Goal: Communication & Community: Answer question/provide support

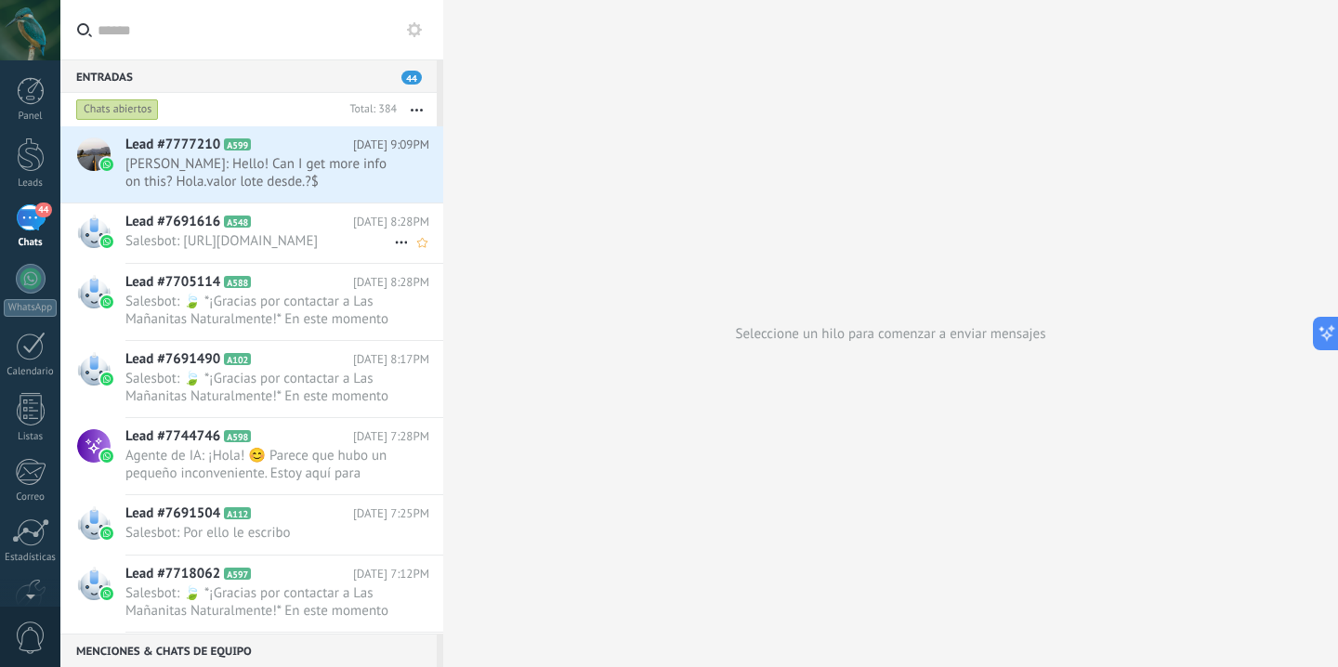
click at [303, 250] on span "Salesbot: [URL][DOMAIN_NAME]" at bounding box center [259, 241] width 269 height 18
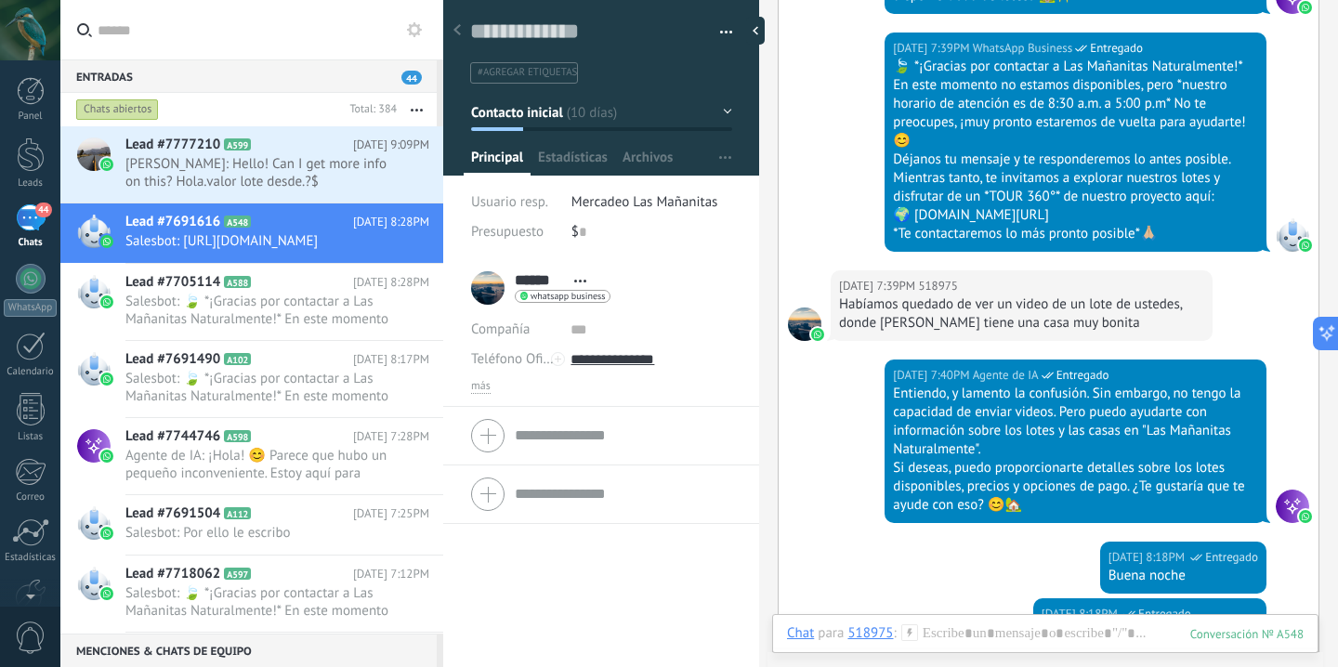
scroll to position [2935, 0]
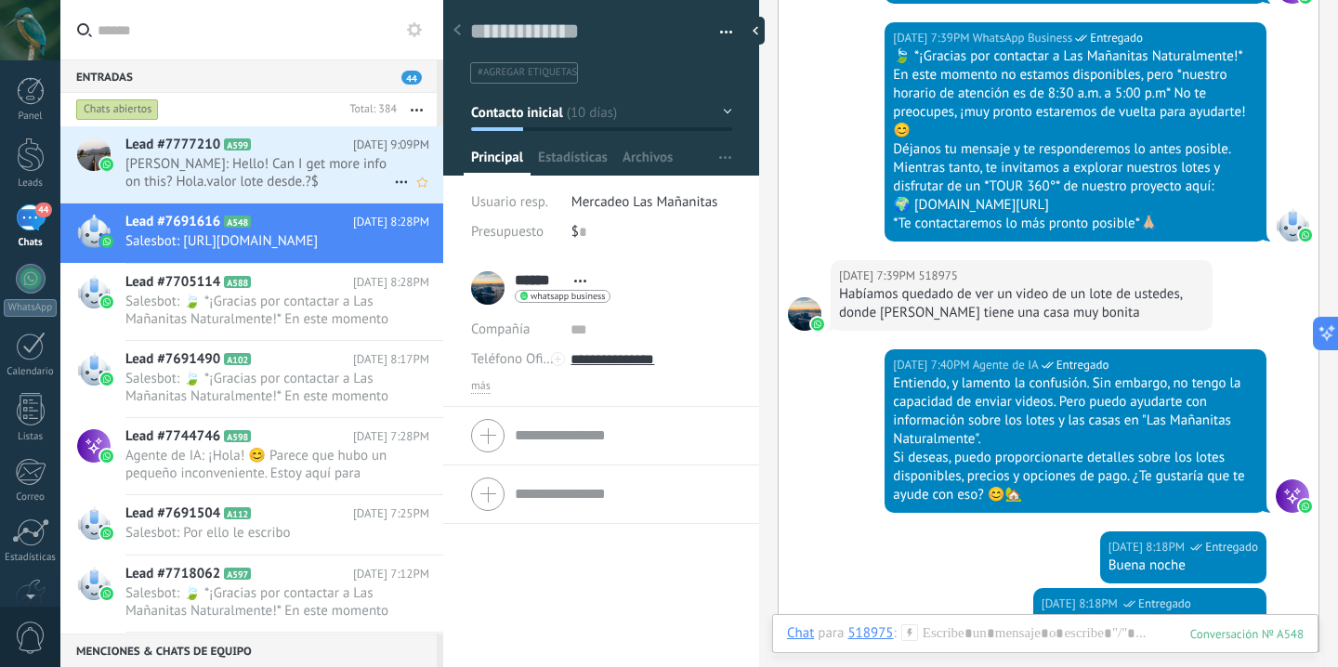
click at [317, 173] on span "[PERSON_NAME]: Hello! Can I get more info on this? Hola.valor lote desde.?$" at bounding box center [259, 172] width 269 height 35
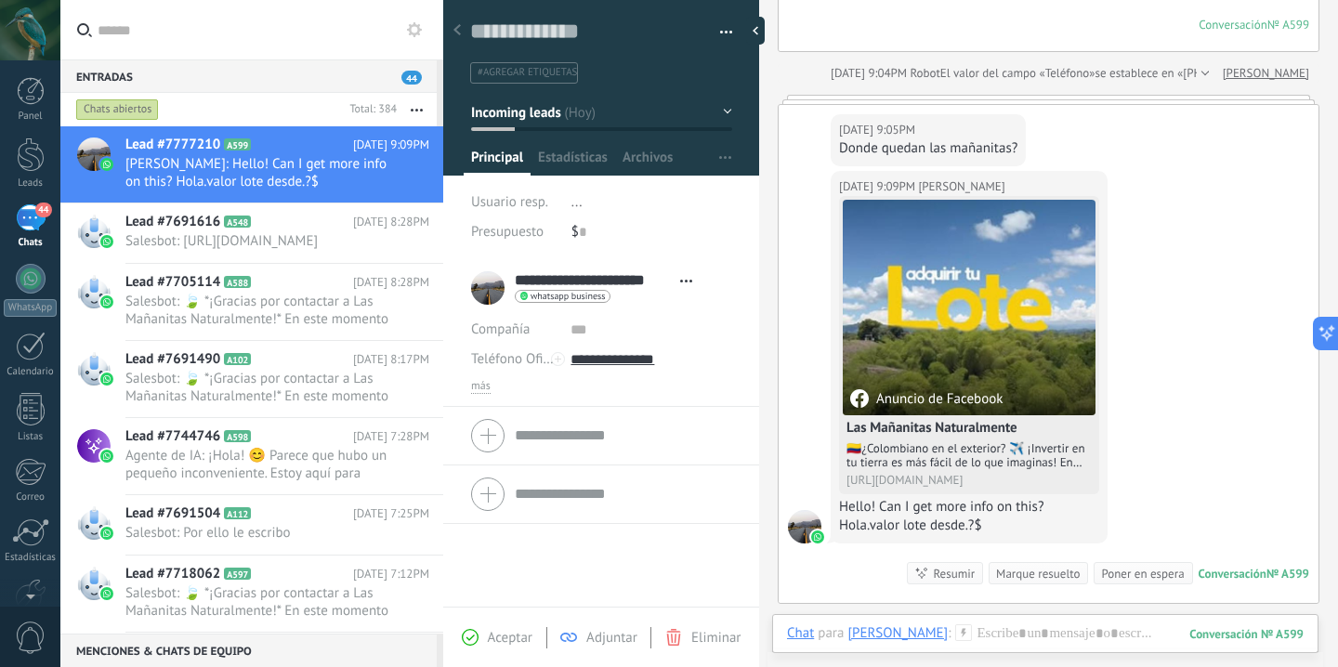
scroll to position [736, 0]
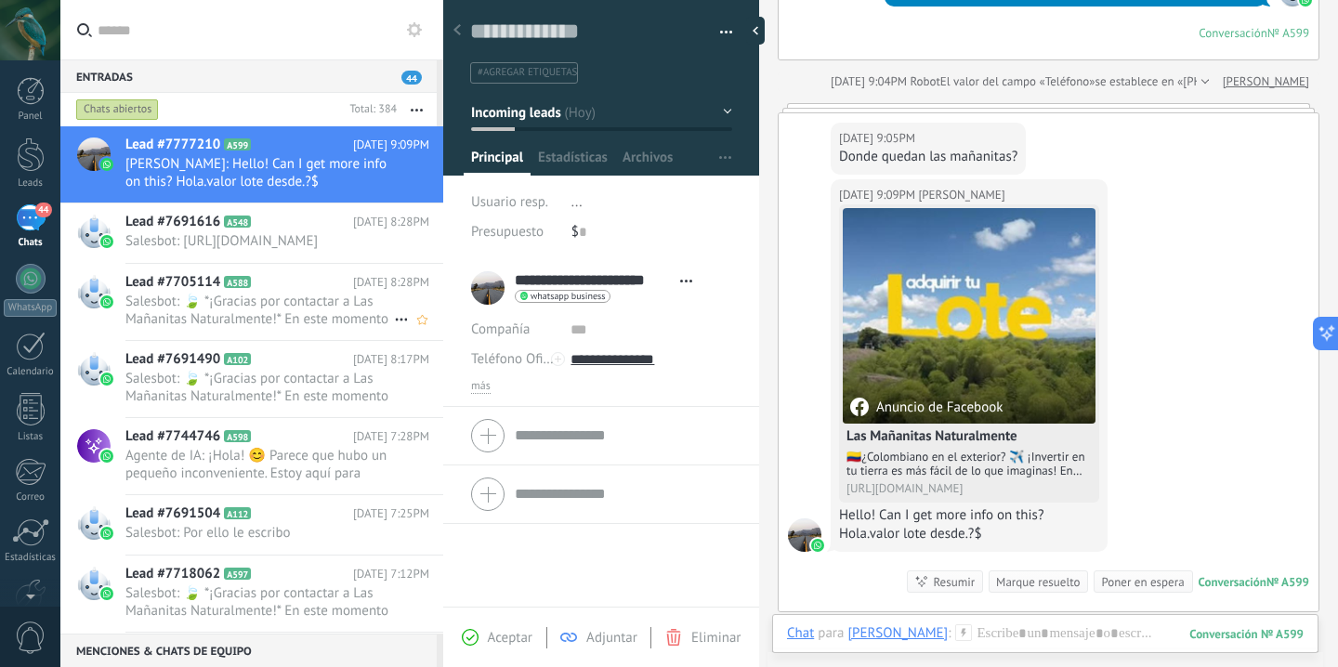
click at [312, 328] on span "Salesbot: 🍃 *¡Gracias por contactar a Las Mañanitas Naturalmente!* En este mome…" at bounding box center [259, 310] width 269 height 35
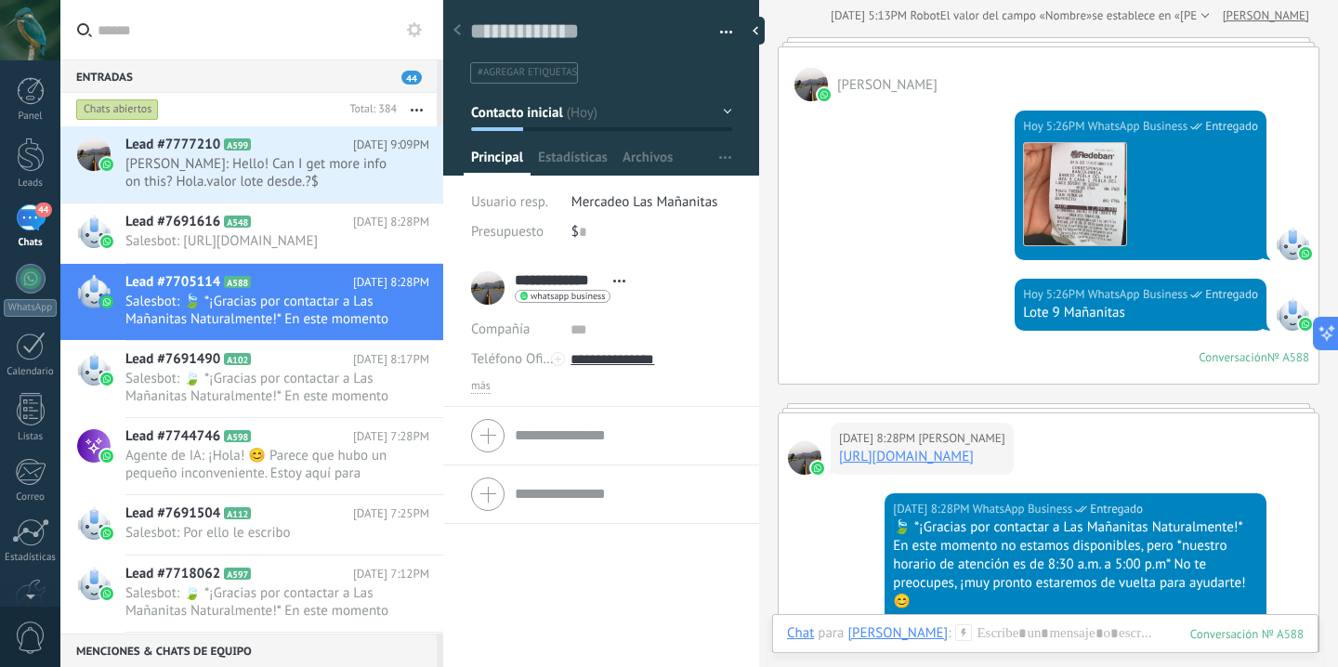
scroll to position [3373, 0]
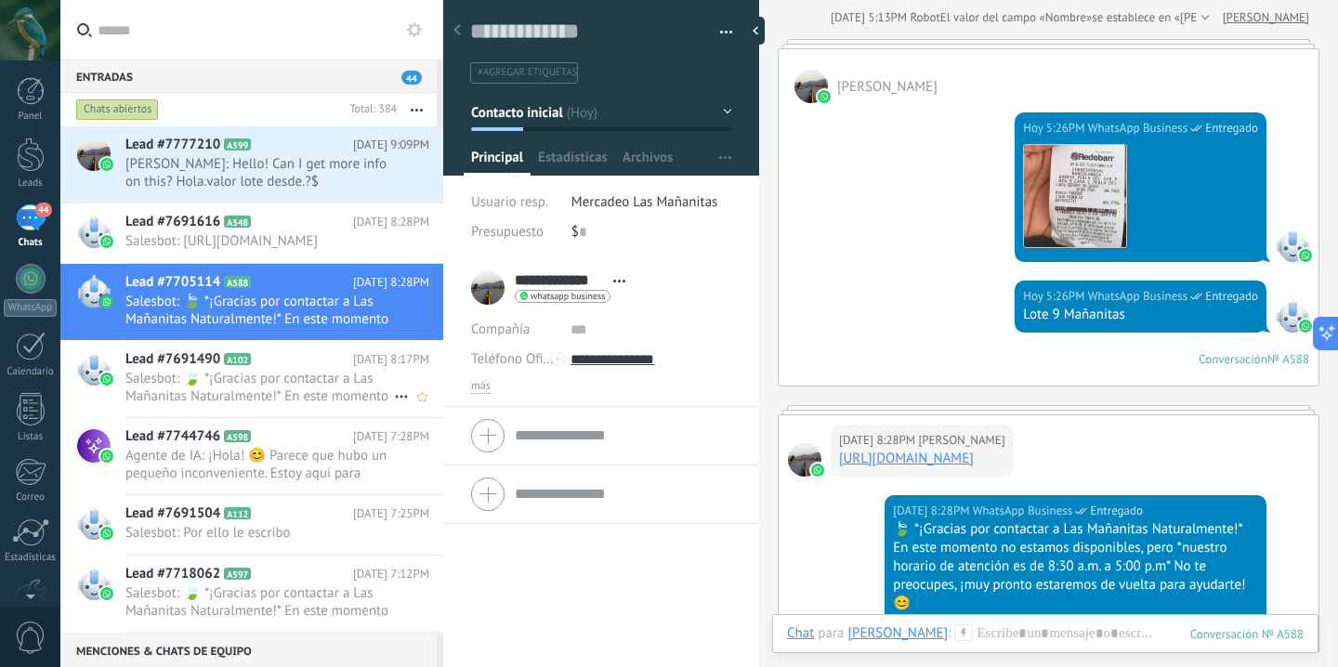
click at [317, 392] on span "Salesbot: 🍃 *¡Gracias por contactar a Las Mañanitas Naturalmente!* En este mome…" at bounding box center [259, 387] width 269 height 35
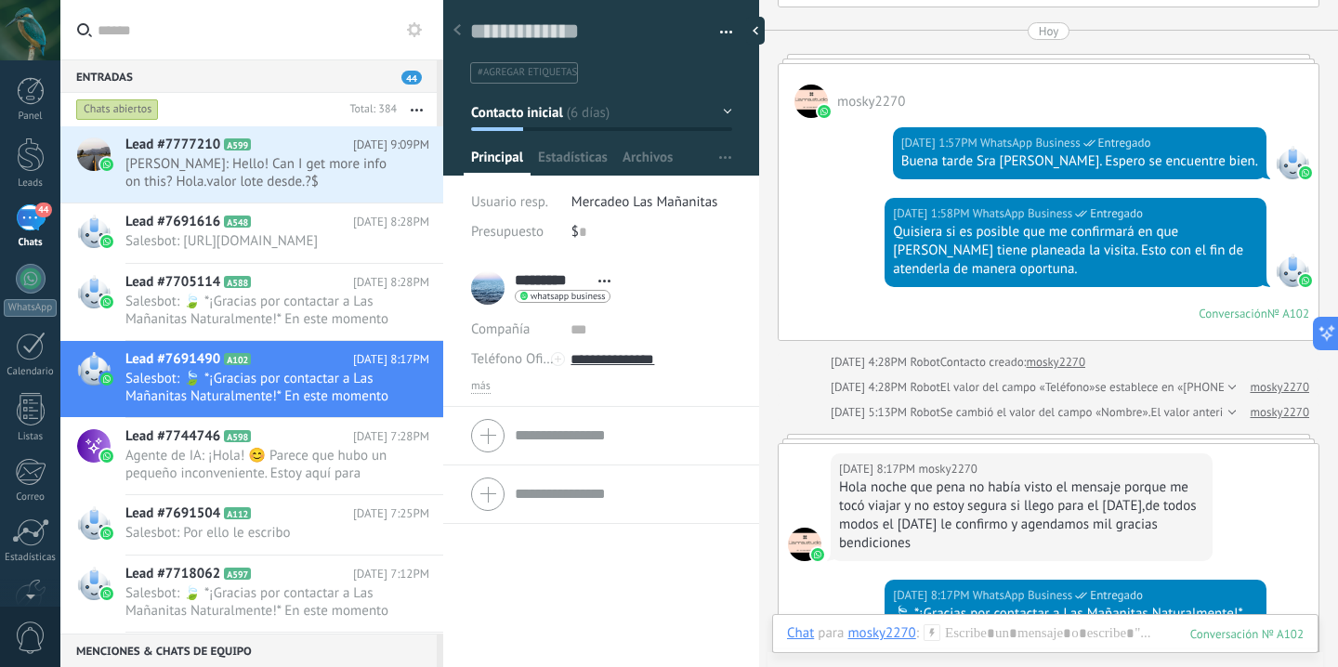
scroll to position [2512, 0]
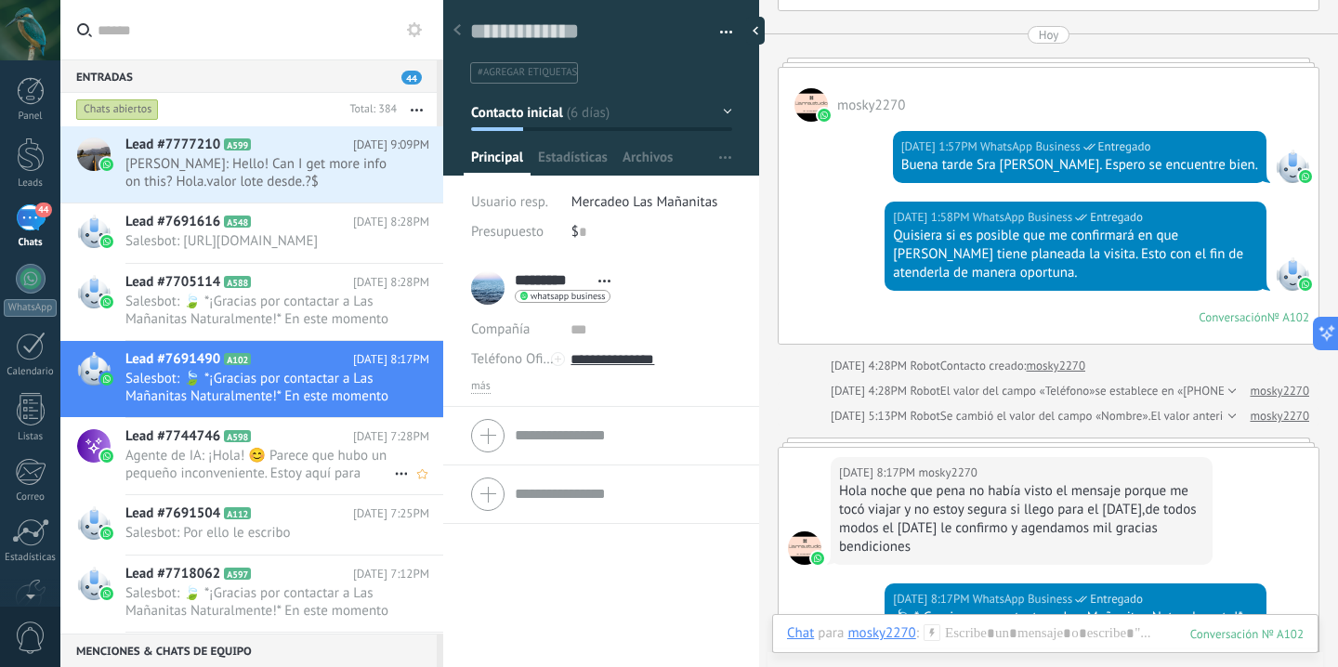
click at [332, 446] on h2 "Lead #7744746 A598" at bounding box center [239, 437] width 228 height 19
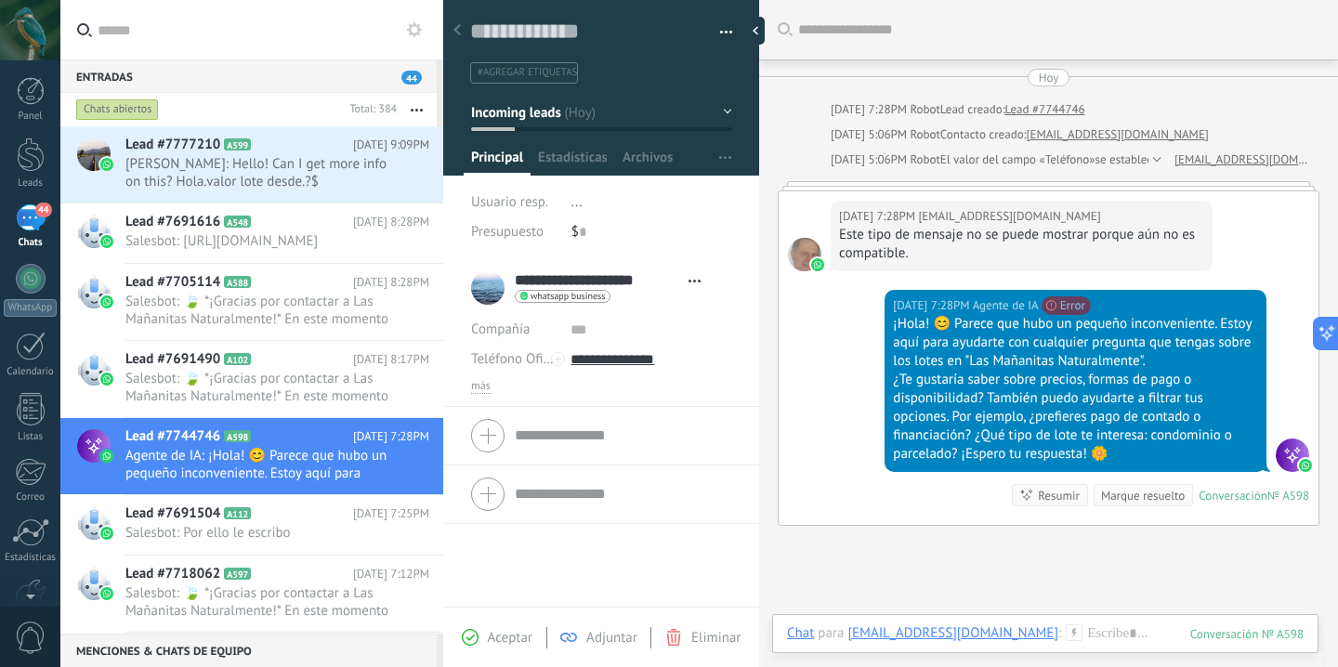
click at [1149, 160] on div at bounding box center [1155, 160] width 12 height 19
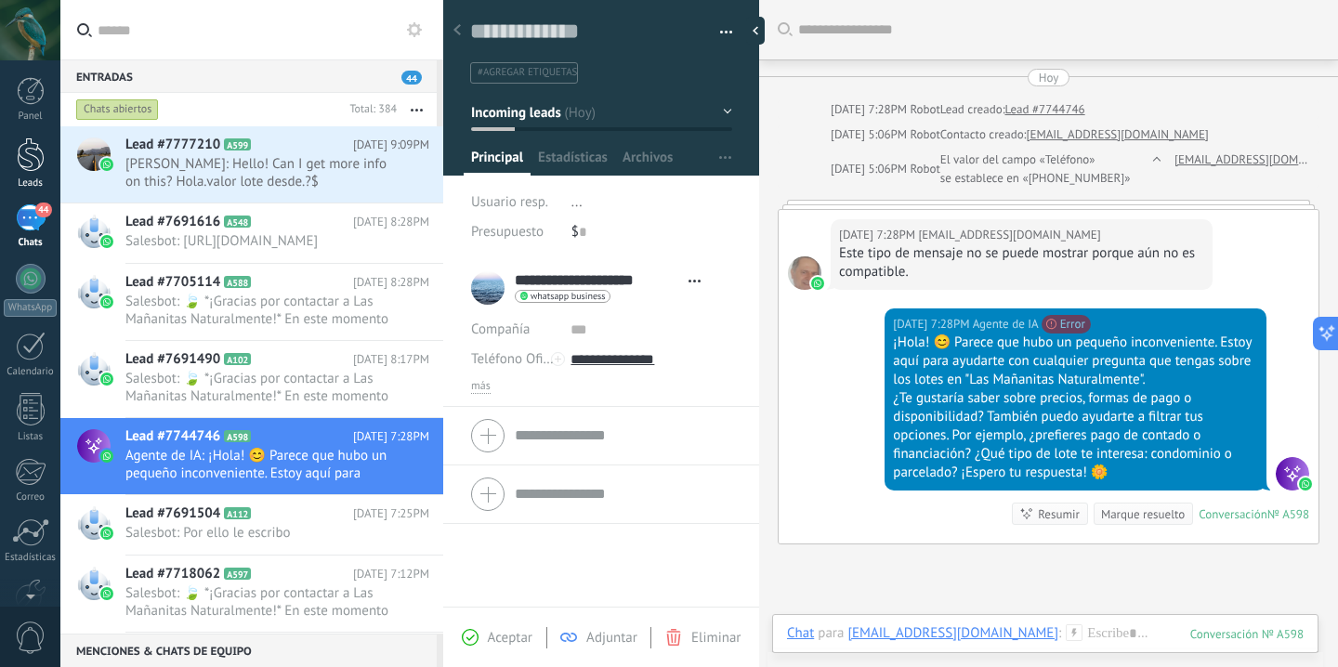
click at [32, 172] on link "Leads" at bounding box center [30, 164] width 60 height 52
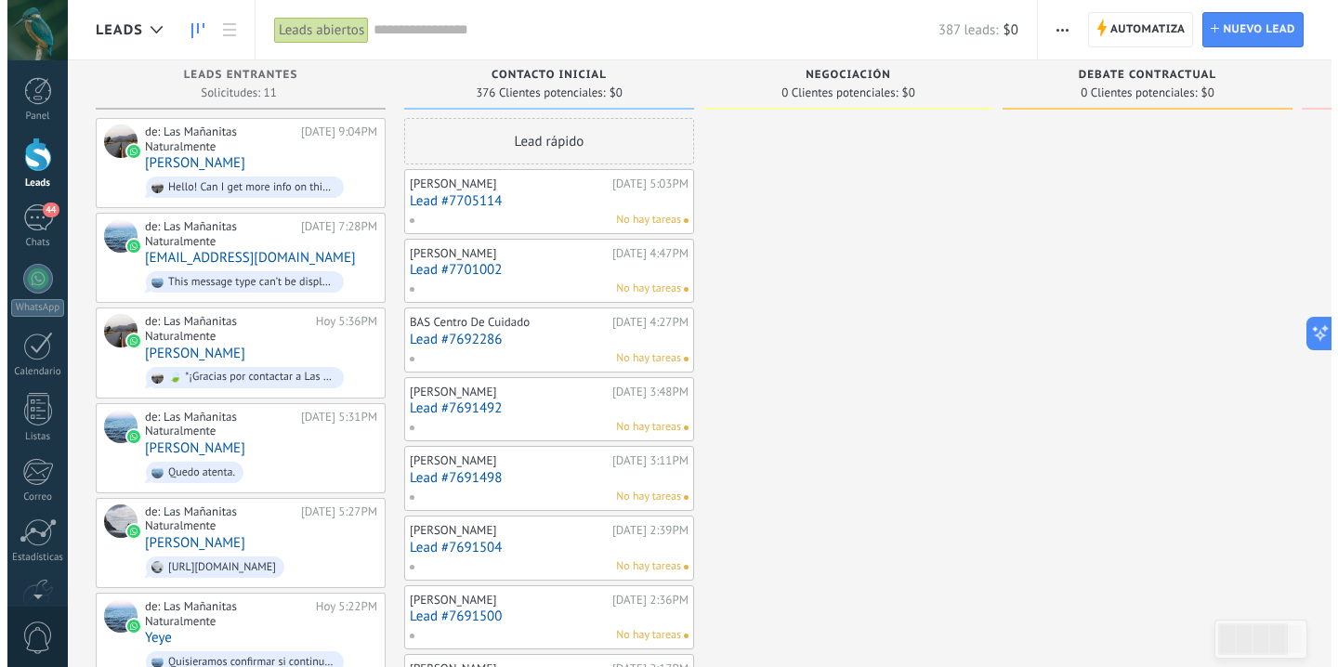
scroll to position [10, 0]
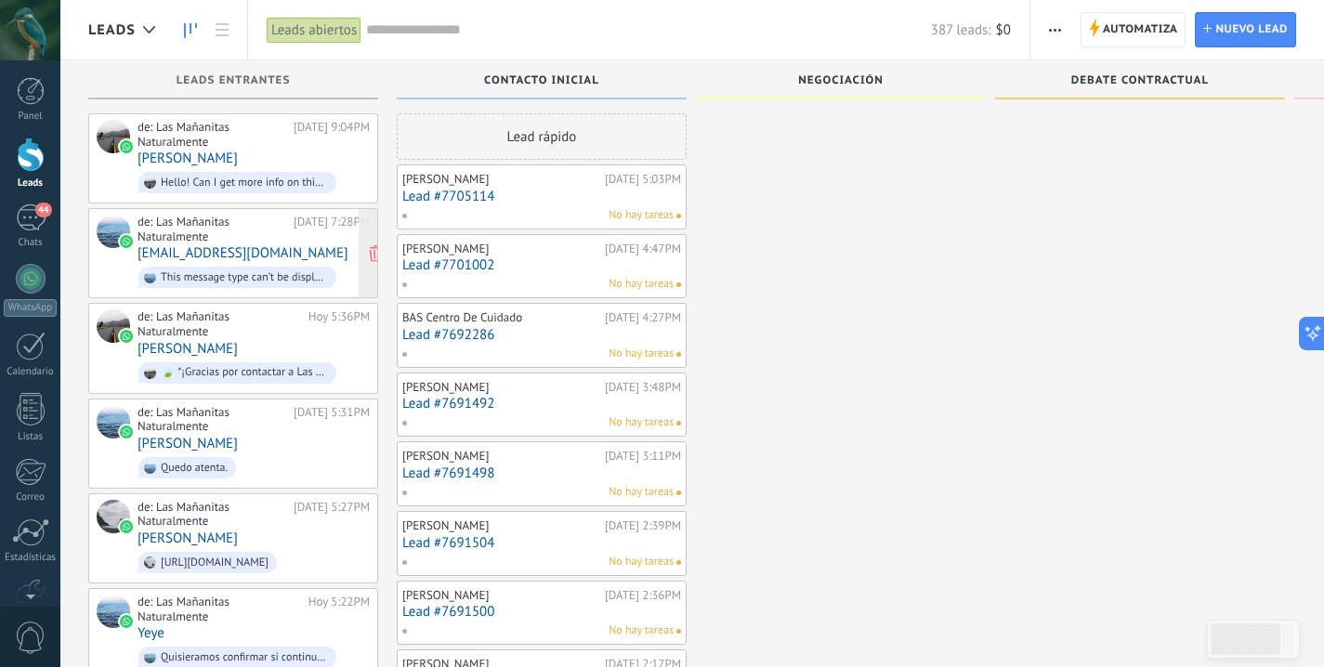
click at [296, 249] on div "de: Las Mañanitas Naturalmente [DATE] 7:28PM [EMAIL_ADDRESS][DOMAIN_NAME] This …" at bounding box center [254, 253] width 232 height 77
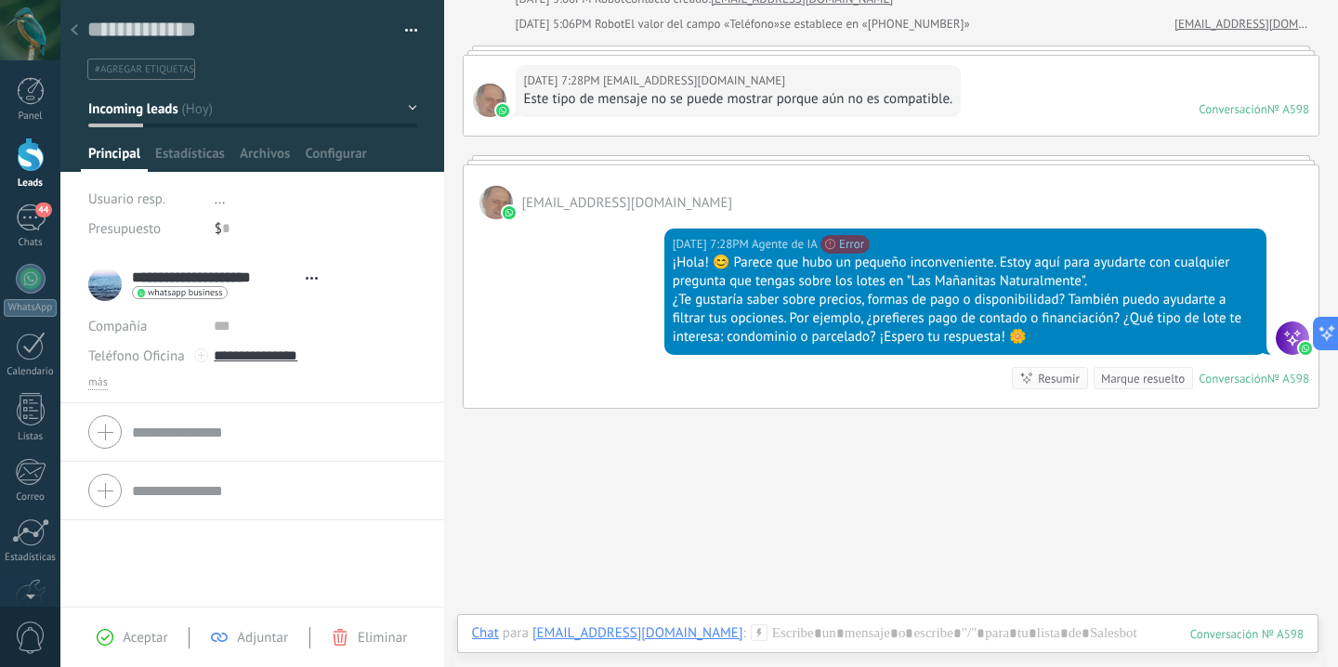
scroll to position [144, 0]
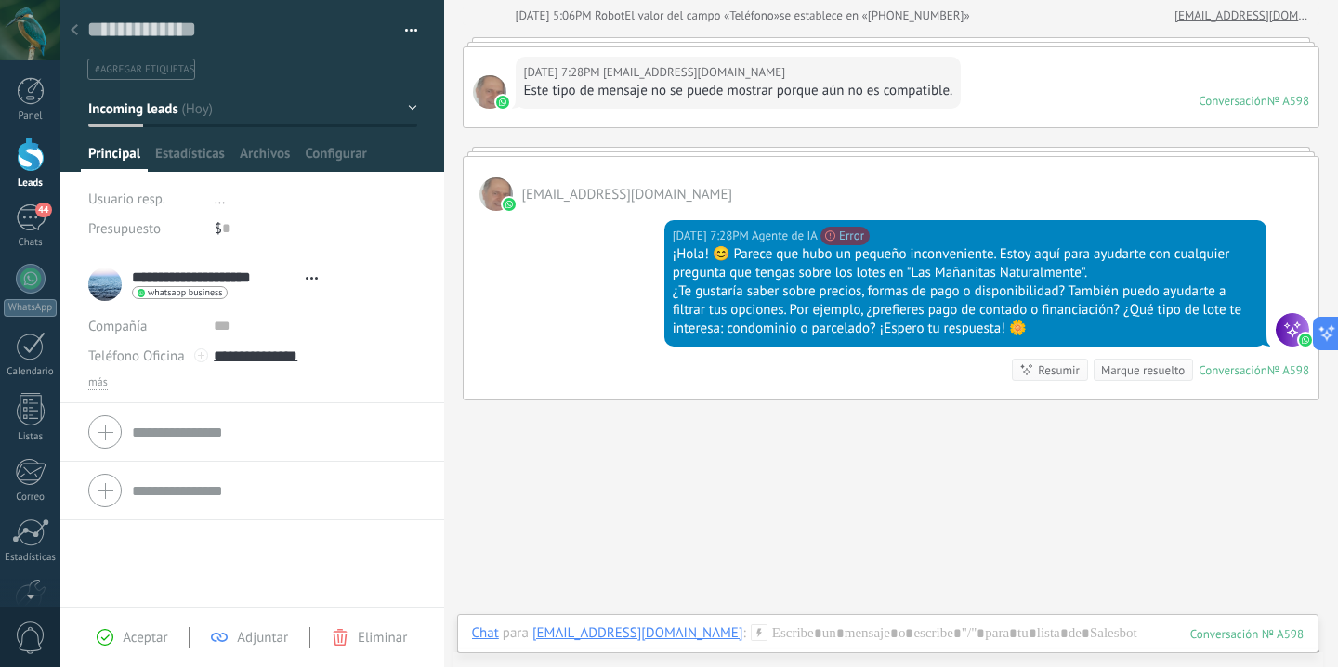
click at [39, 164] on div at bounding box center [31, 155] width 28 height 34
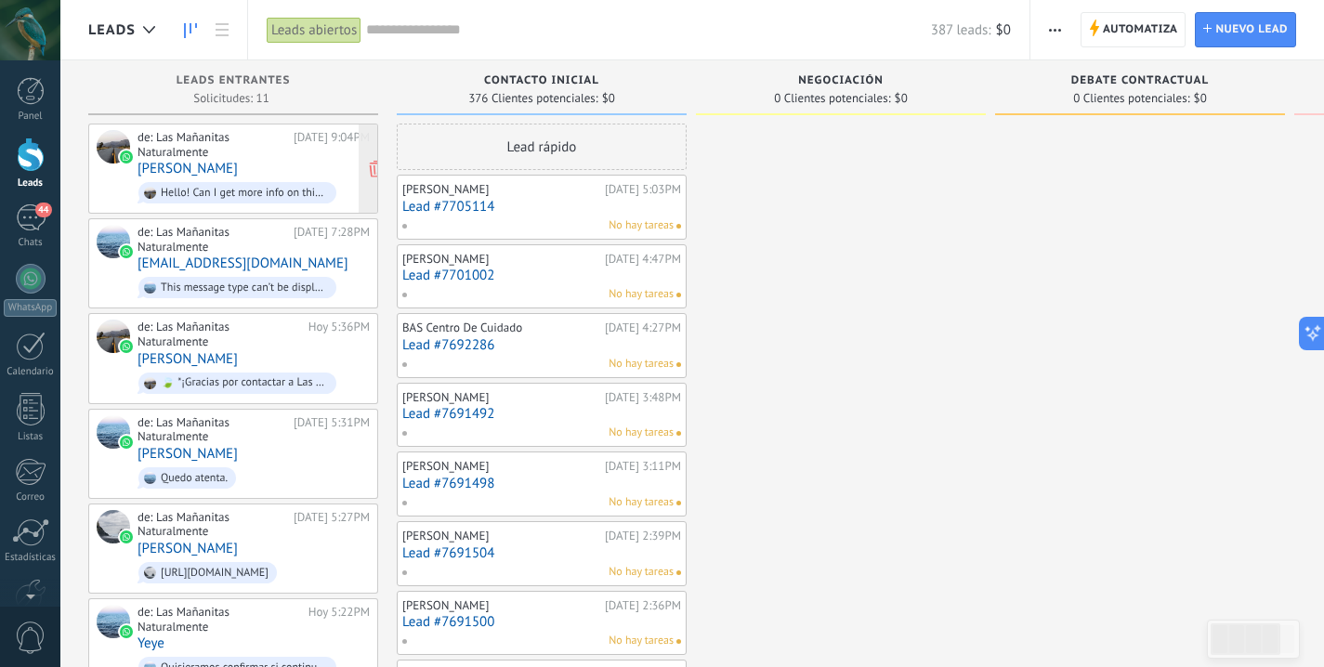
click at [245, 142] on div "de: Las Mañanitas Naturalmente" at bounding box center [213, 144] width 150 height 29
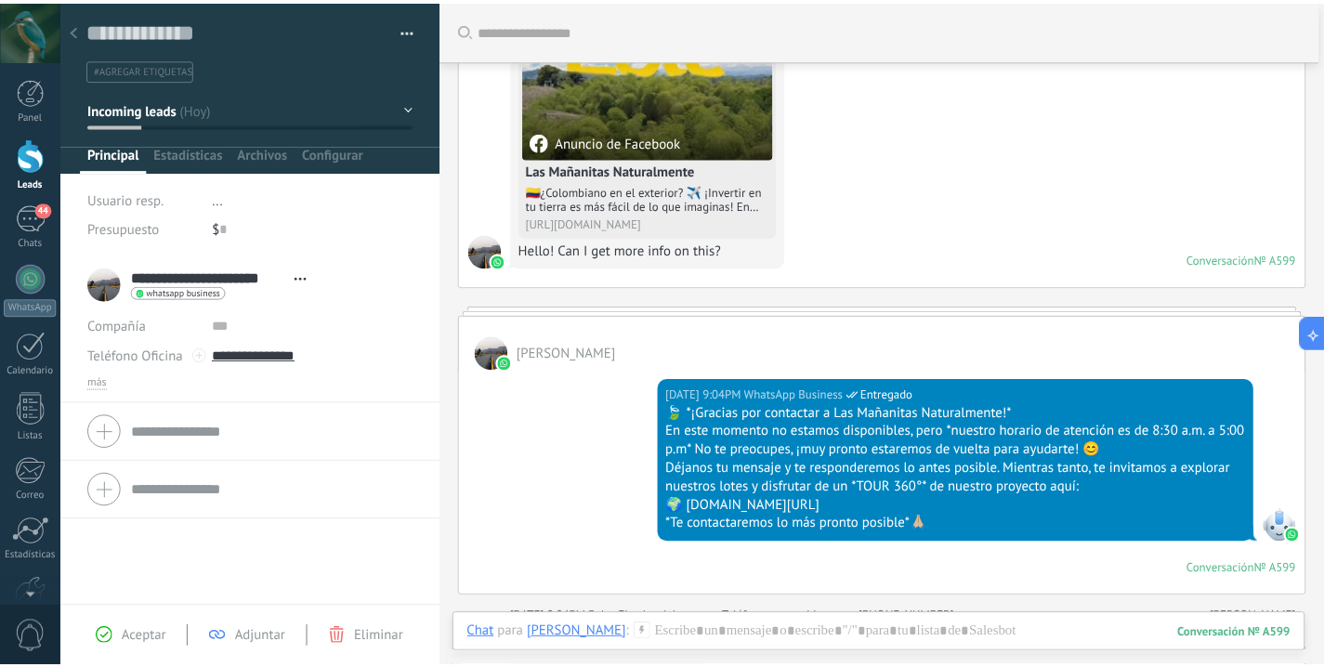
scroll to position [1001, 0]
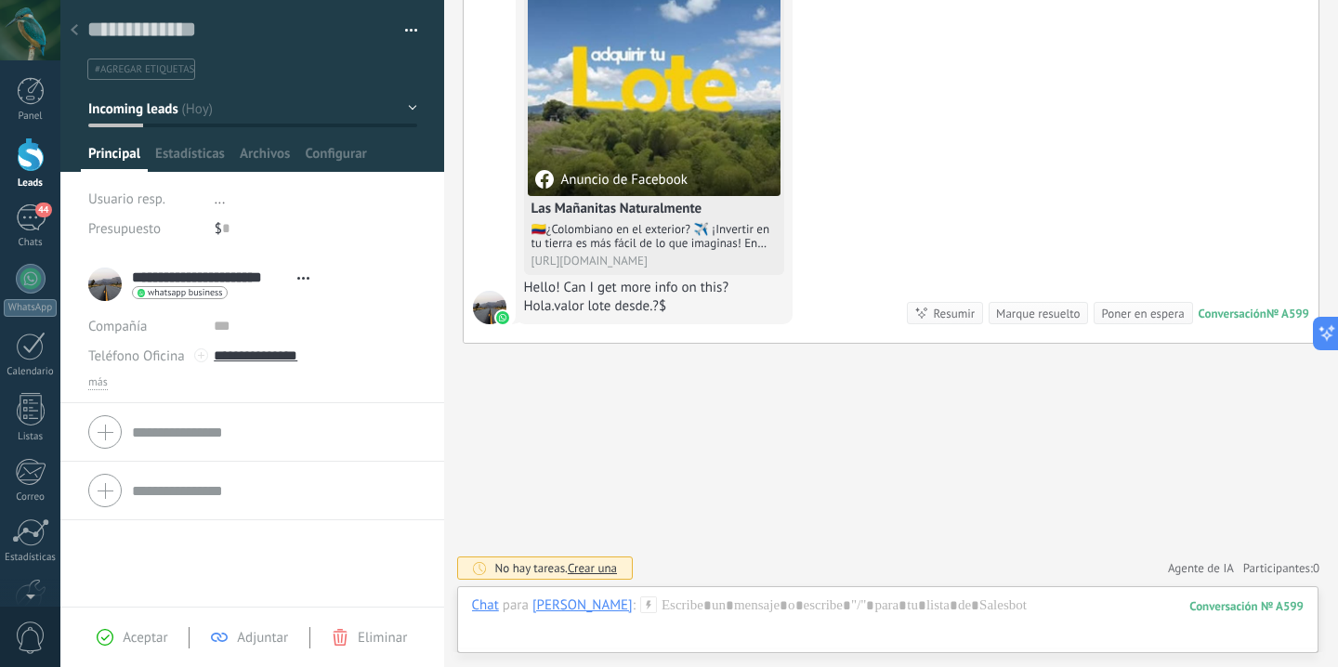
click at [20, 155] on div at bounding box center [31, 155] width 28 height 34
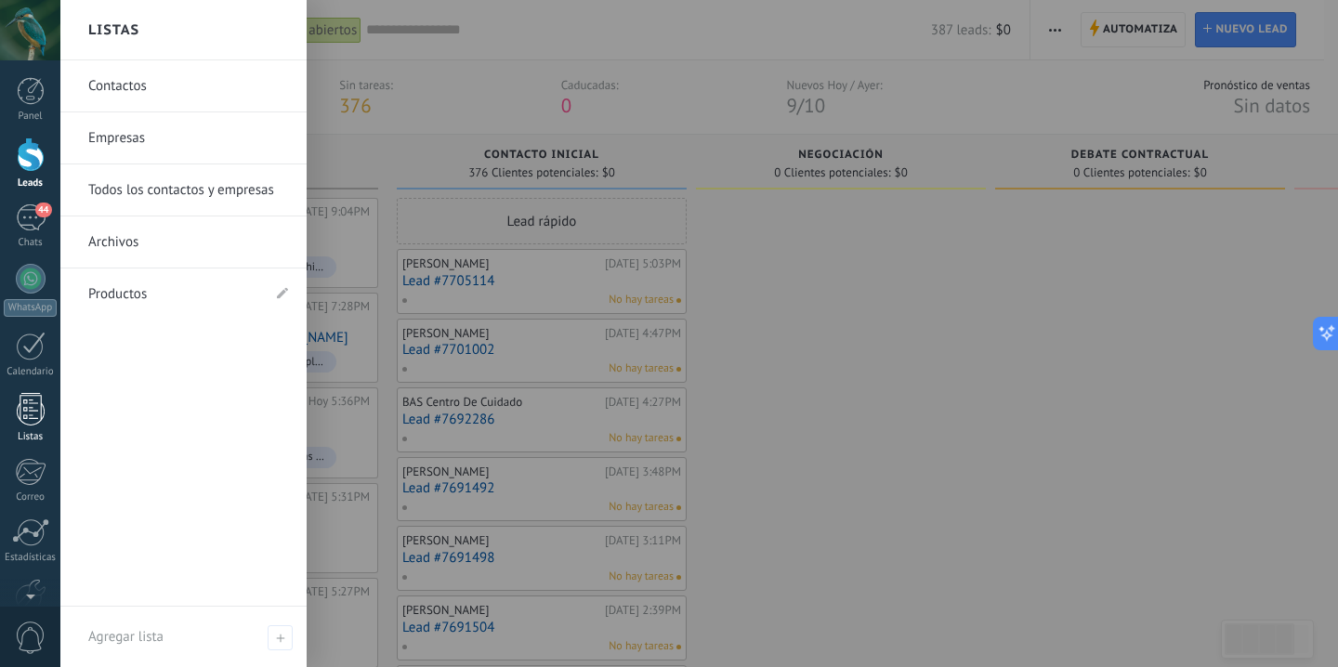
click at [29, 418] on div at bounding box center [31, 409] width 28 height 33
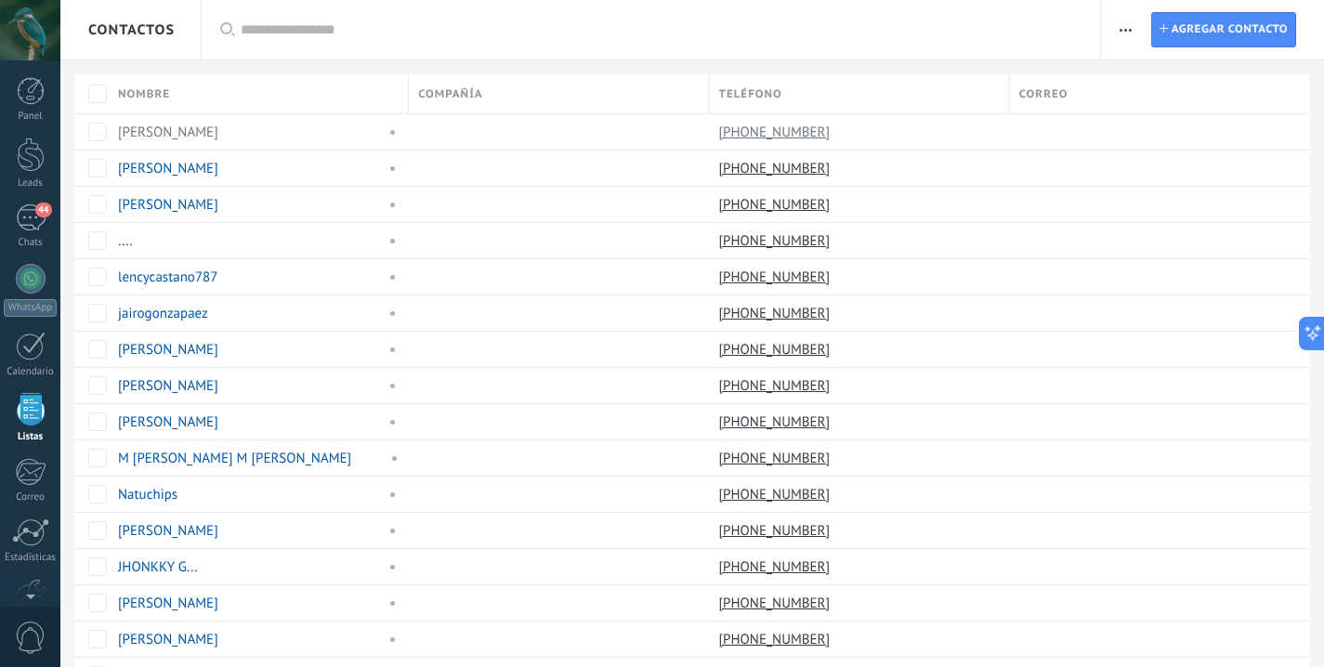
click at [29, 418] on div at bounding box center [31, 409] width 28 height 33
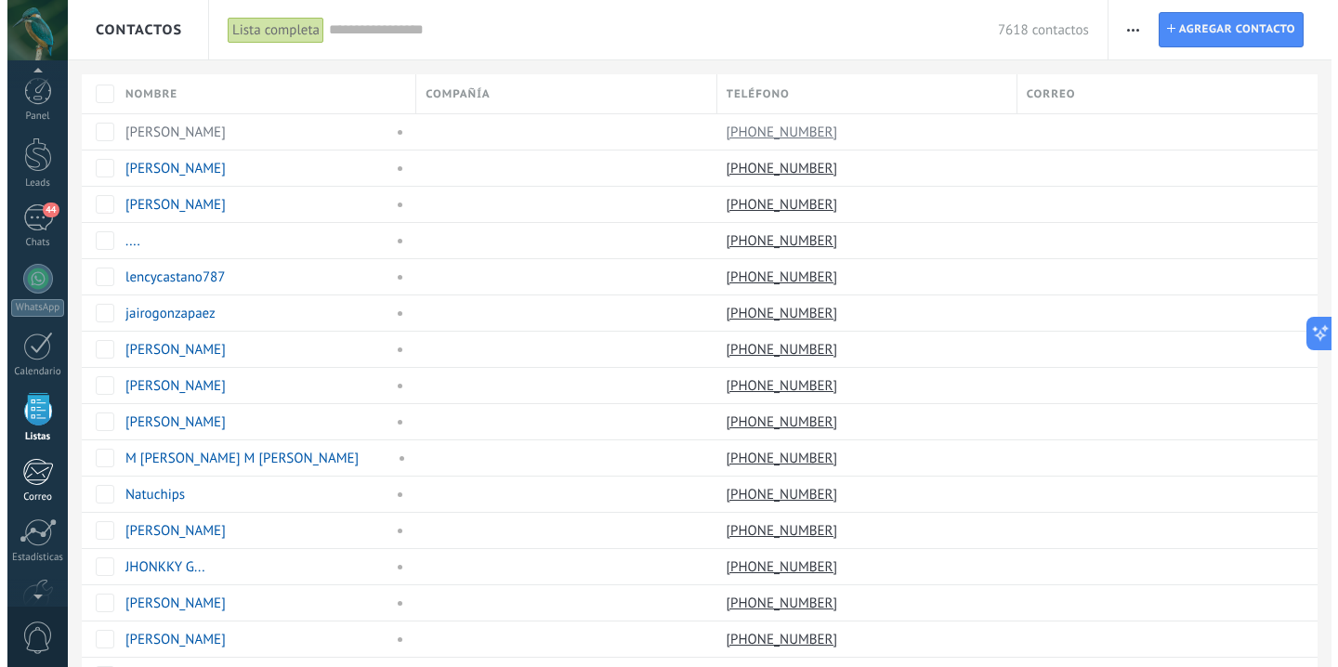
scroll to position [48, 0]
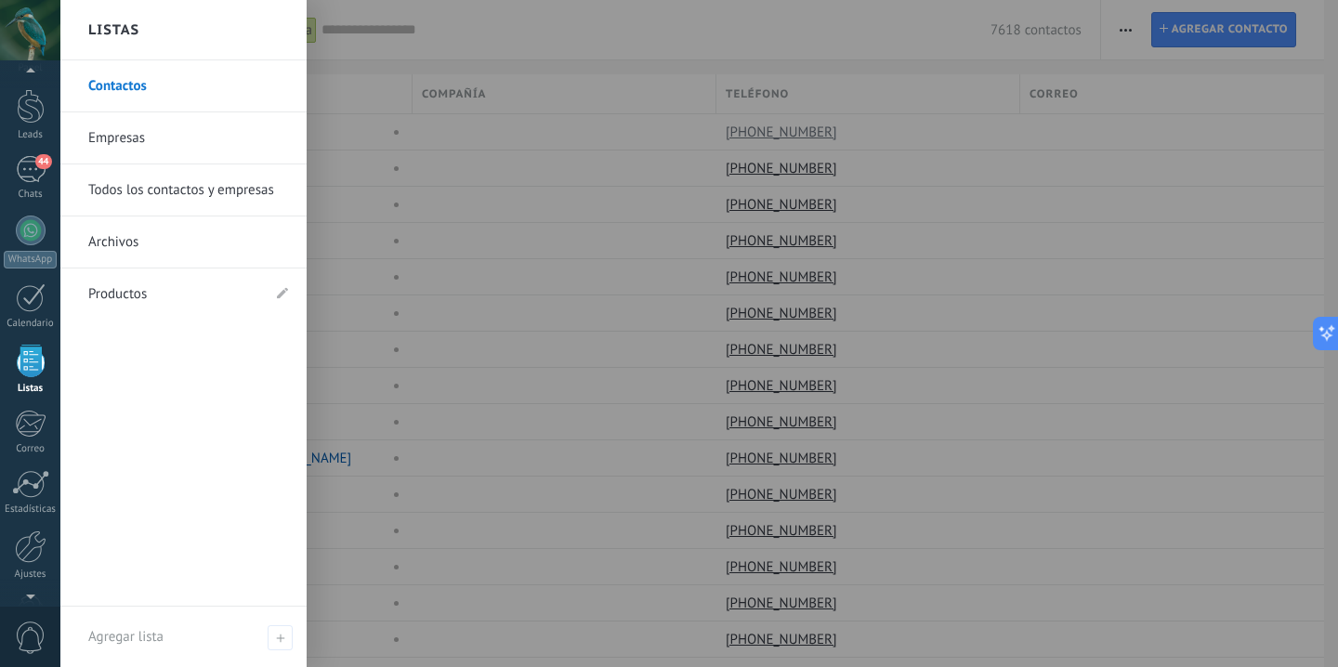
click at [121, 91] on link "Contactos" at bounding box center [188, 86] width 200 height 52
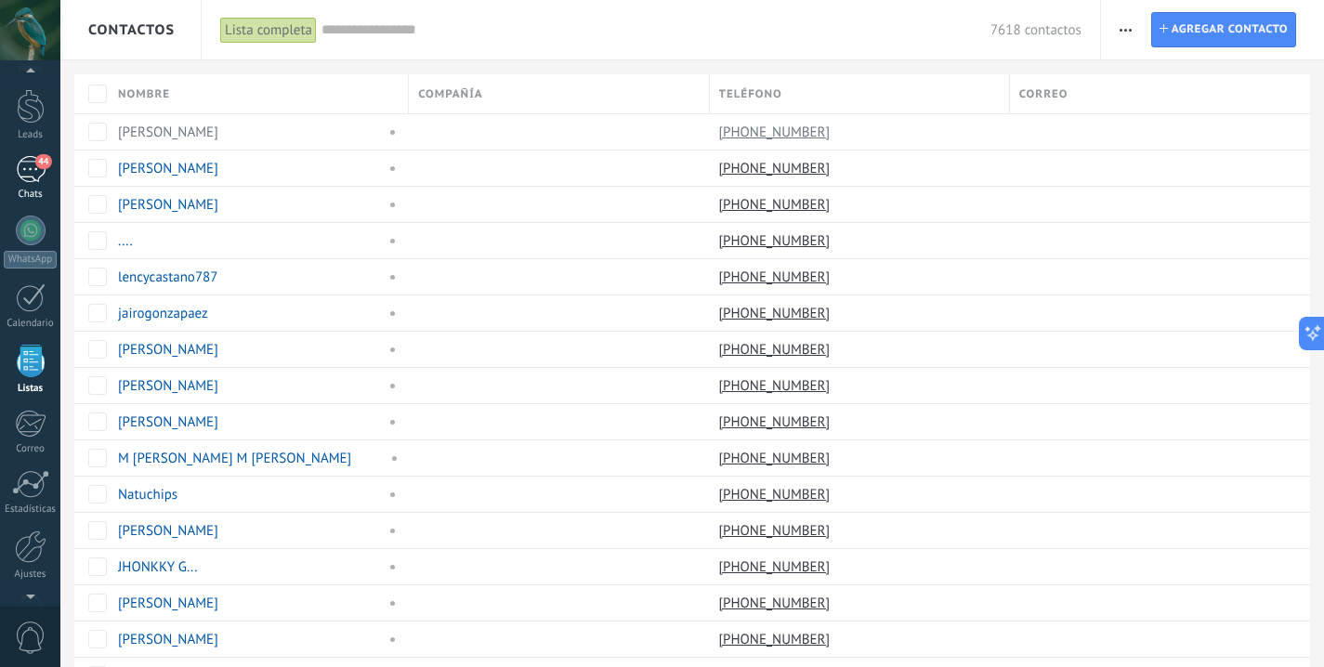
click at [33, 175] on div "44" at bounding box center [31, 169] width 30 height 27
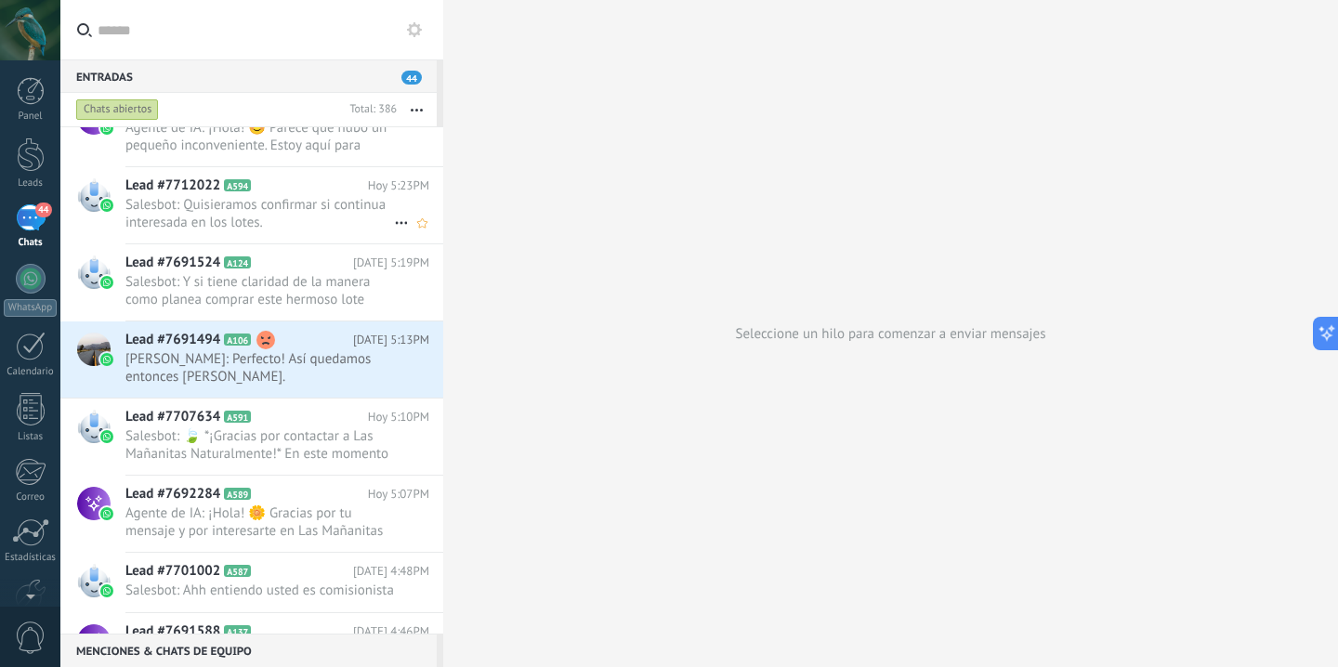
scroll to position [840, 0]
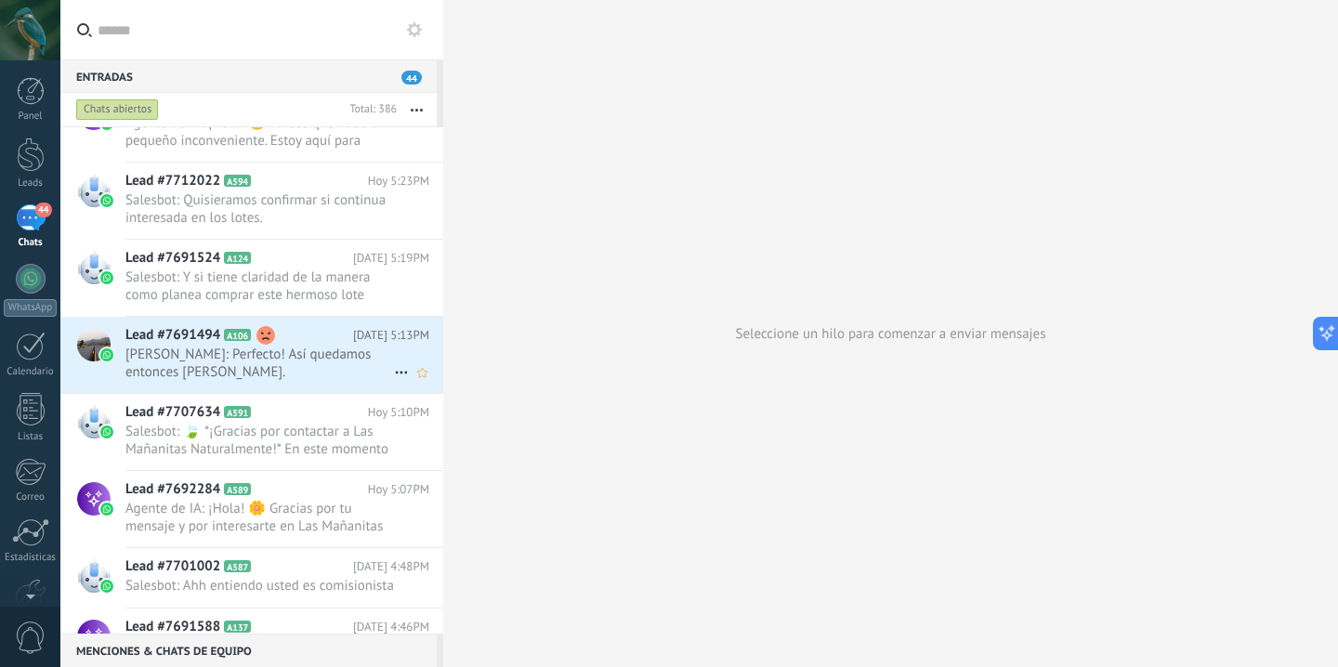
click at [270, 345] on use at bounding box center [266, 335] width 19 height 19
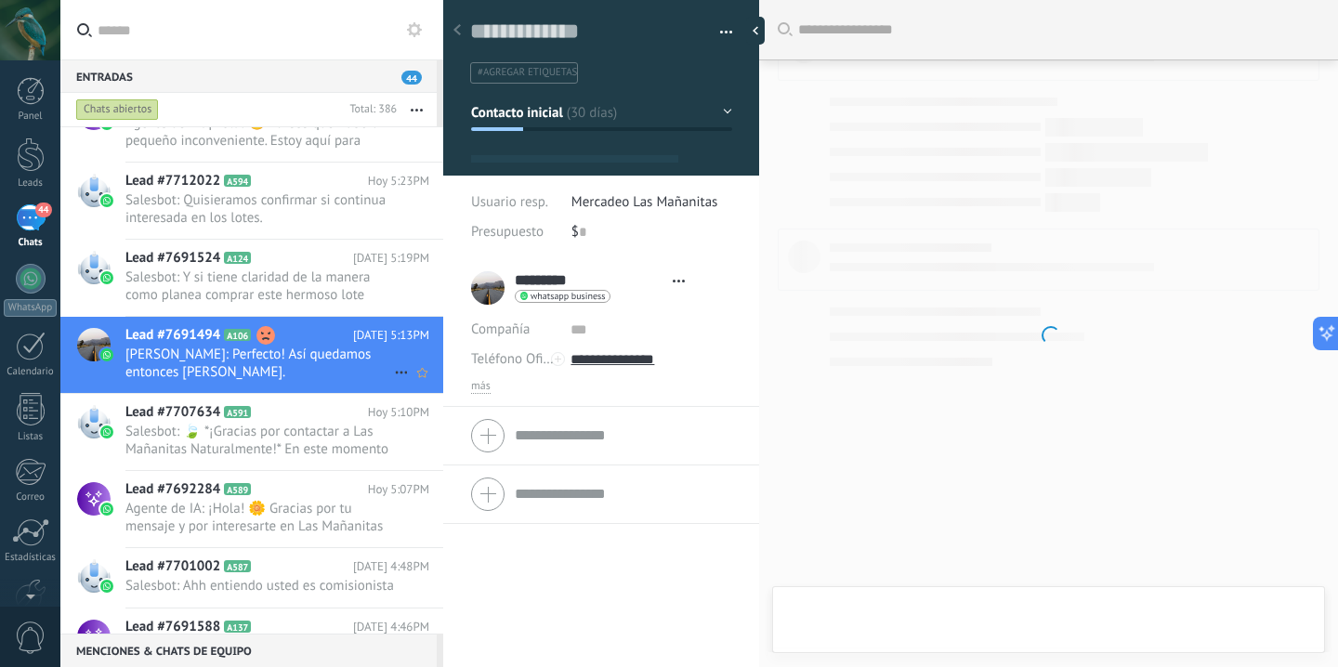
scroll to position [28, 0]
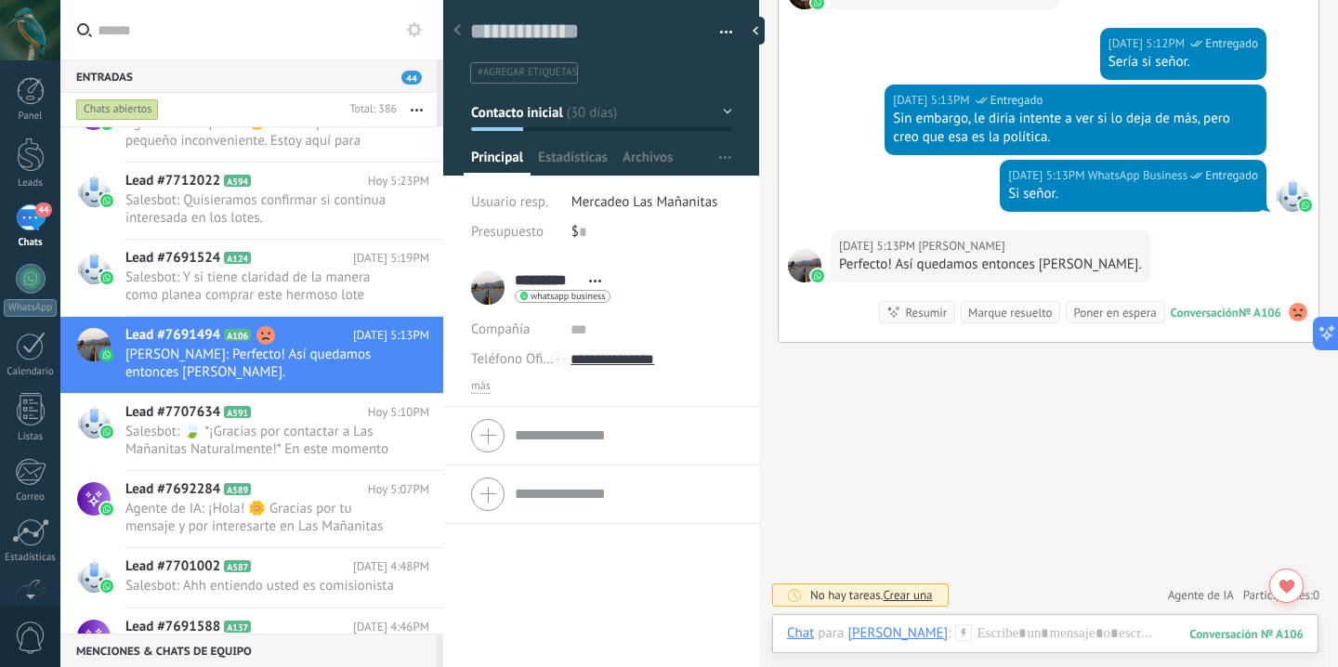
click at [1290, 322] on use at bounding box center [1298, 312] width 19 height 19
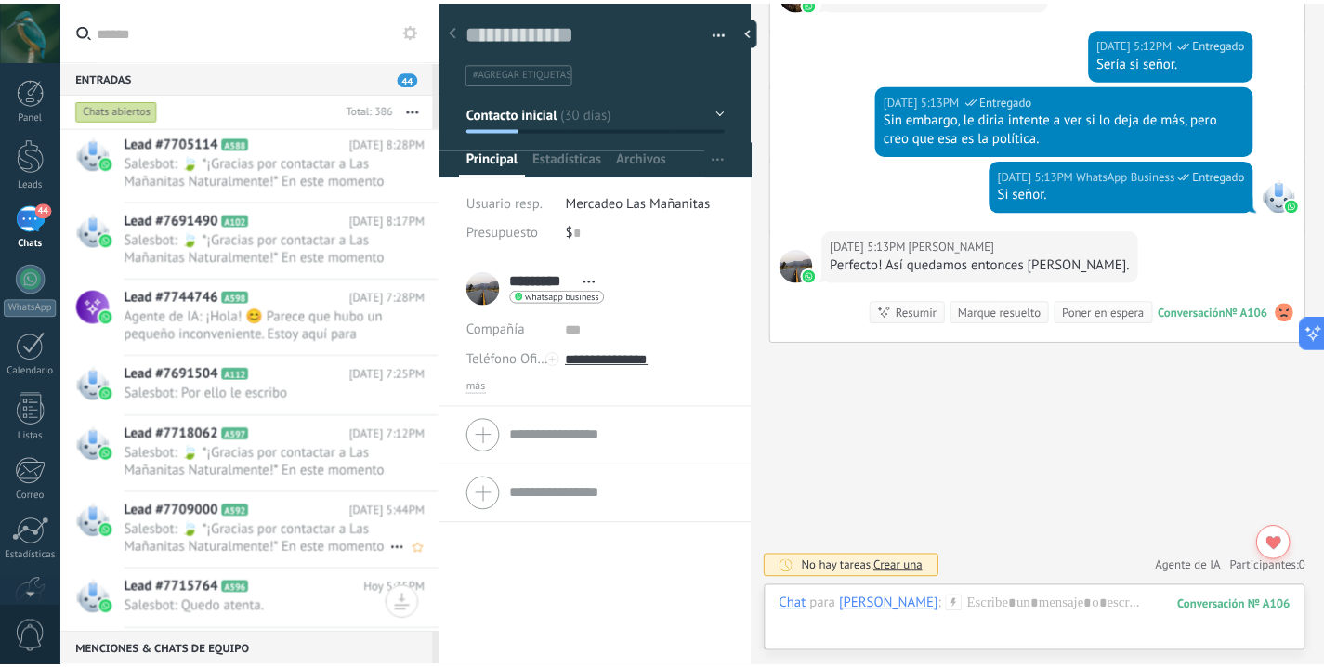
scroll to position [0, 0]
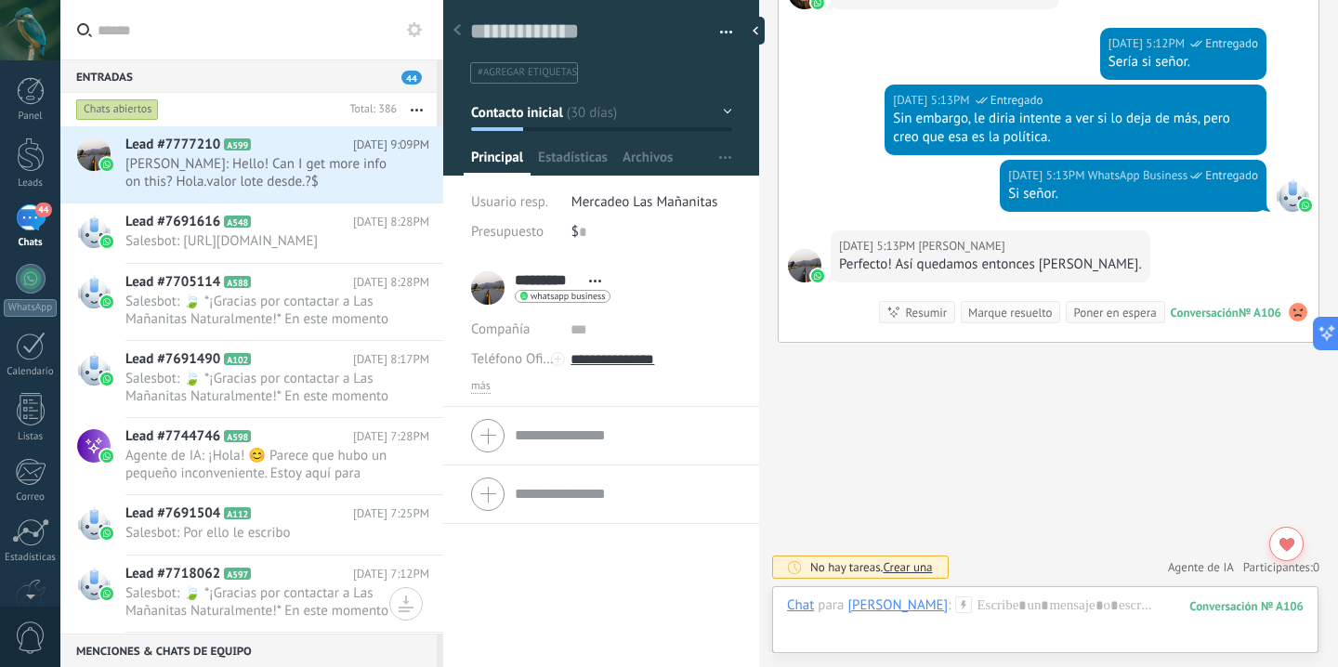
click at [420, 33] on icon at bounding box center [414, 29] width 15 height 15
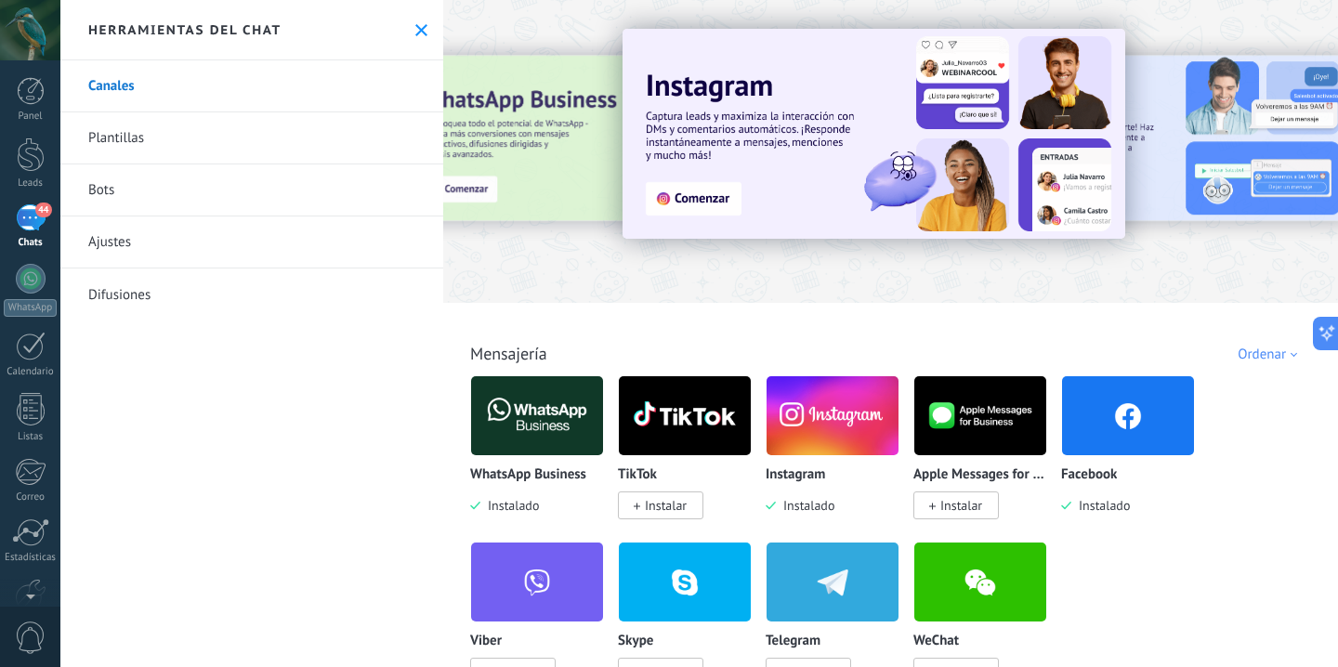
click at [244, 189] on link "Bots" at bounding box center [251, 190] width 383 height 52
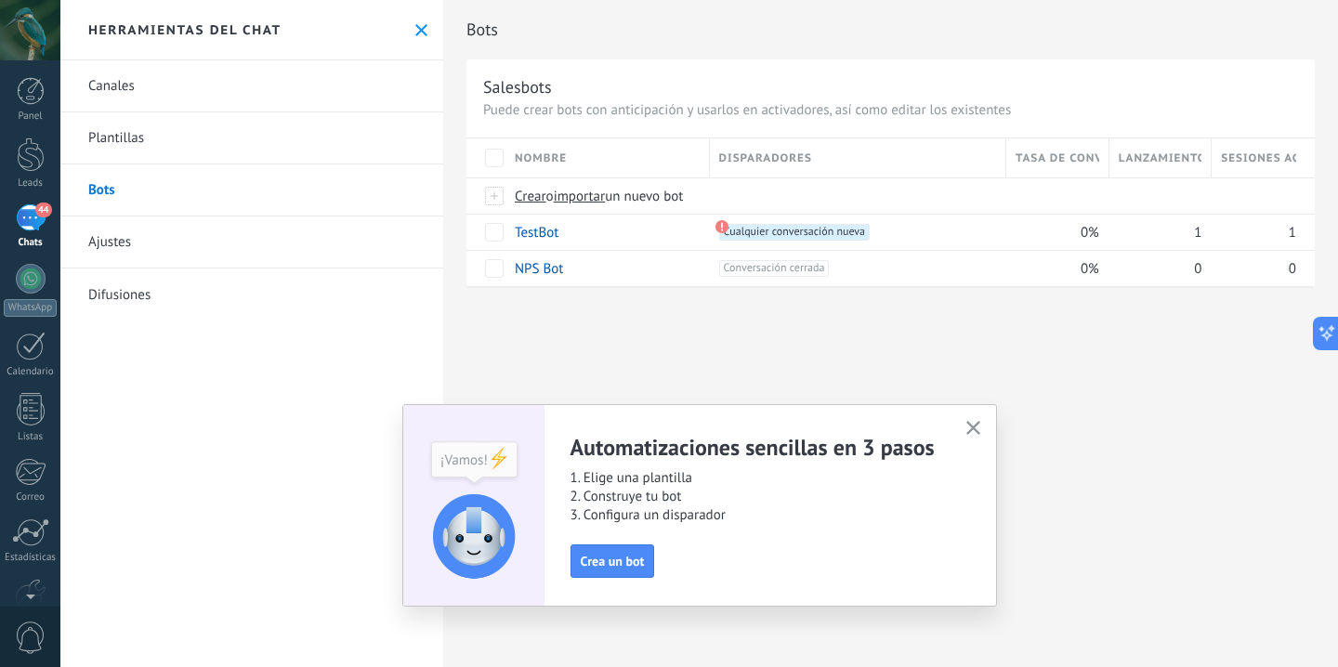
click at [973, 419] on button "button" at bounding box center [973, 428] width 23 height 25
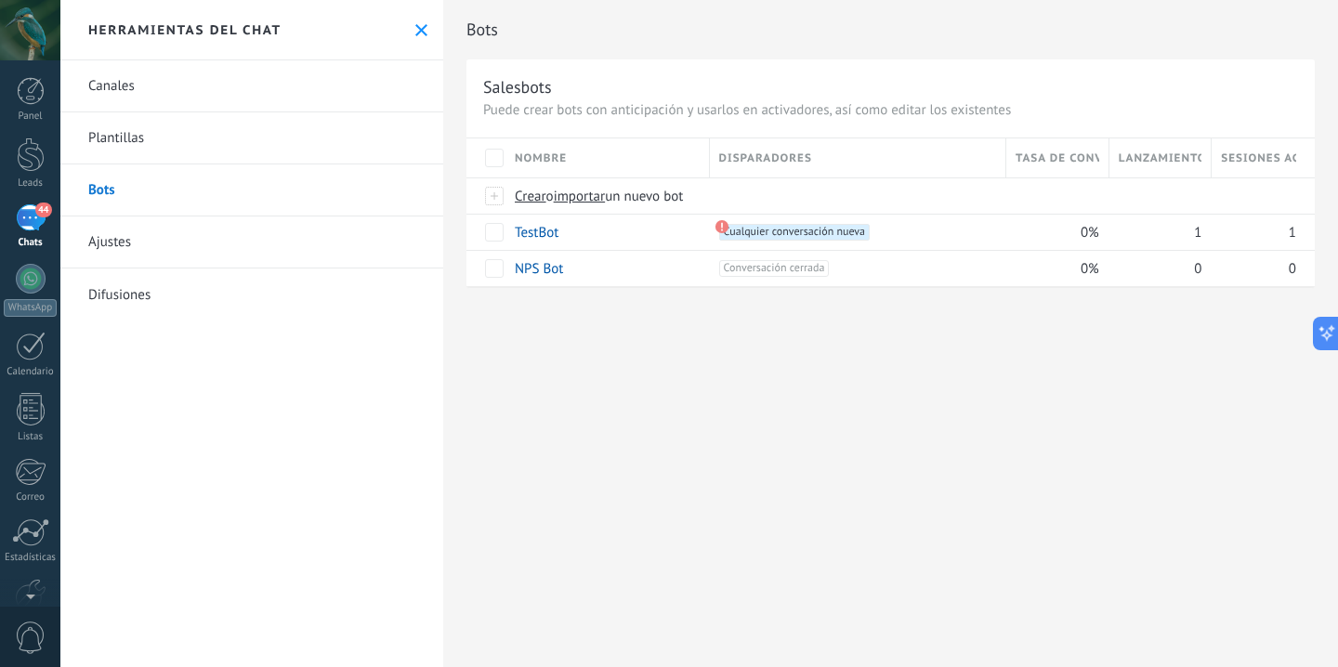
click at [222, 300] on link "Difusiones" at bounding box center [251, 295] width 383 height 52
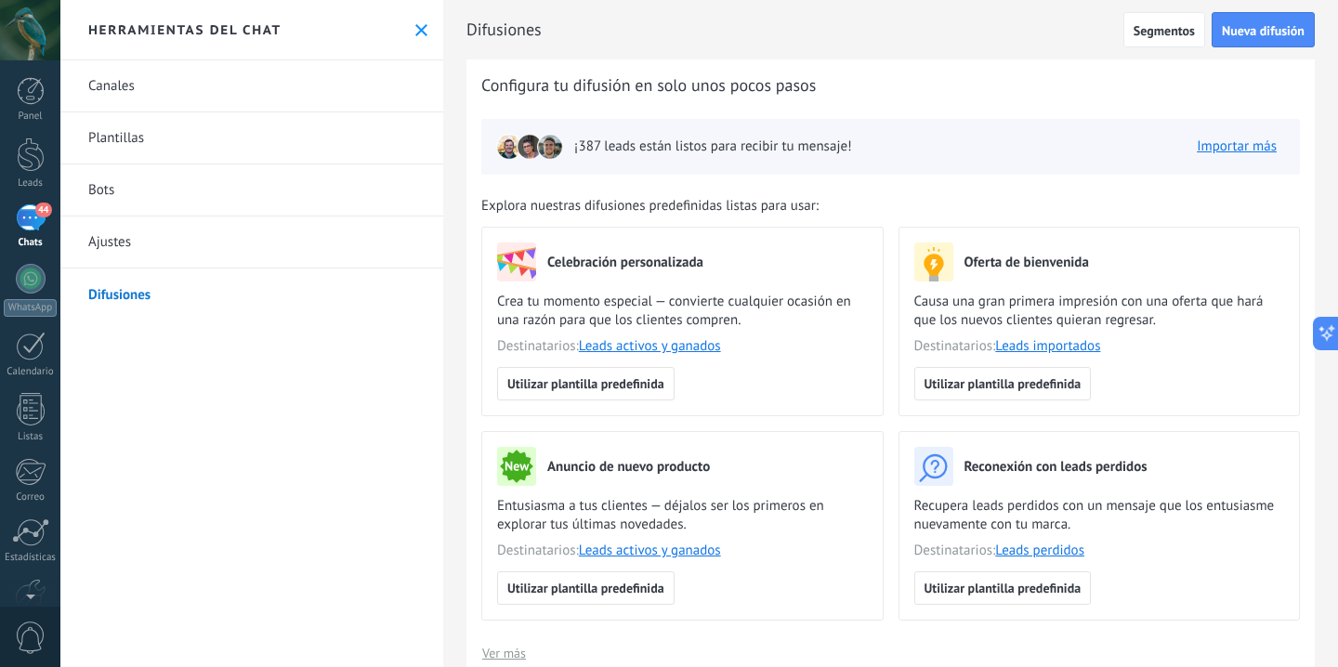
click at [415, 33] on icon at bounding box center [421, 30] width 12 height 12
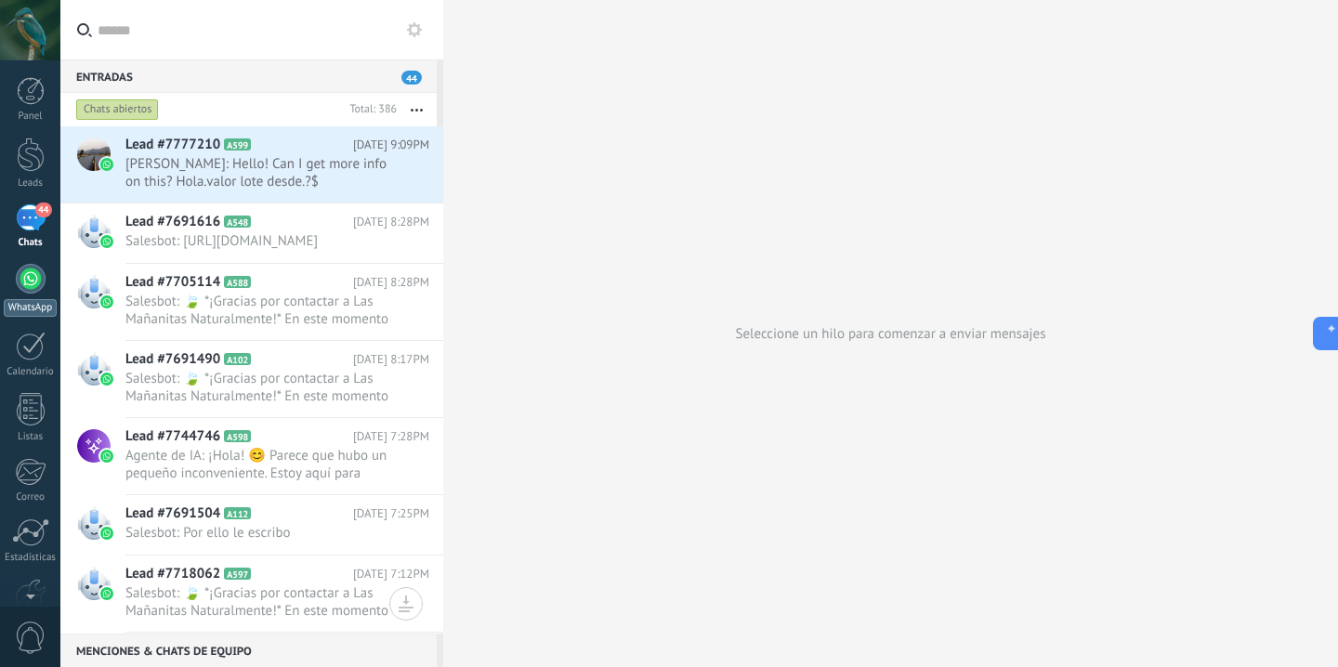
click at [33, 296] on link "WhatsApp" at bounding box center [30, 290] width 60 height 53
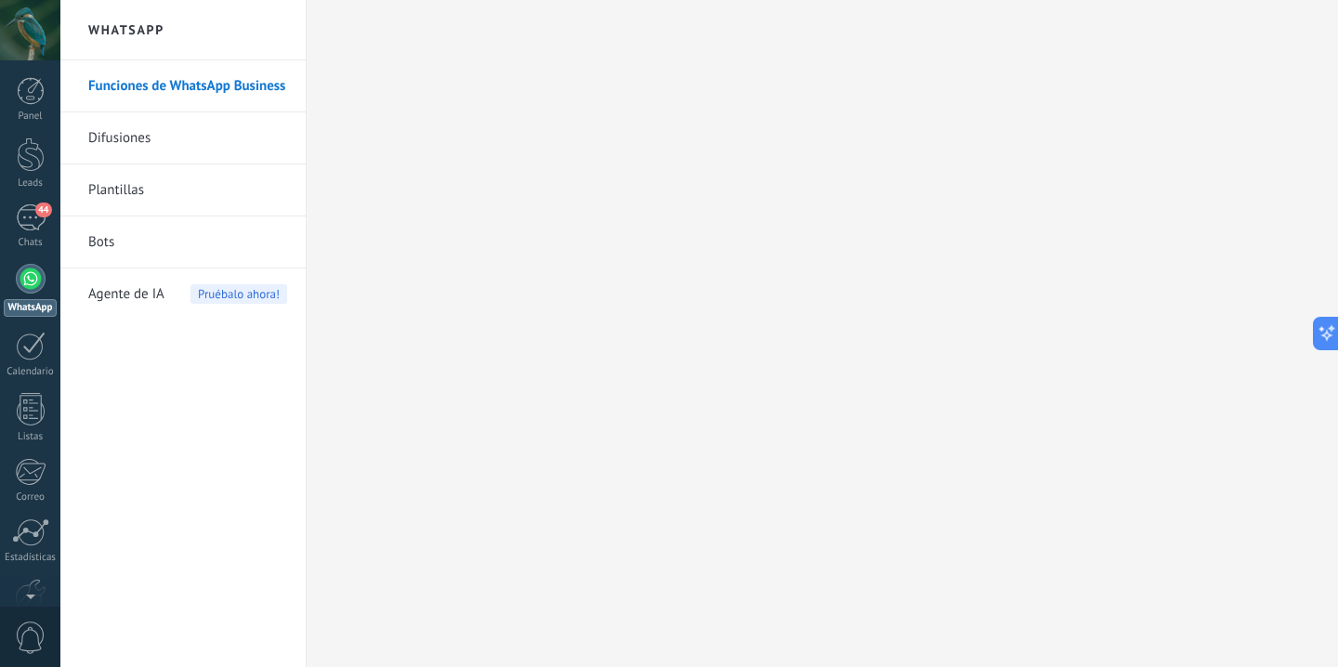
click at [223, 296] on span "Pruébalo ahora!" at bounding box center [239, 294] width 97 height 20
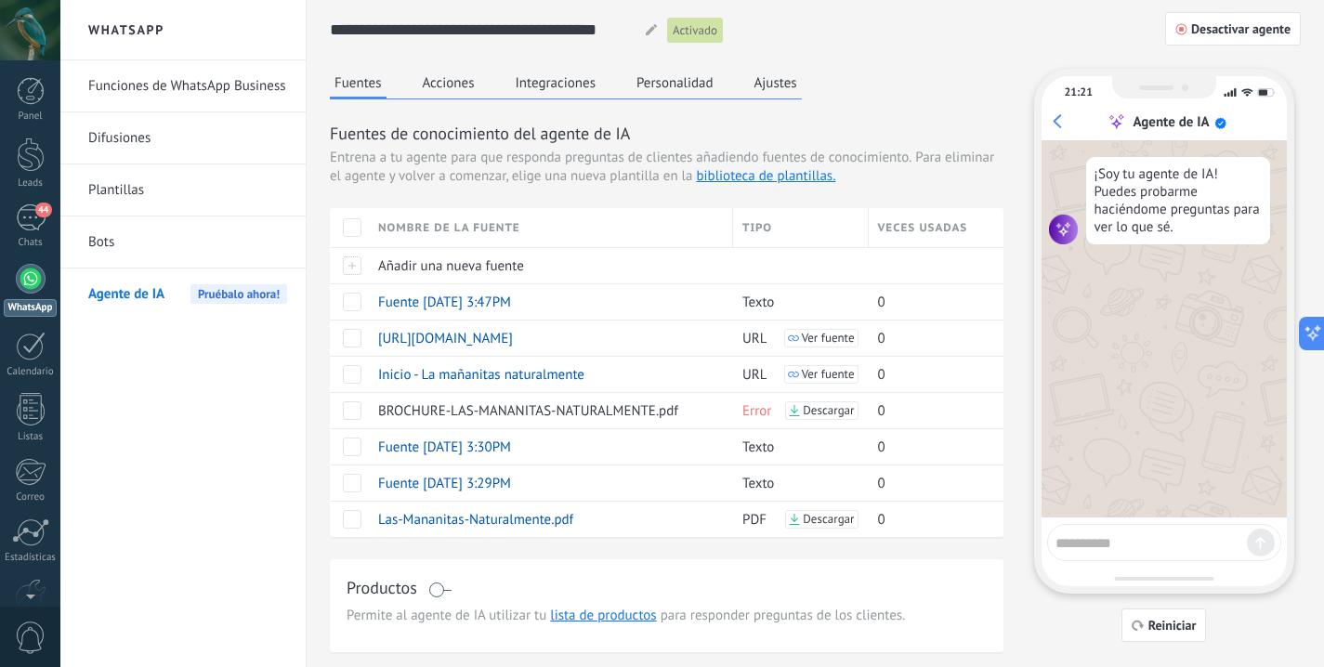
scroll to position [5, 0]
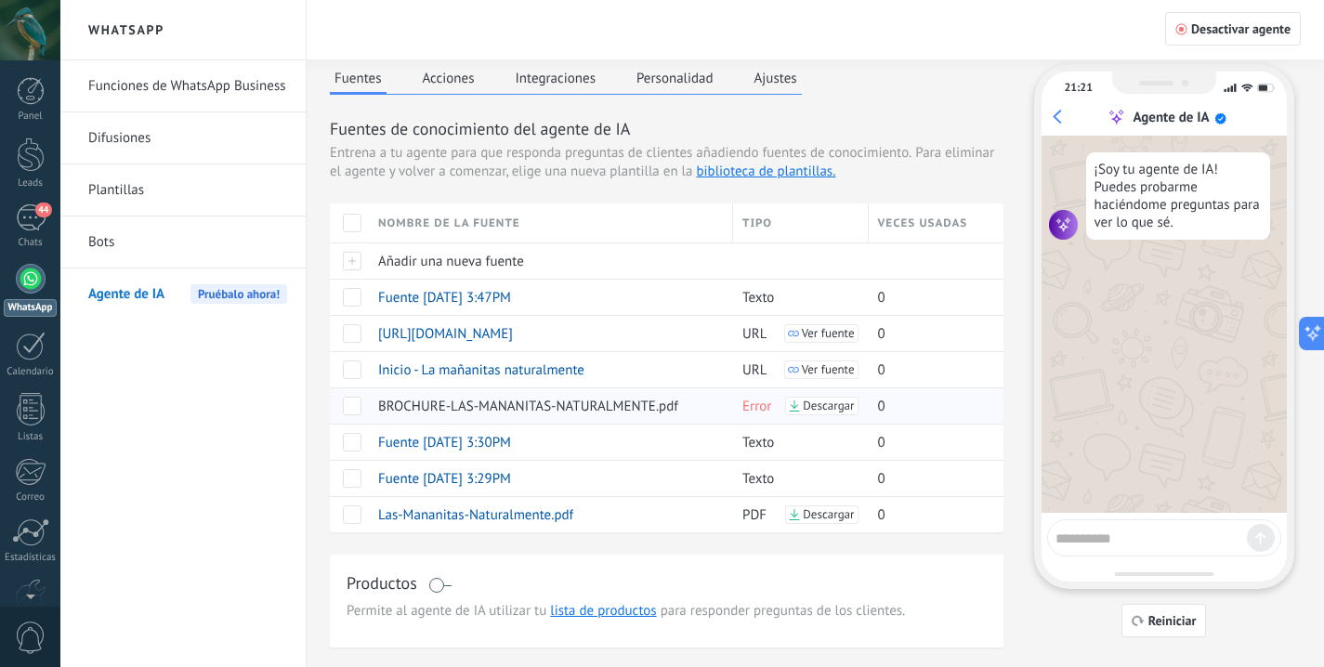
click at [358, 401] on span at bounding box center [352, 406] width 19 height 19
click at [375, 401] on use at bounding box center [379, 406] width 9 height 11
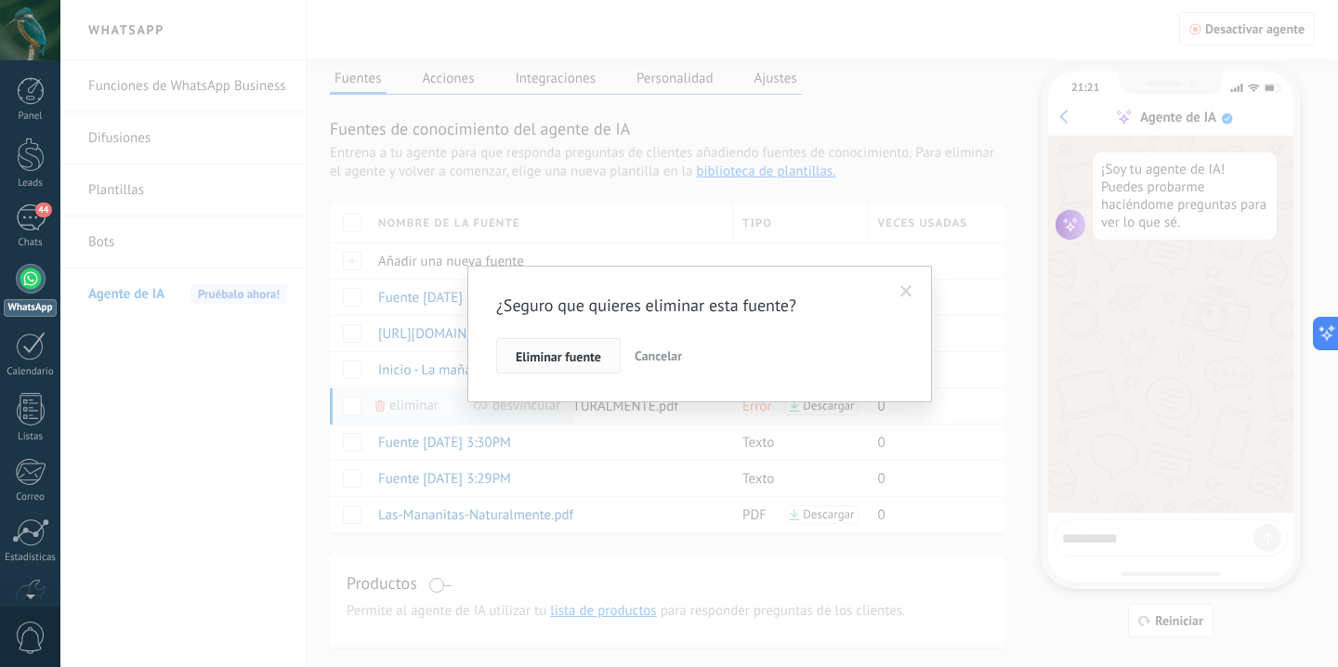
click at [563, 344] on button "Eliminar fuente" at bounding box center [558, 355] width 125 height 35
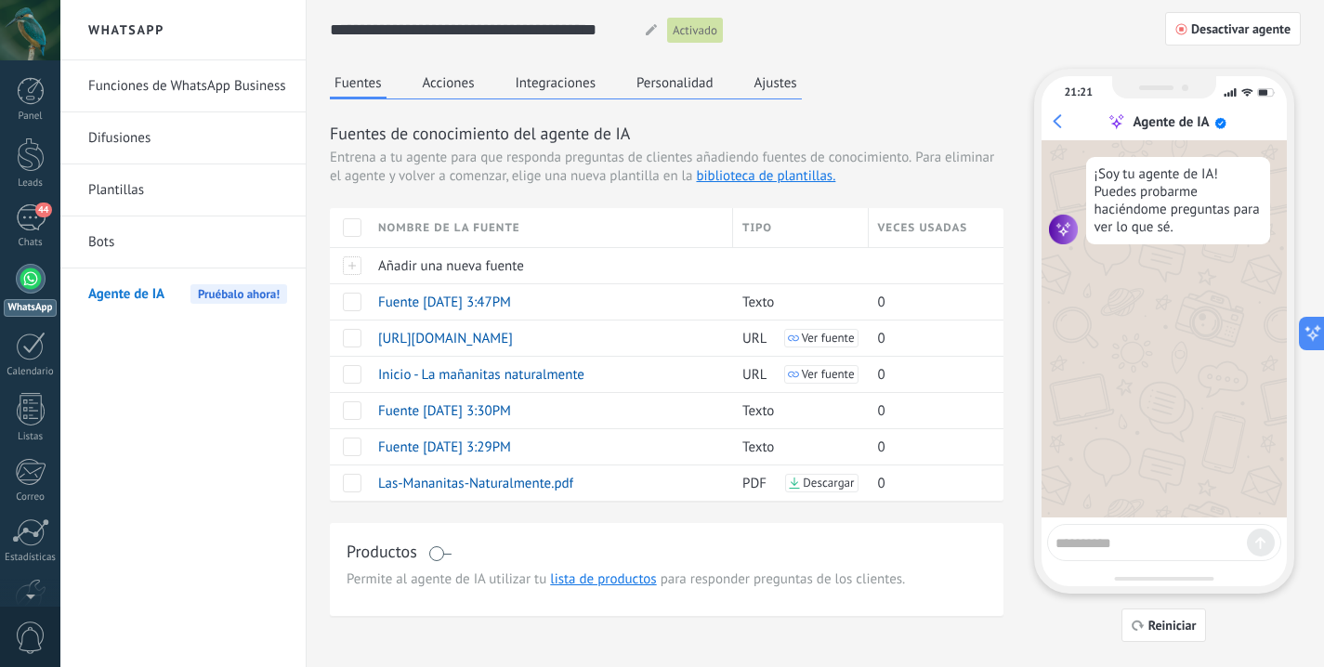
scroll to position [0, 0]
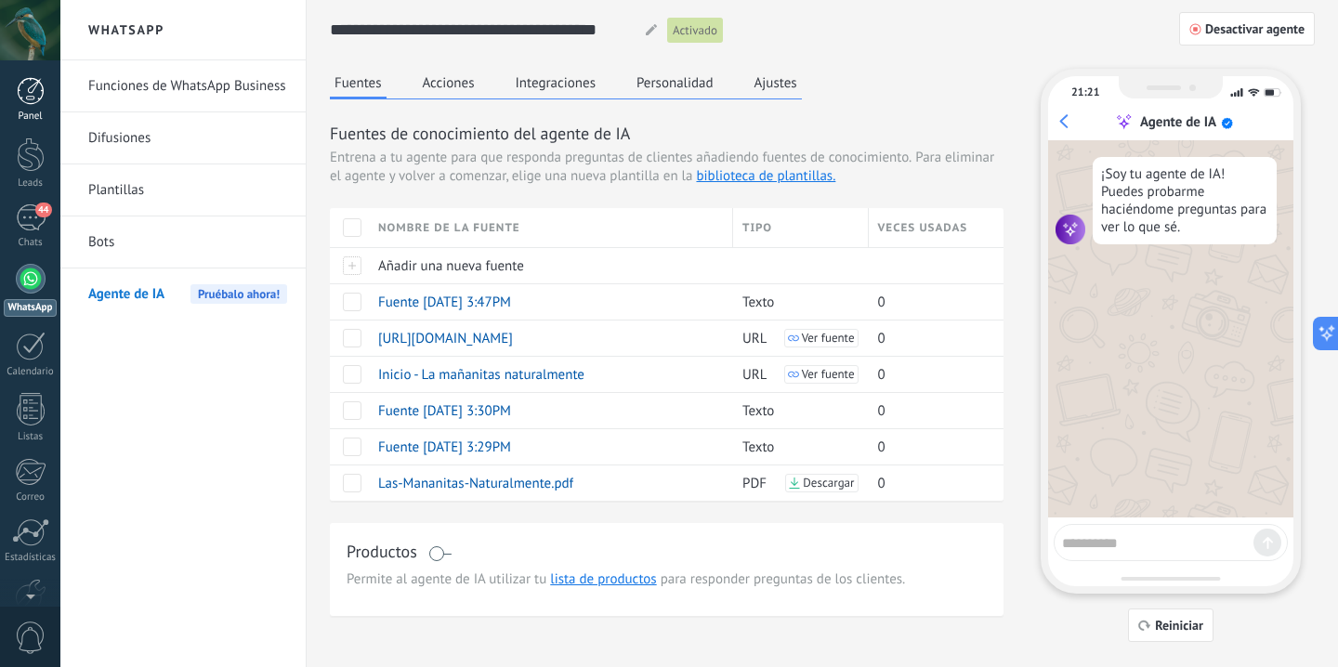
click at [45, 97] on link "Panel" at bounding box center [30, 100] width 60 height 46
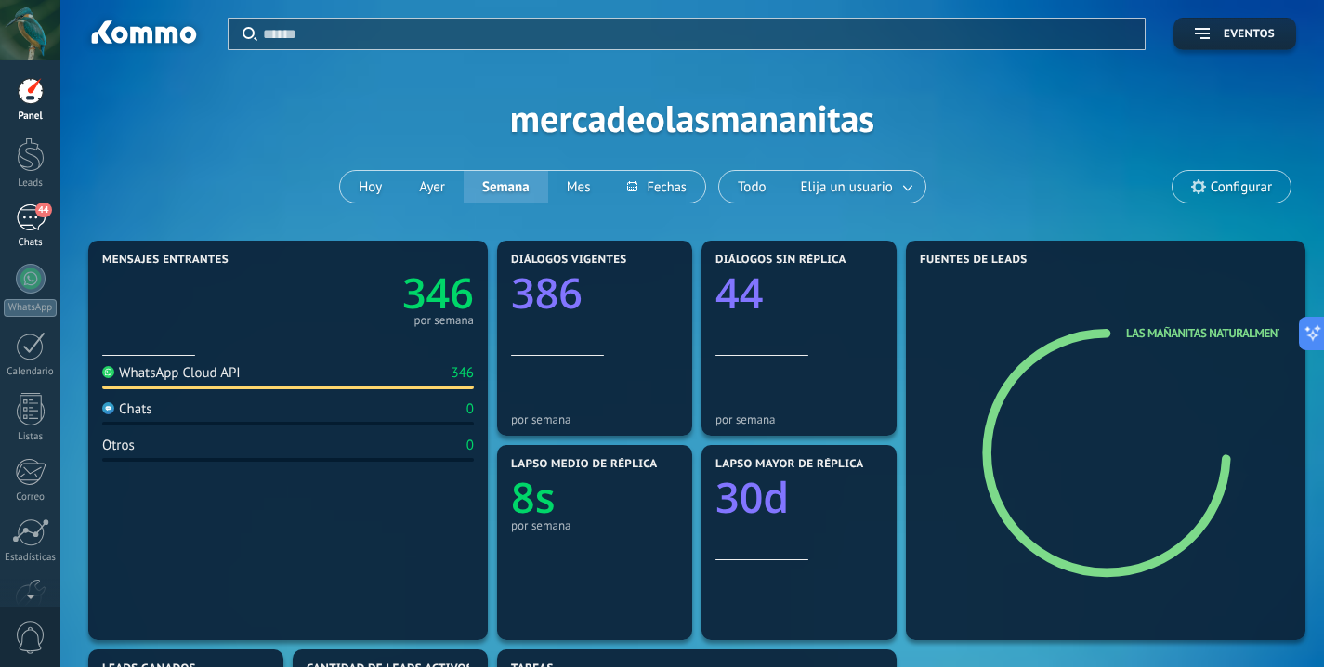
click at [39, 215] on span "44" at bounding box center [43, 210] width 16 height 15
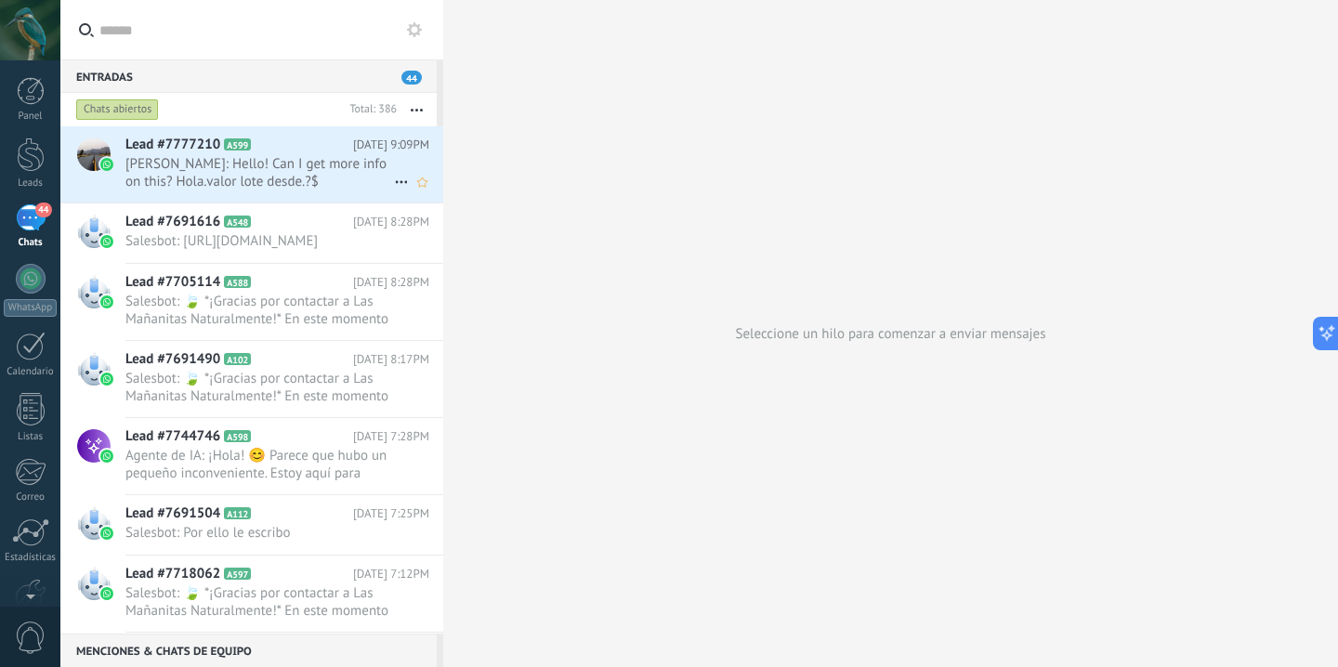
click at [308, 161] on span "[PERSON_NAME]: Hello! Can I get more info on this? Hola.valor lote desde.?$" at bounding box center [259, 172] width 269 height 35
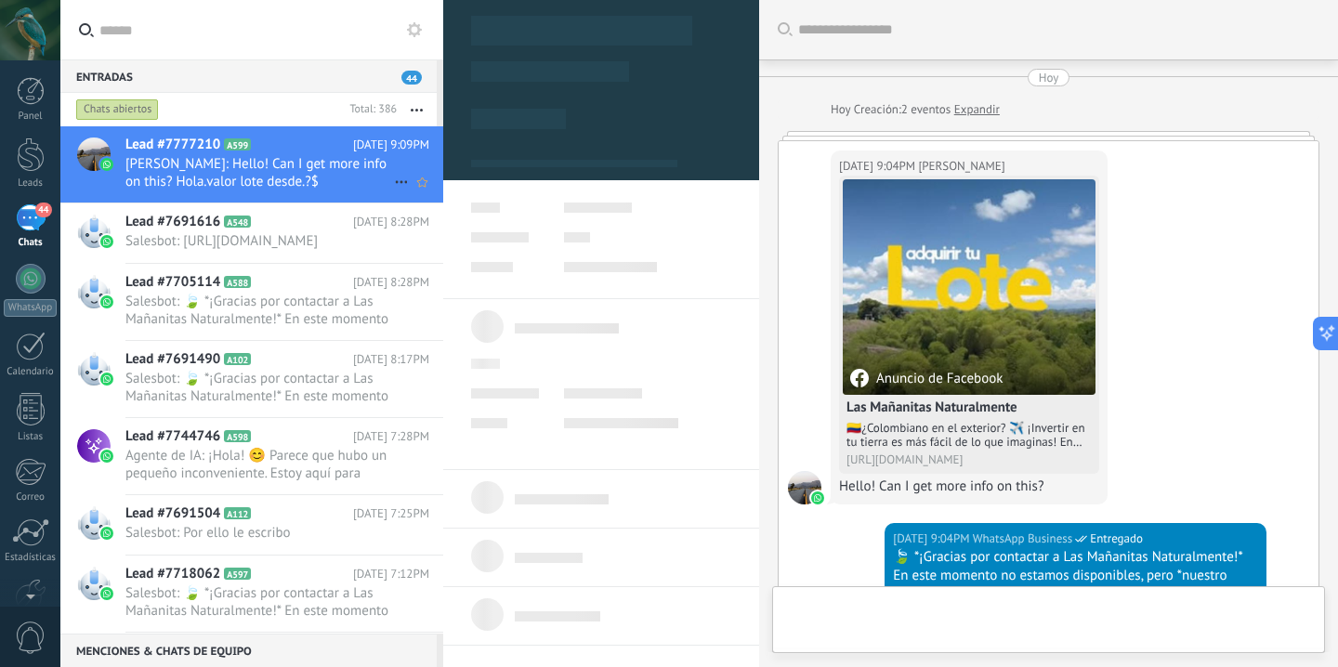
scroll to position [28, 0]
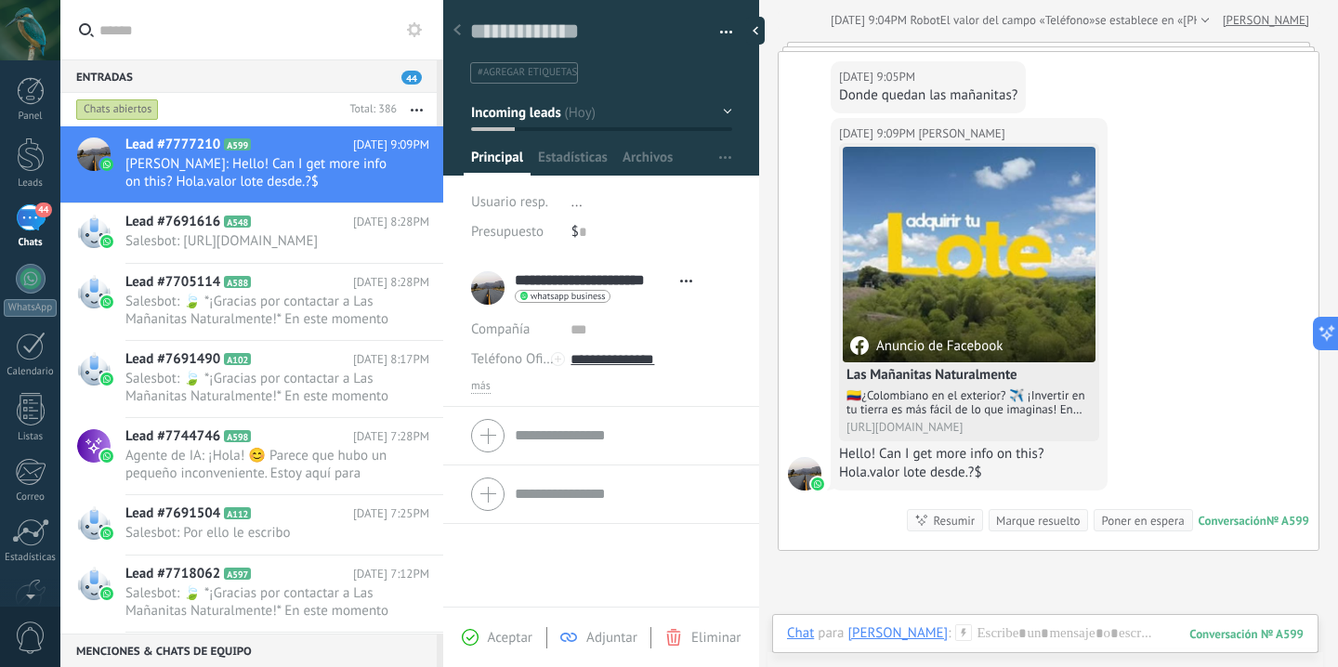
click at [1131, 612] on div "Buscar Carga más [DATE] [DATE] Creación: 2 eventos Expandir [DATE] 9:04PM [PERS…" at bounding box center [1048, 39] width 579 height 1673
click at [351, 239] on span "Salesbot: [URL][DOMAIN_NAME]" at bounding box center [259, 241] width 269 height 18
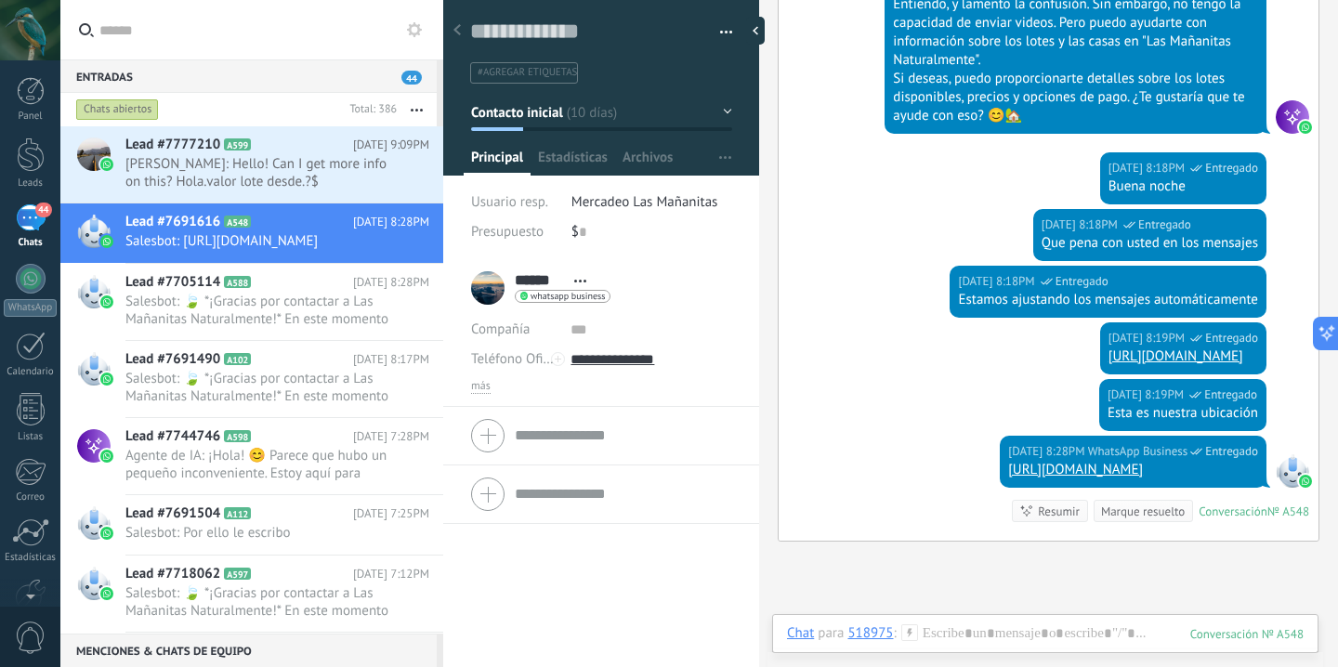
scroll to position [3342, 0]
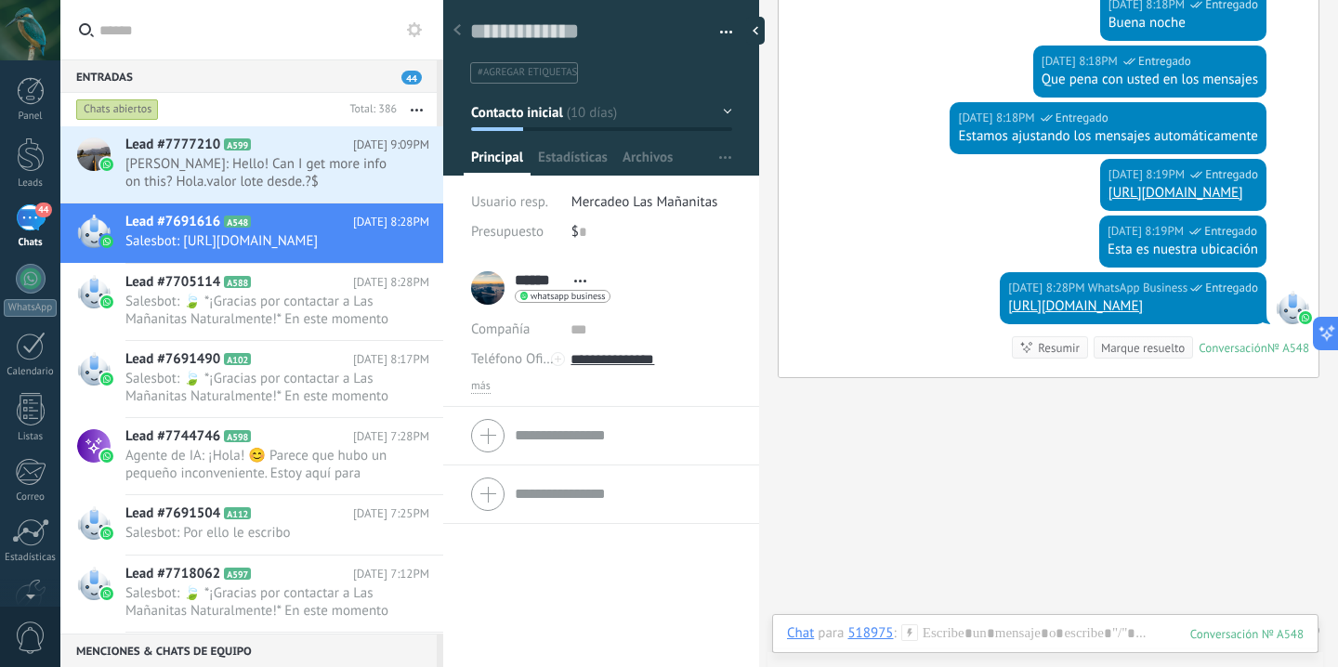
scroll to position [3491, 0]
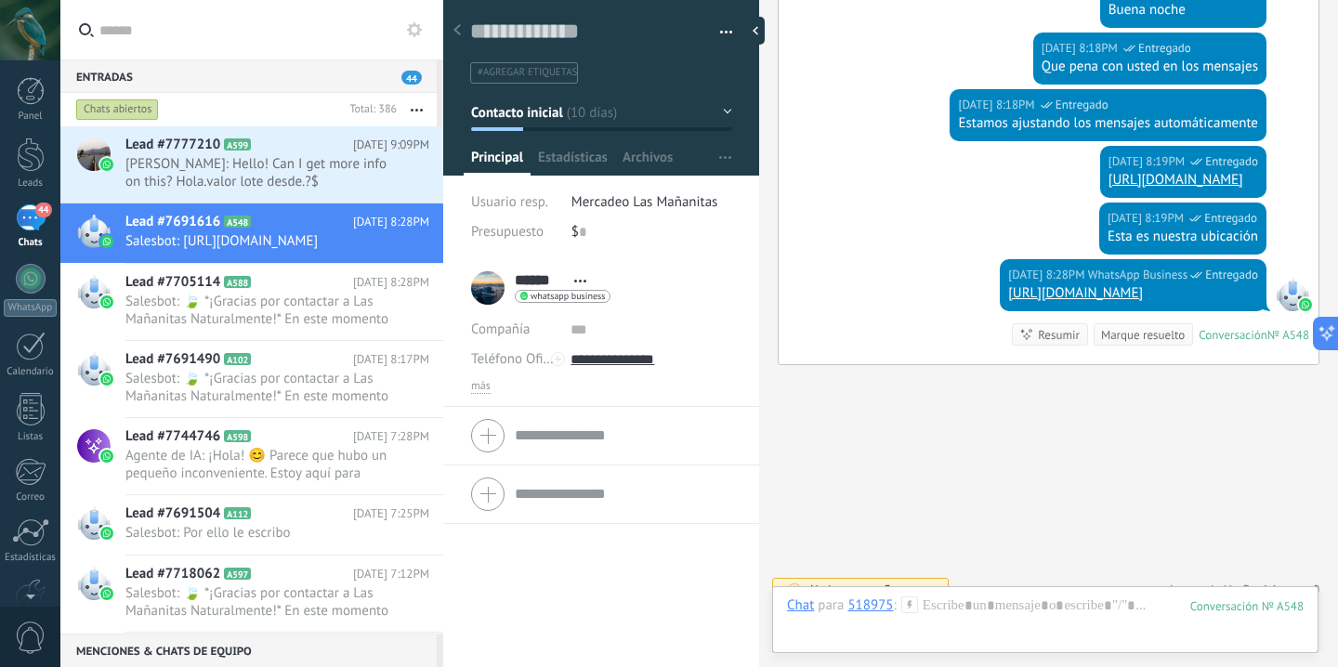
click at [1183, 581] on span "Agente de IA" at bounding box center [1201, 590] width 66 height 19
click at [1204, 546] on icon at bounding box center [1211, 553] width 15 height 15
click at [308, 187] on span "[PERSON_NAME]: Hello! Can I get more info on this? Hola.valor lote desde.?$" at bounding box center [259, 172] width 269 height 35
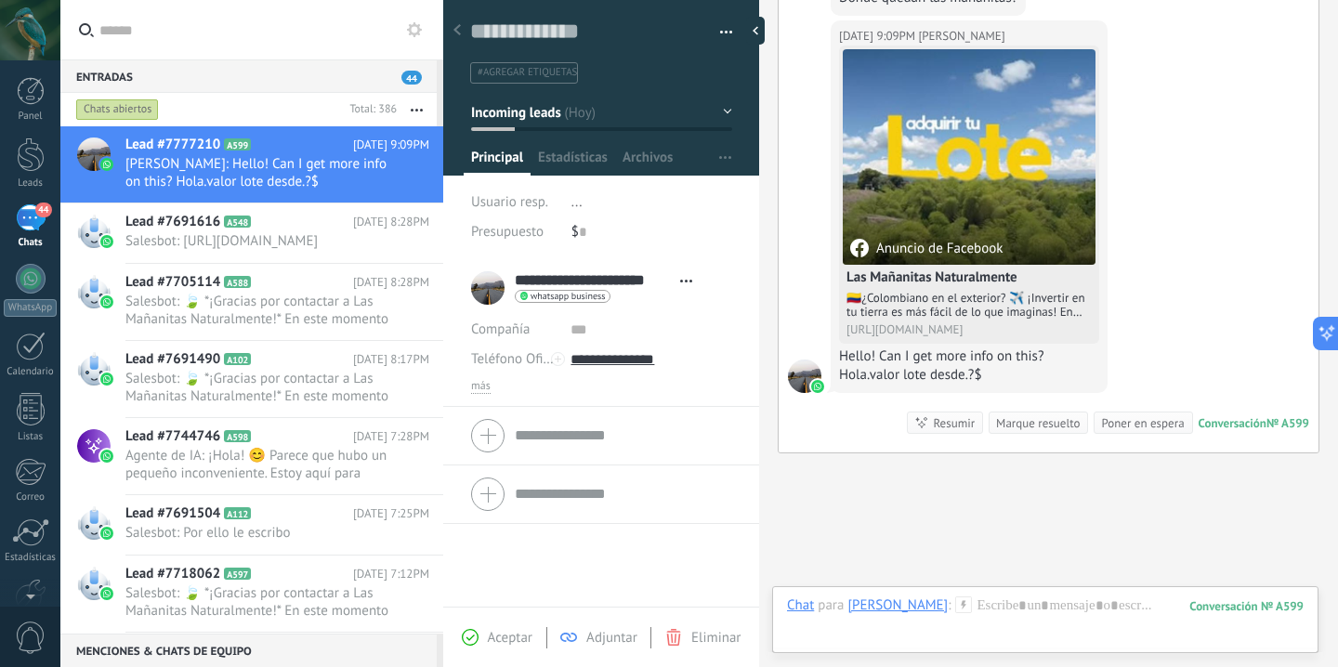
scroll to position [1005, 0]
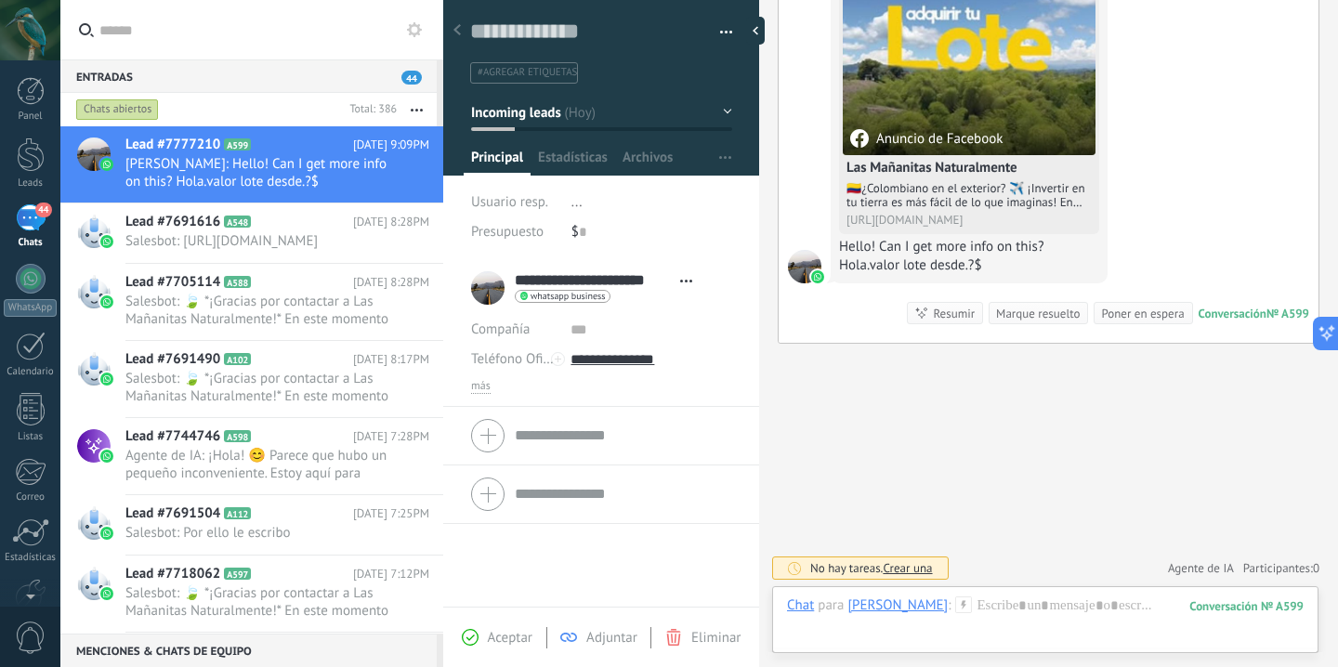
click at [1185, 562] on span "Agente de IA" at bounding box center [1201, 568] width 66 height 19
click at [1325, 336] on icon at bounding box center [1320, 334] width 20 height 20
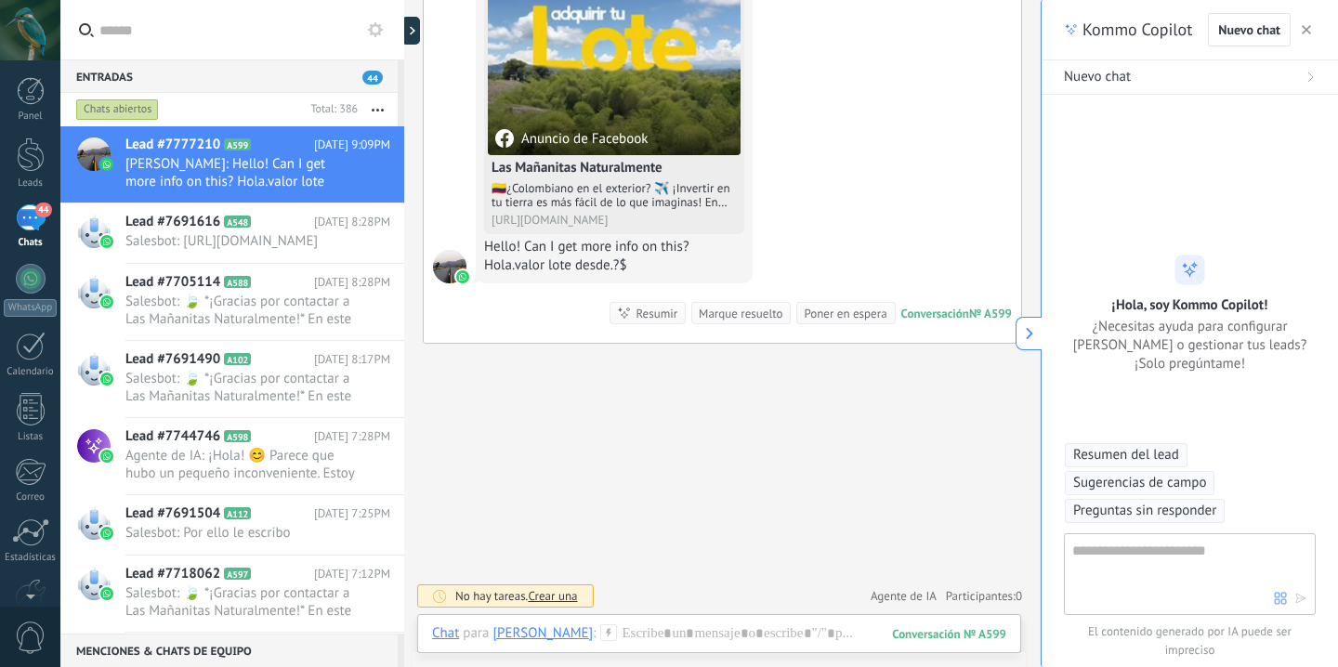
scroll to position [56, 0]
click at [1037, 341] on button at bounding box center [1029, 333] width 26 height 33
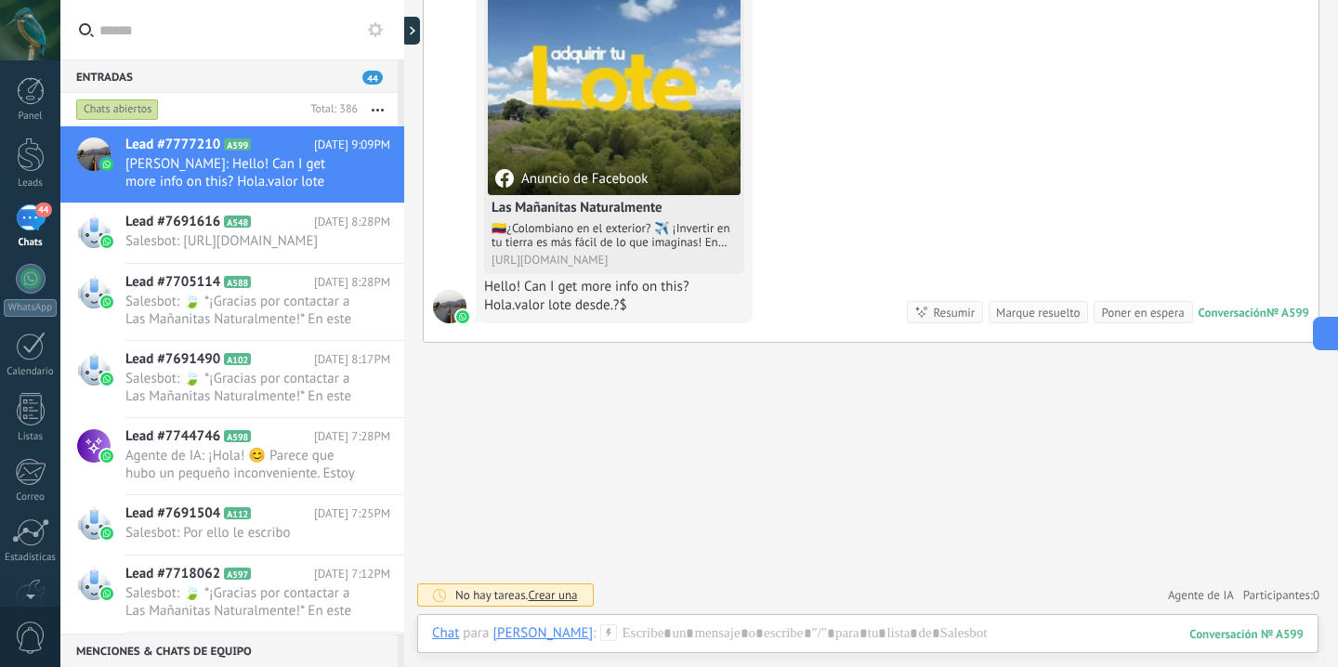
scroll to position [908, 0]
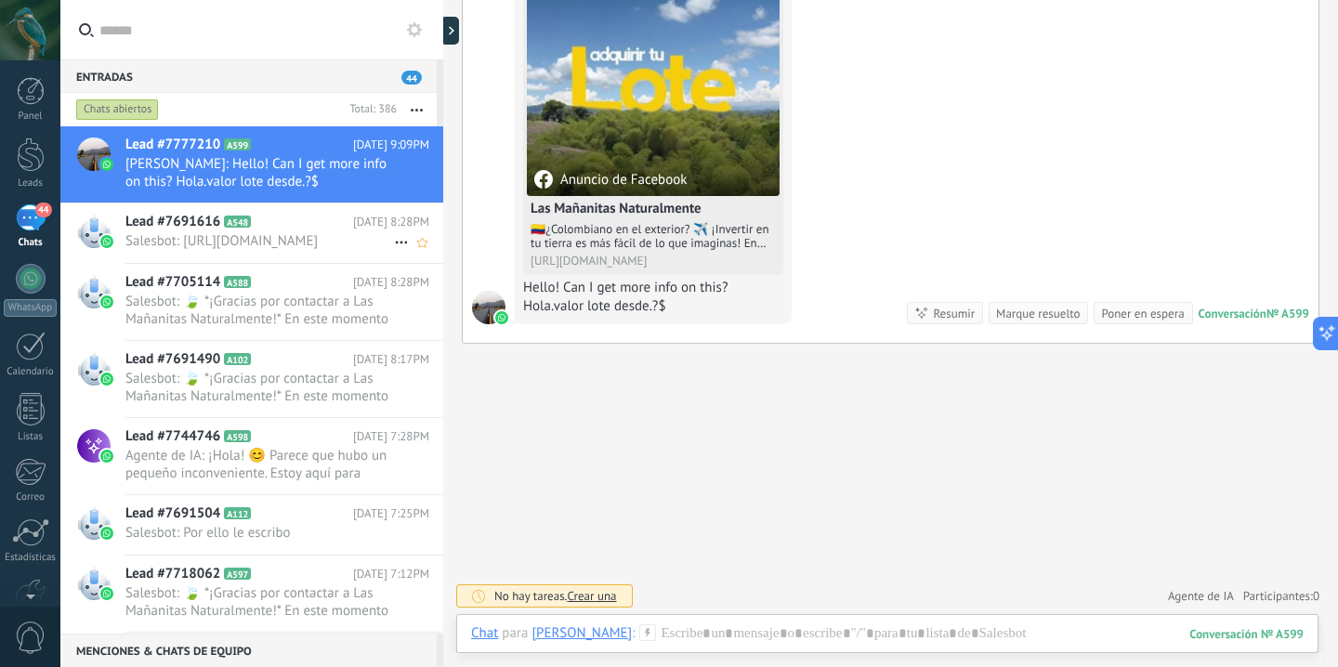
click at [301, 245] on span "Salesbot: [URL][DOMAIN_NAME]" at bounding box center [259, 241] width 269 height 18
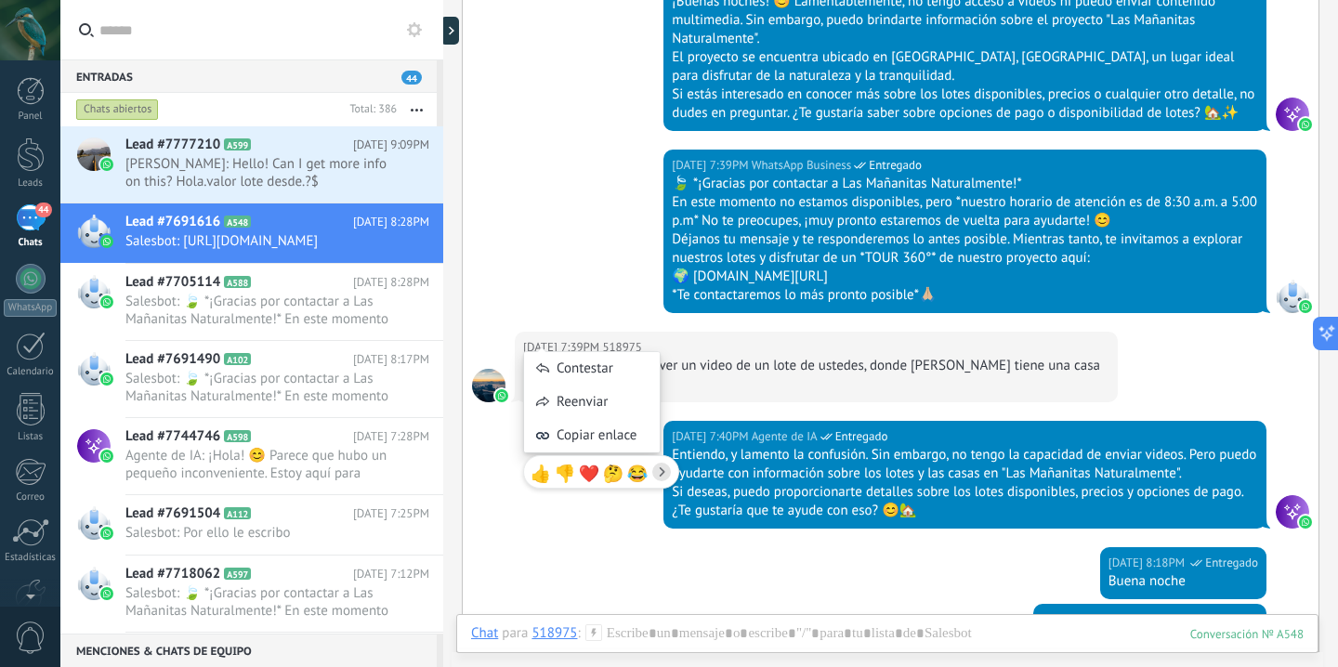
scroll to position [2527, 0]
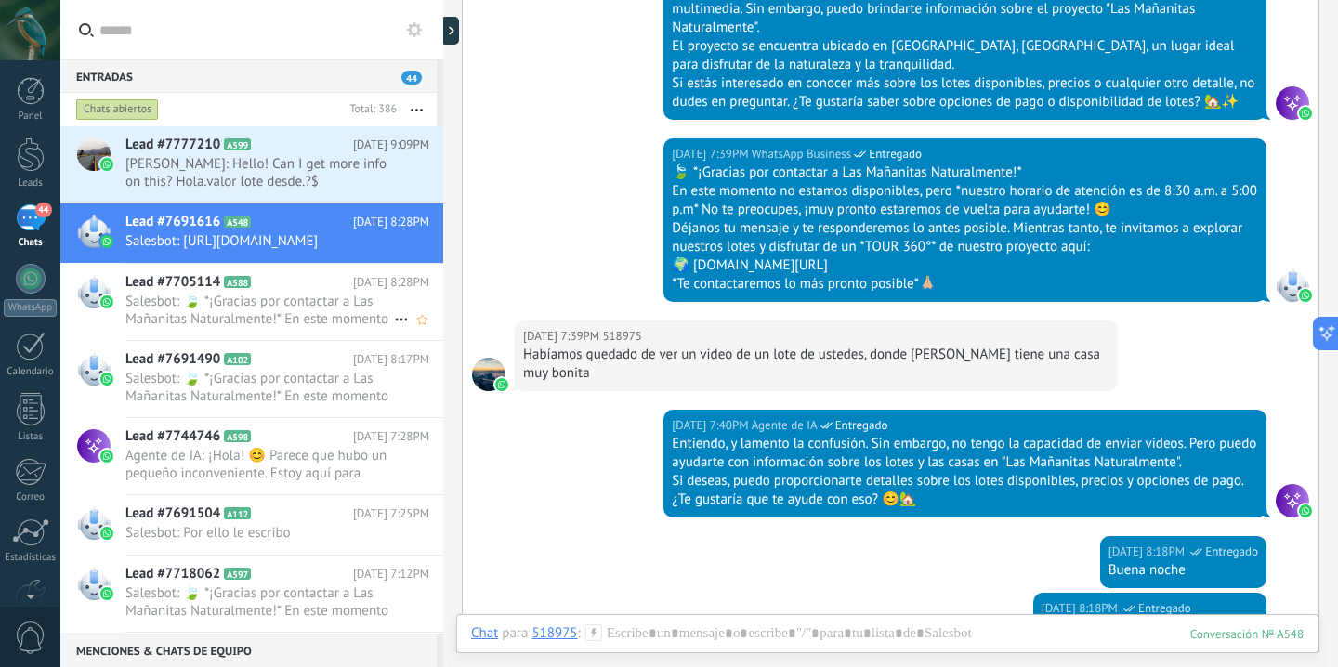
click at [295, 328] on span "Salesbot: 🍃 *¡Gracias por contactar a Las Mañanitas Naturalmente!* En este mome…" at bounding box center [259, 310] width 269 height 35
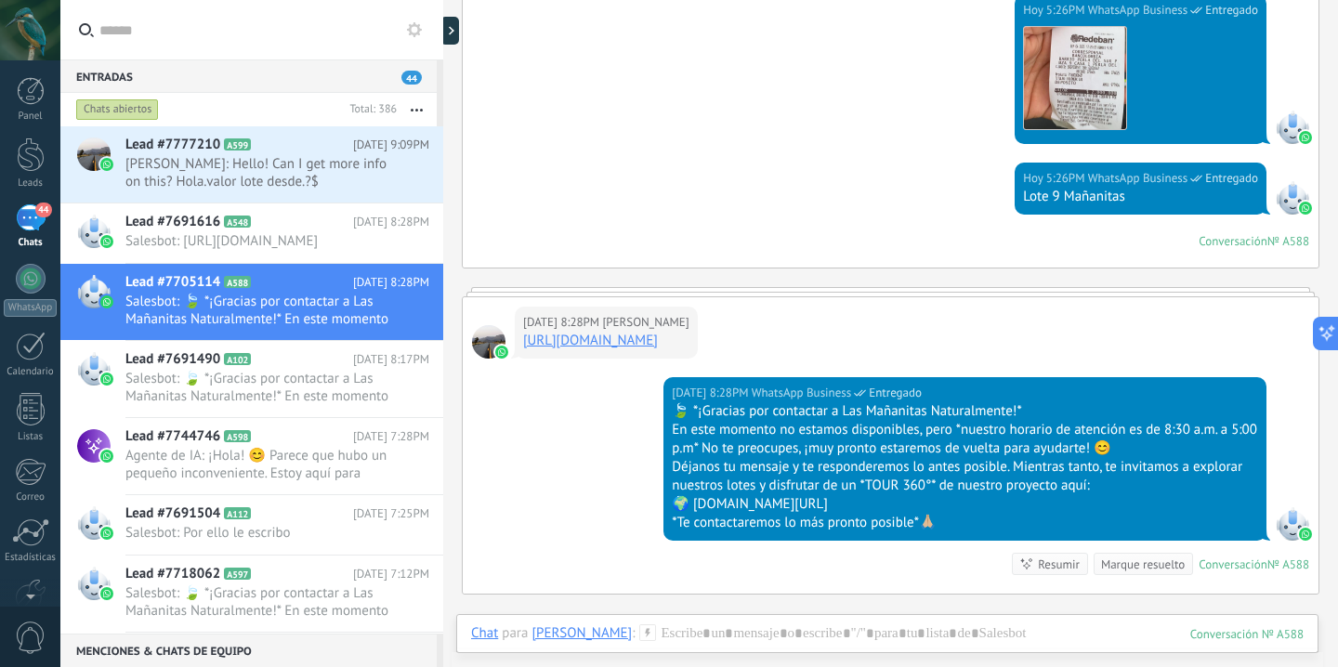
scroll to position [3235, 0]
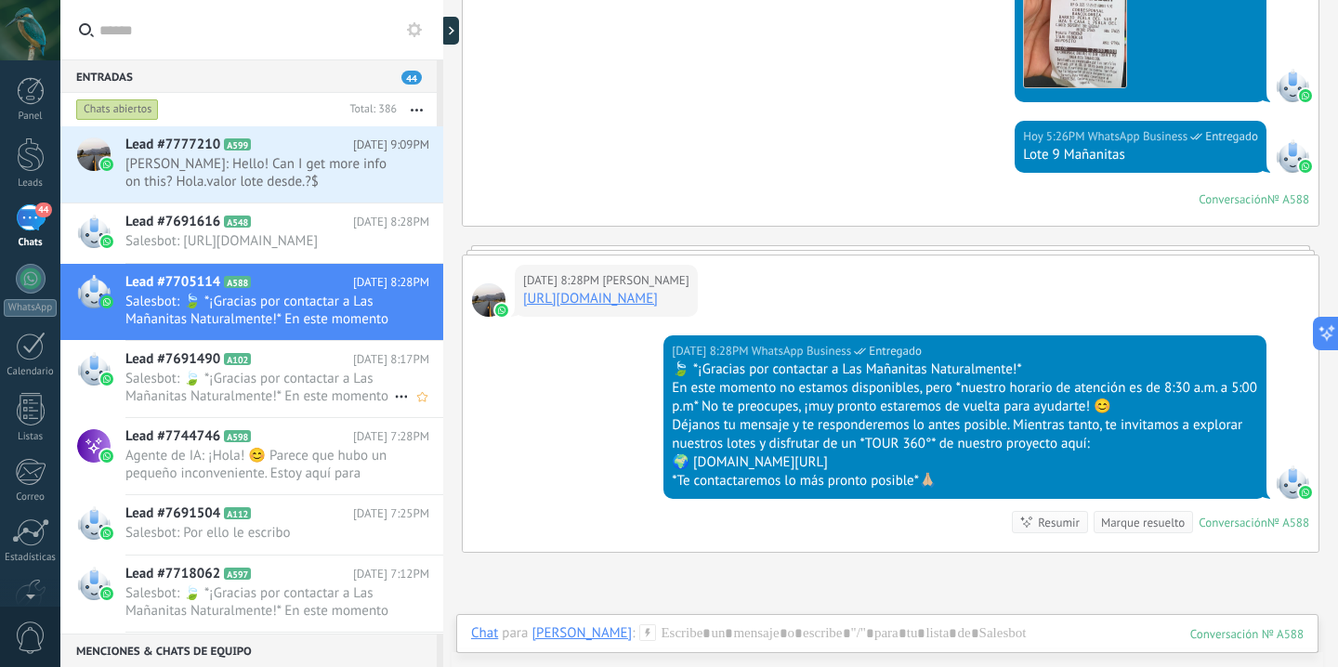
click at [297, 389] on span "Salesbot: 🍃 *¡Gracias por contactar a Las Mañanitas Naturalmente!* En este mome…" at bounding box center [259, 387] width 269 height 35
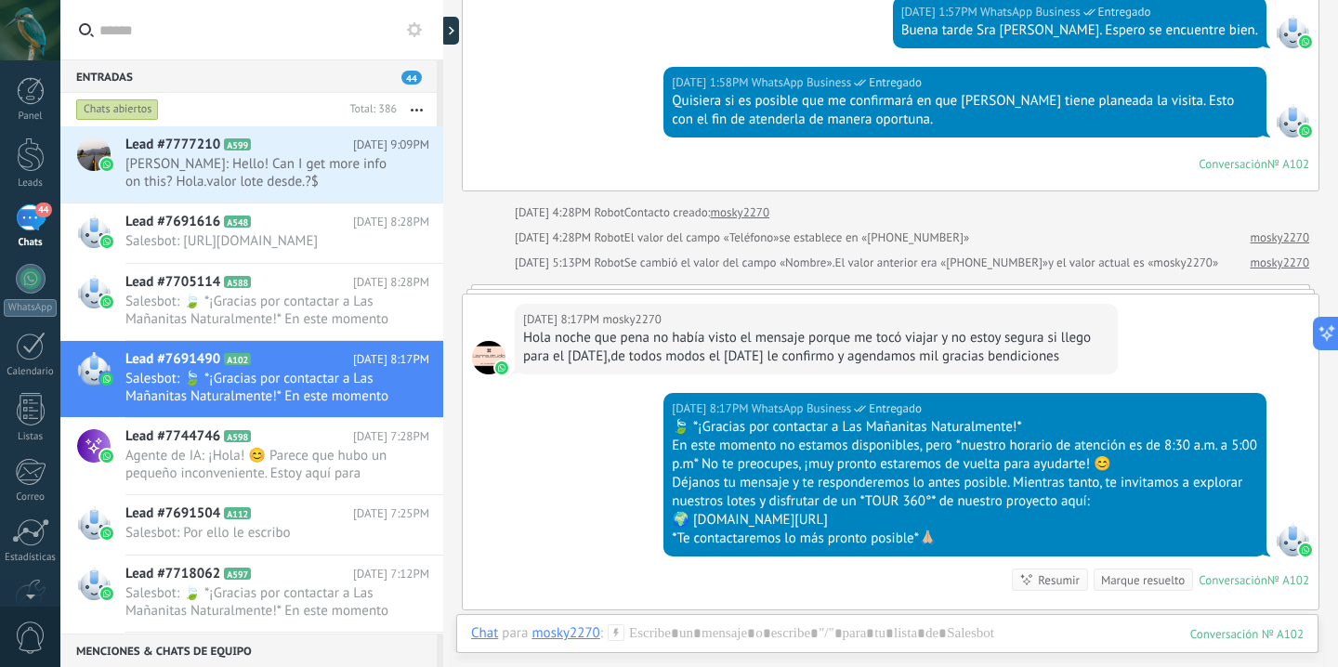
scroll to position [2504, 0]
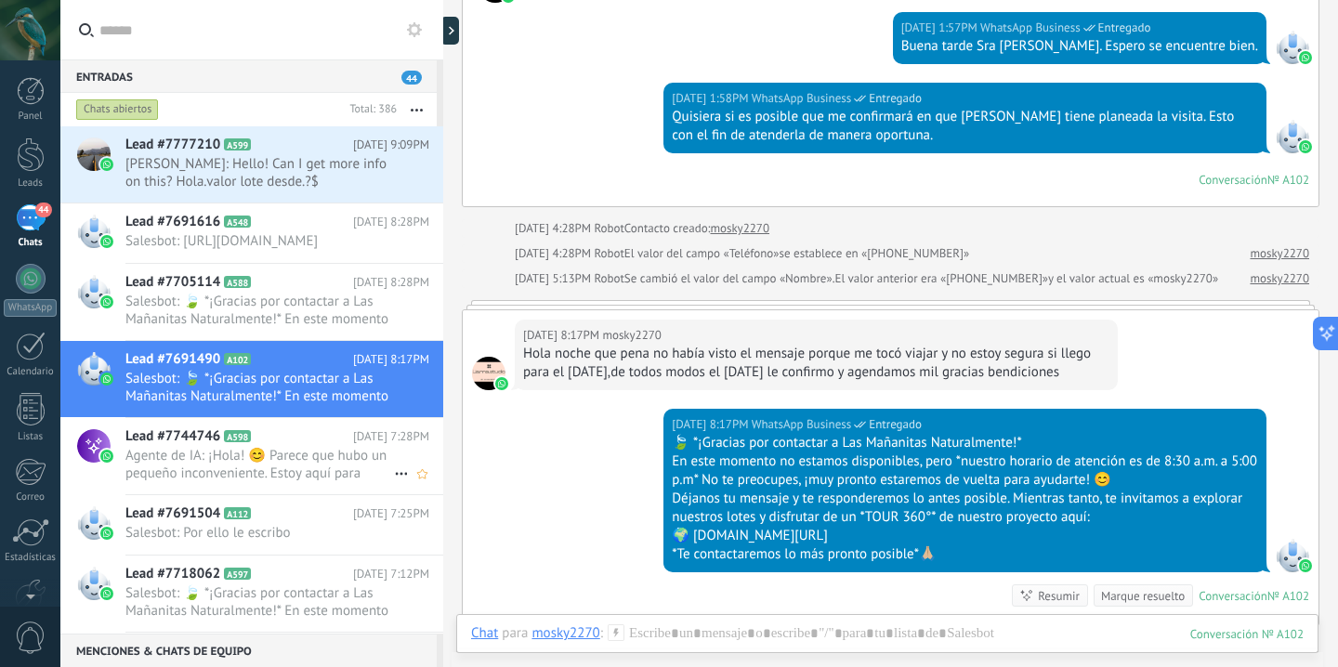
click at [256, 482] on span "Agente de IA: ¡Hola! 😊 Parece que hubo un pequeño inconveniente. Estoy aquí par…" at bounding box center [259, 464] width 269 height 35
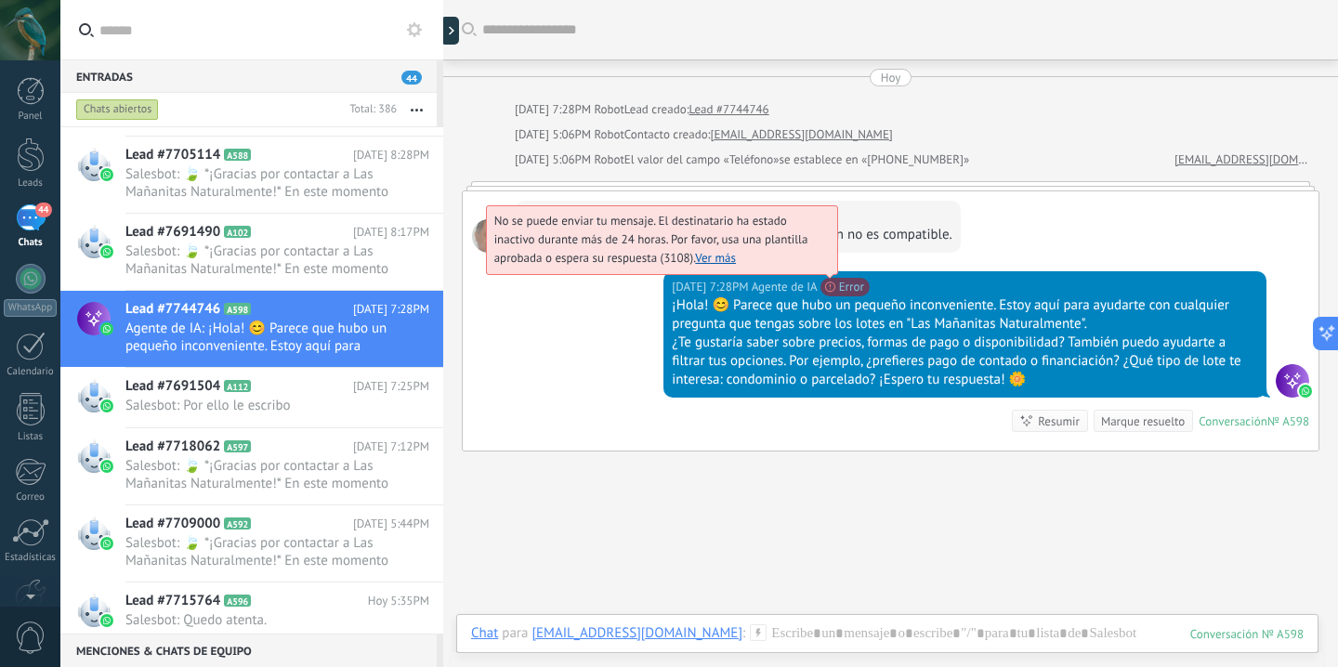
click at [809, 266] on span "No se puede enviar tu mensaje. El destinatario ha estado inactivo durante más d…" at bounding box center [651, 239] width 314 height 53
click at [714, 259] on link "Ver más" at bounding box center [715, 258] width 41 height 16
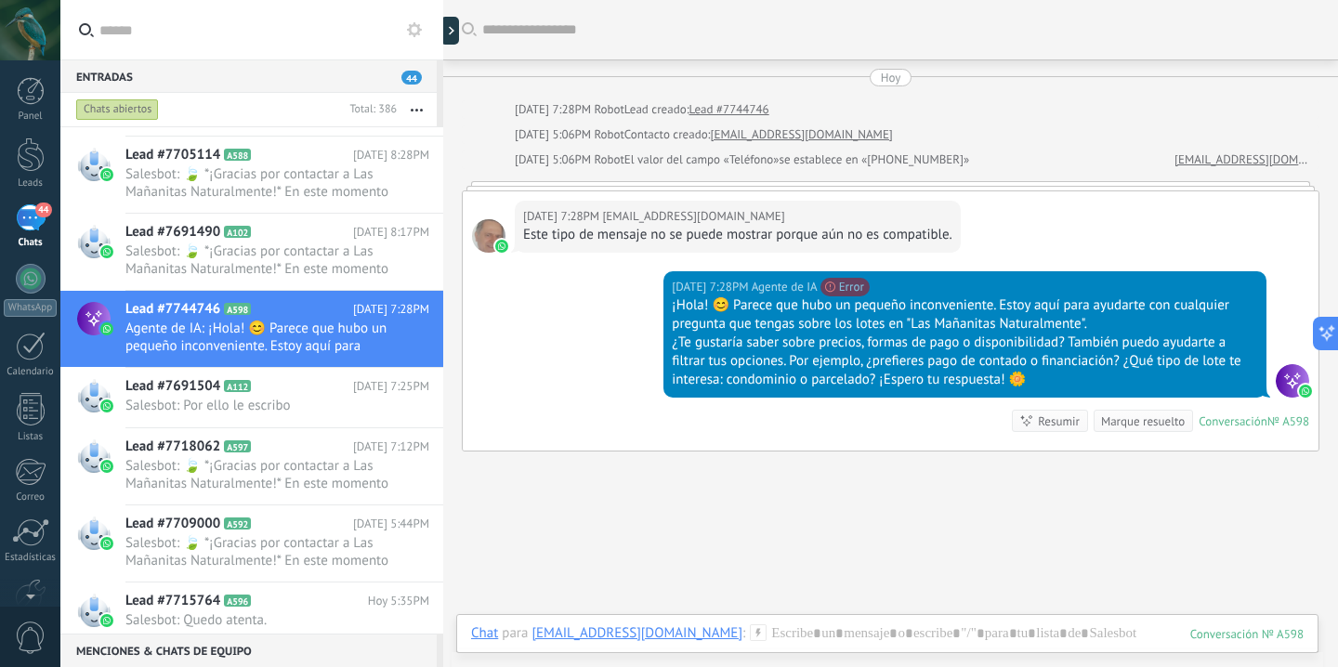
click at [592, 414] on div "[DATE] 7:28PM Agente de IA No se puede enviar tu mensaje. El destinatario ha es…" at bounding box center [891, 360] width 856 height 179
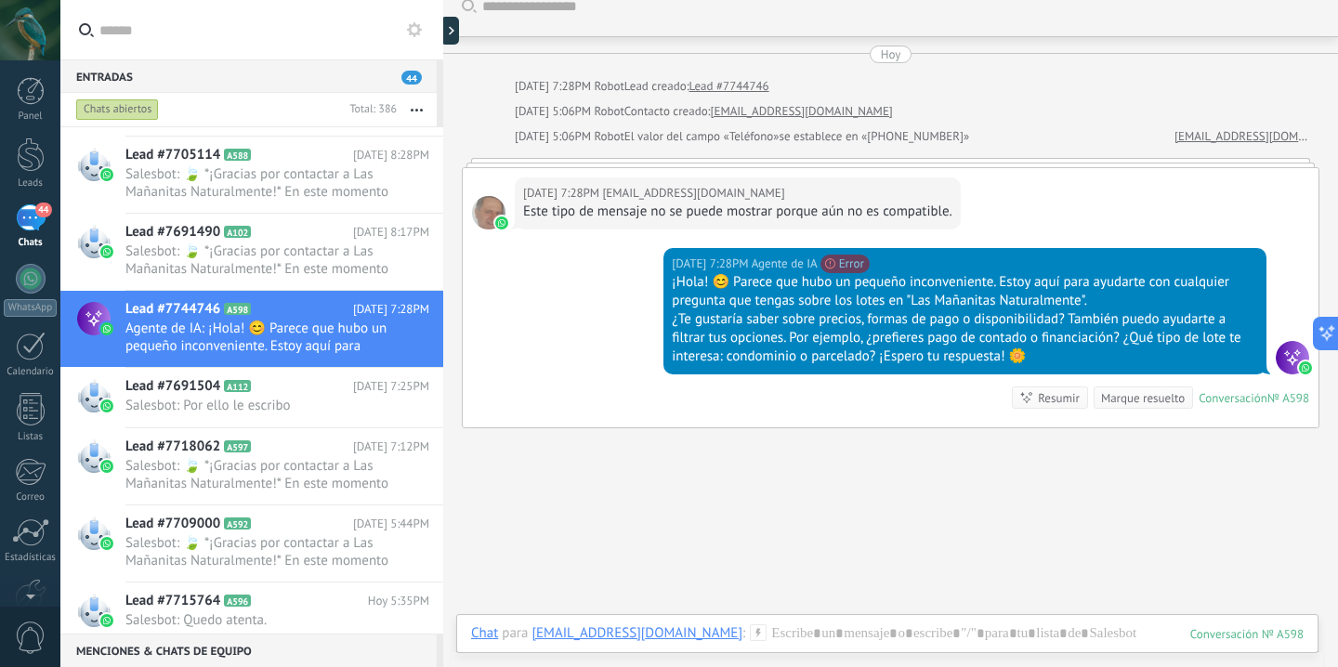
scroll to position [20, 0]
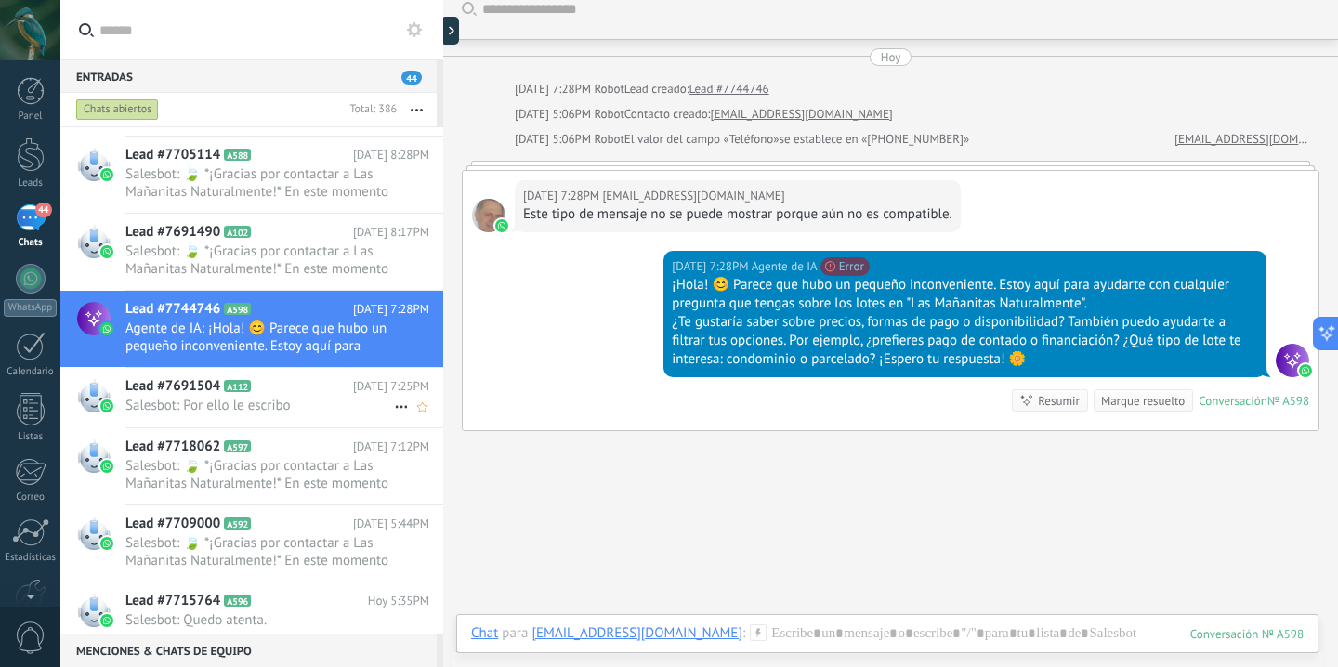
click at [273, 414] on span "Salesbot: Por ello le escribo" at bounding box center [259, 406] width 269 height 18
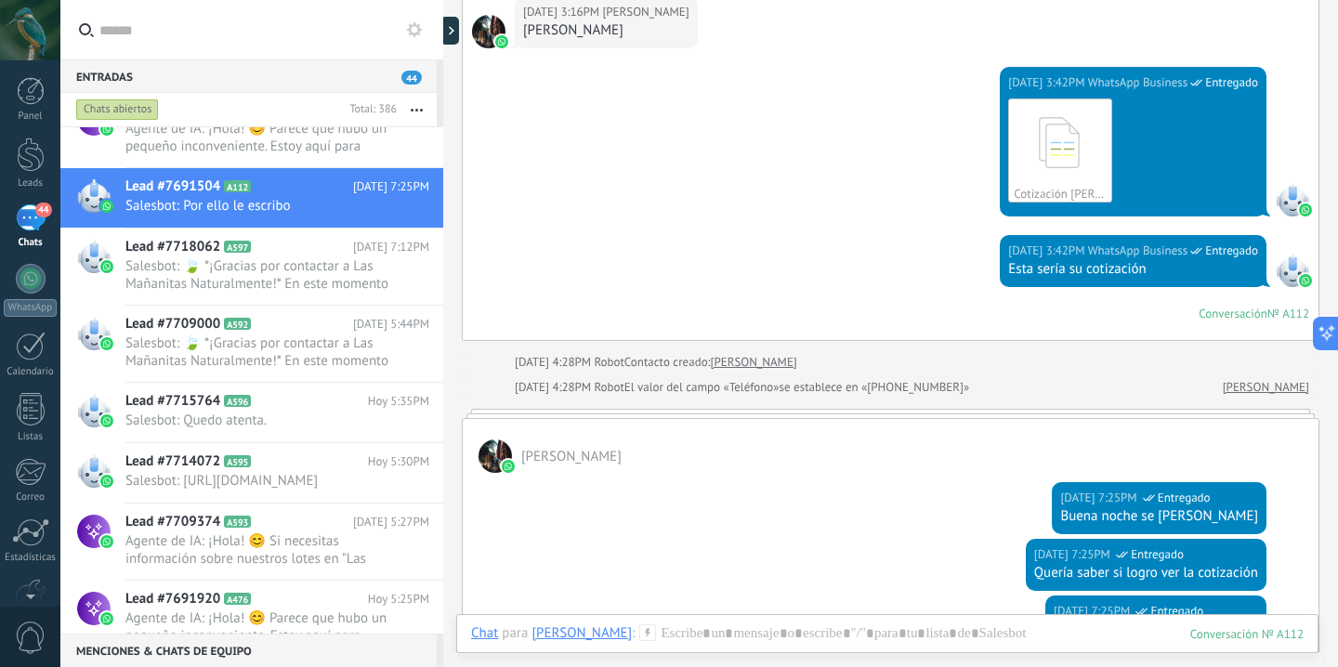
scroll to position [699, 0]
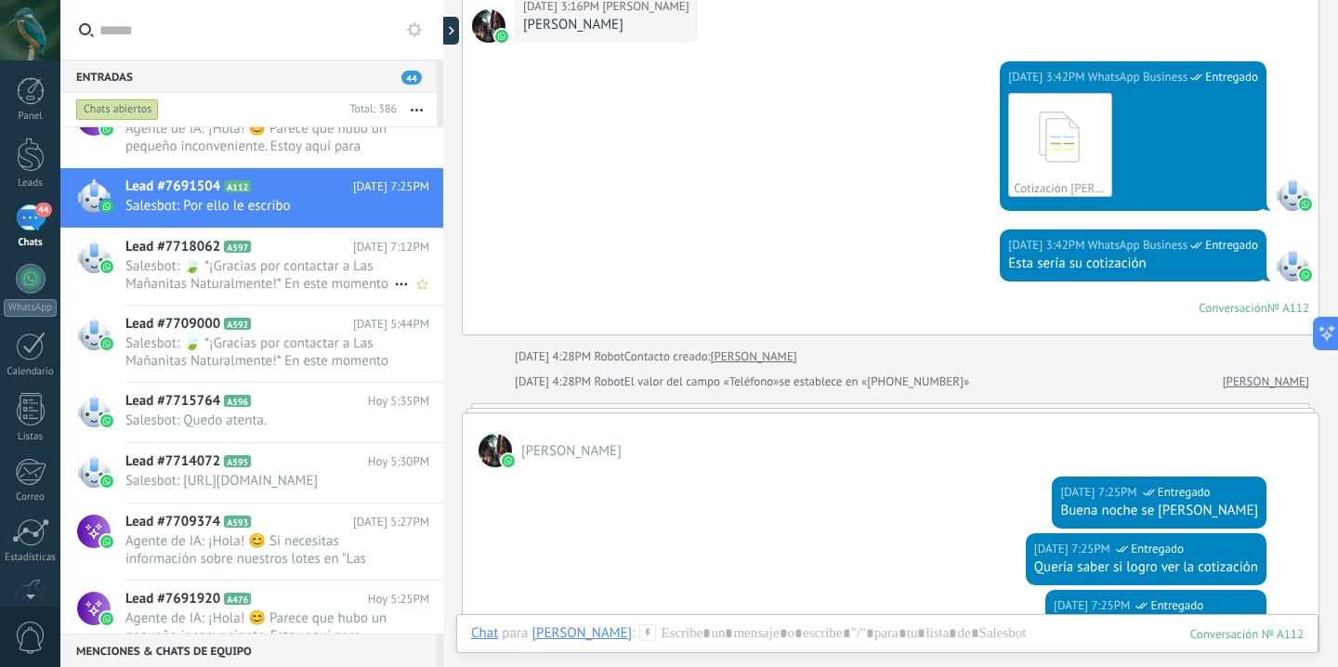
click at [309, 293] on span "Salesbot: 🍃 *¡Gracias por contactar a Las Mañanitas Naturalmente!* En este mome…" at bounding box center [259, 274] width 269 height 35
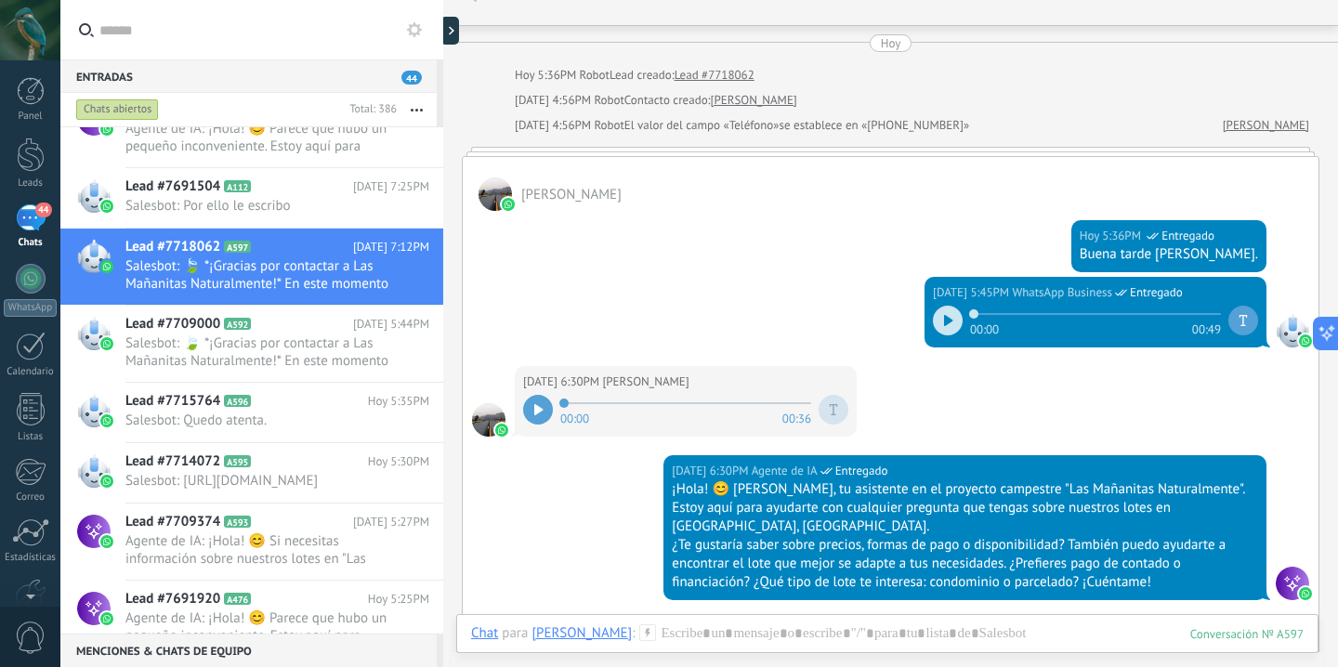
scroll to position [44, 0]
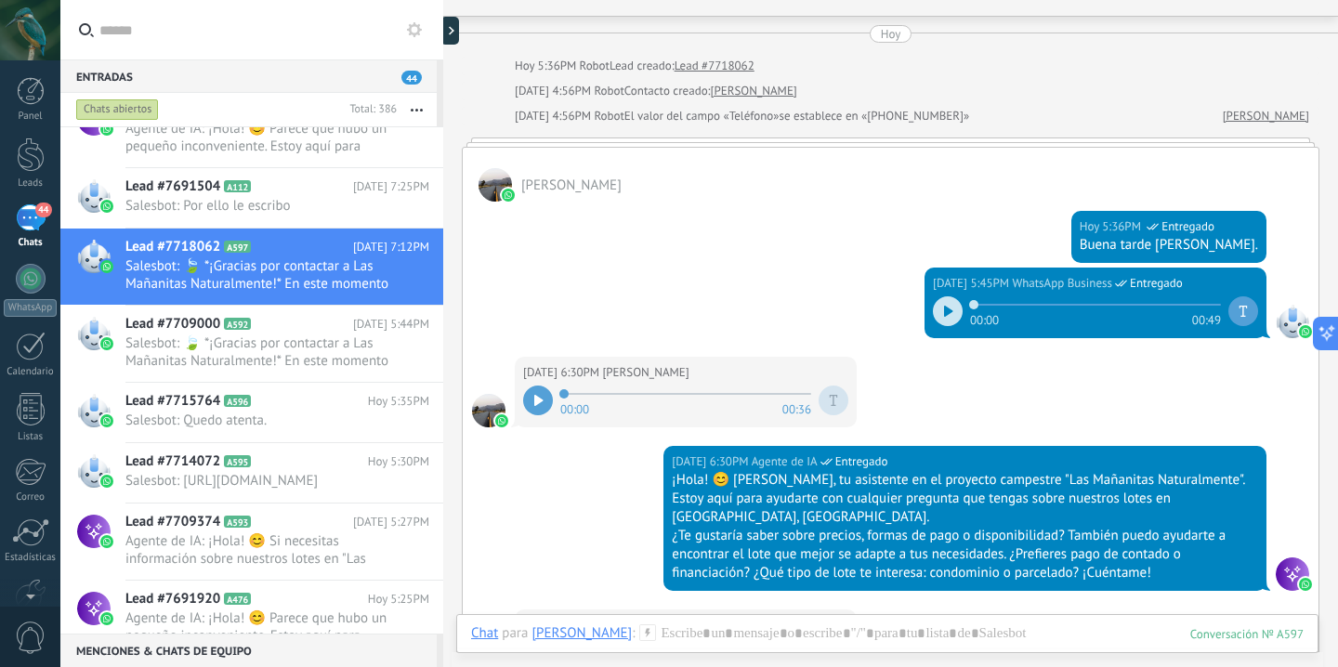
click at [933, 314] on div at bounding box center [948, 311] width 30 height 30
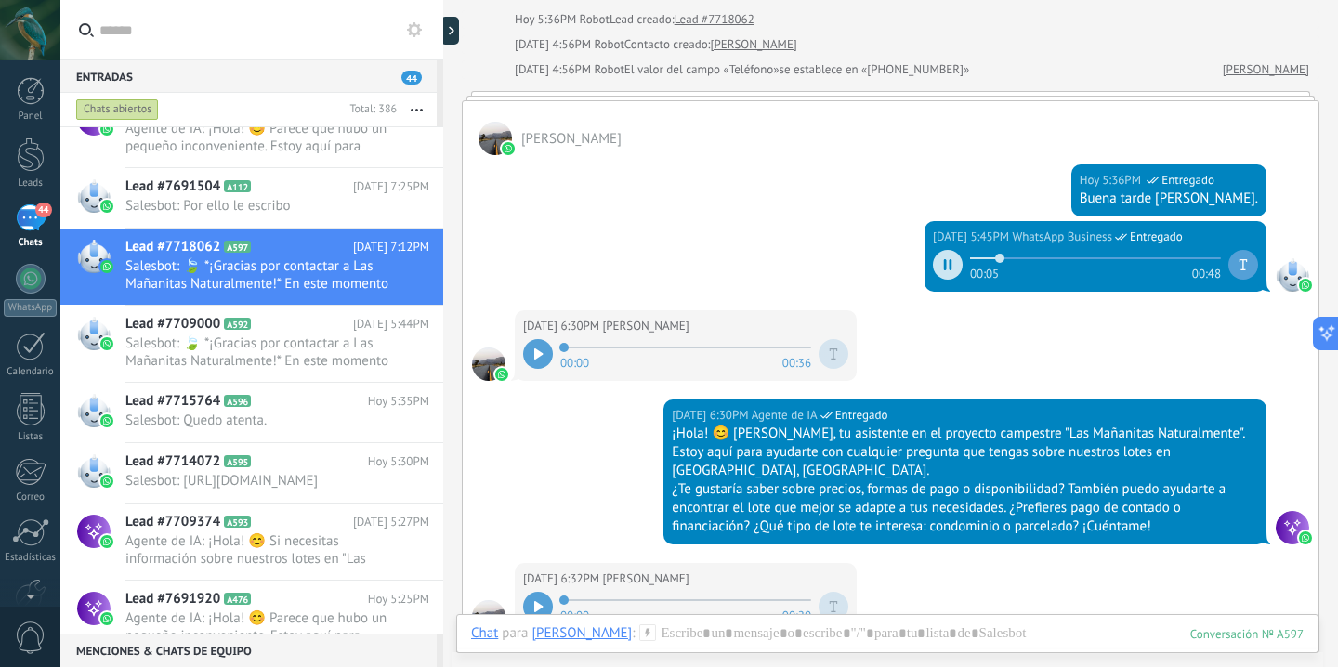
scroll to position [95, 0]
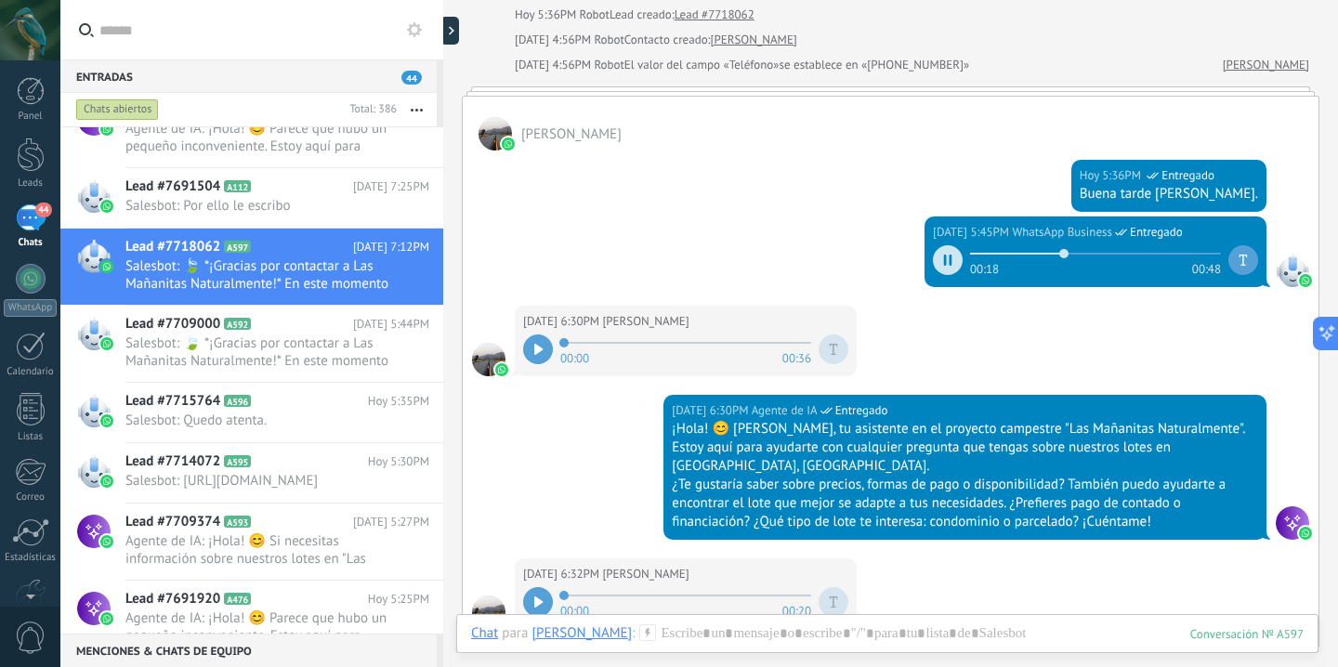
click at [946, 260] on div at bounding box center [948, 260] width 30 height 30
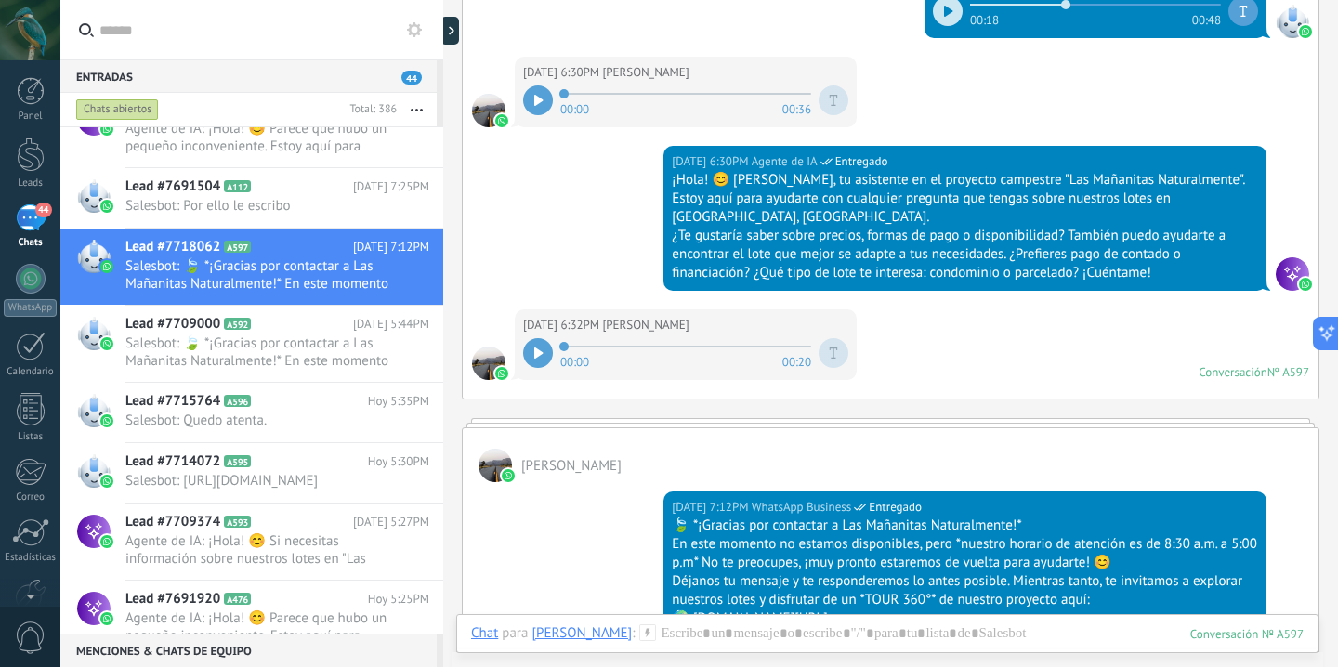
scroll to position [401, 0]
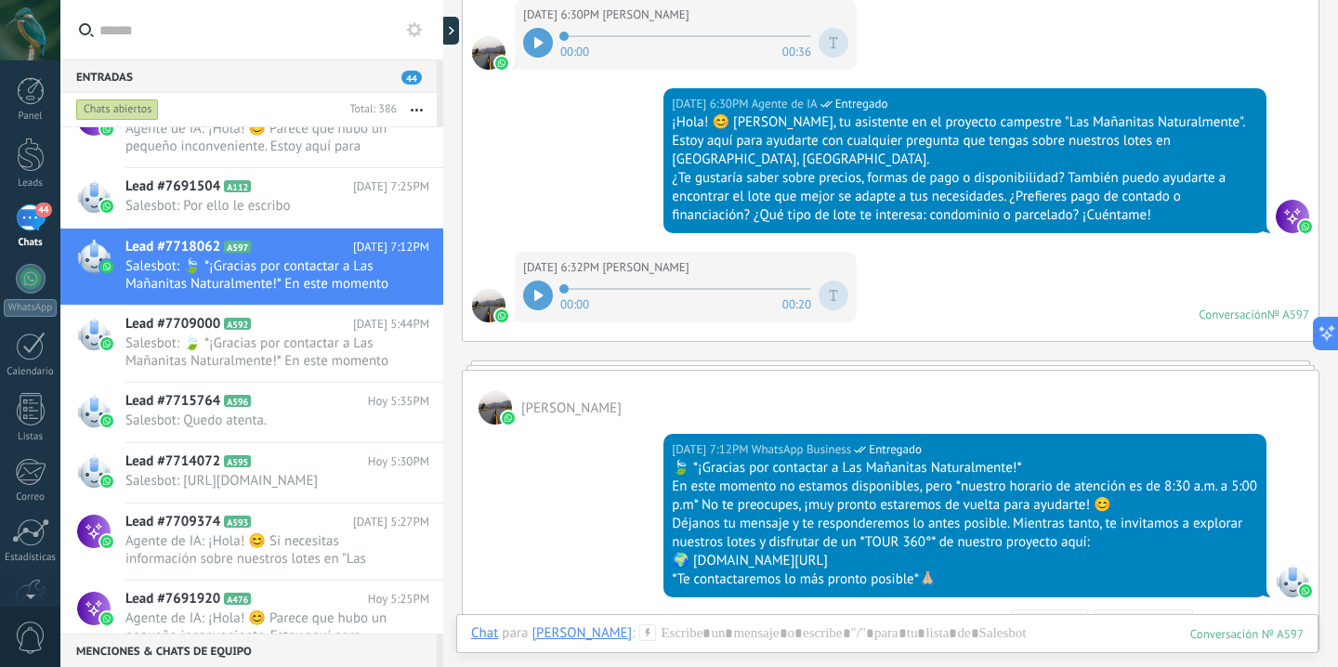
click at [934, 169] on div "¿Te gustaría saber sobre precios, formas de pago o disponibilidad? También pued…" at bounding box center [965, 197] width 586 height 56
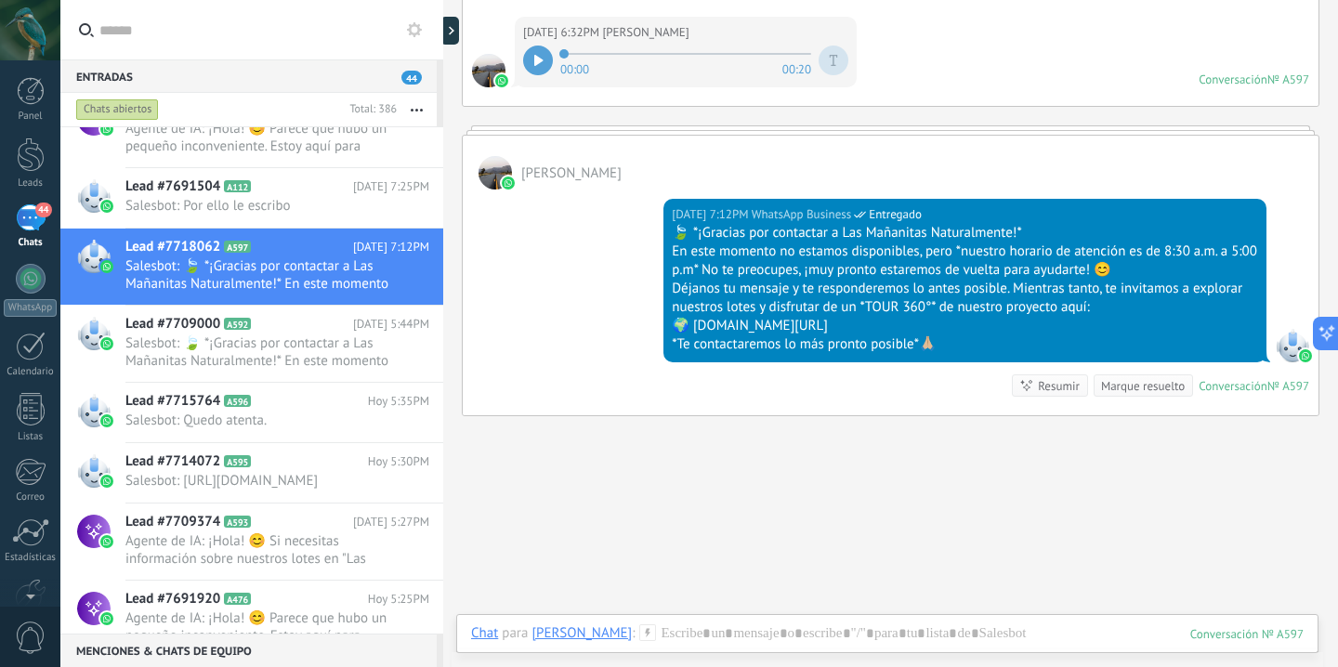
scroll to position [691, 0]
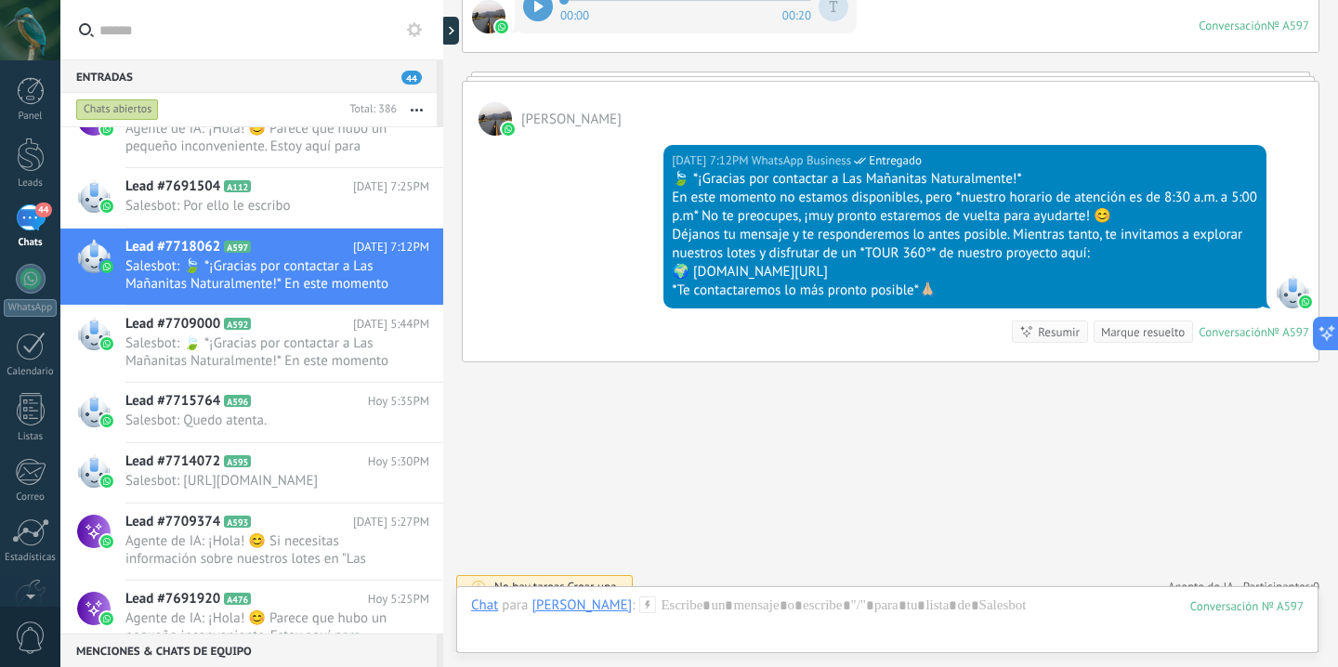
click at [1208, 578] on span "Agente de IA" at bounding box center [1201, 587] width 66 height 19
click at [1204, 543] on icon at bounding box center [1211, 550] width 15 height 15
click at [311, 367] on span "Salesbot: 🍃 *¡Gracias por contactar a Las Mañanitas Naturalmente!* En este mome…" at bounding box center [259, 352] width 269 height 35
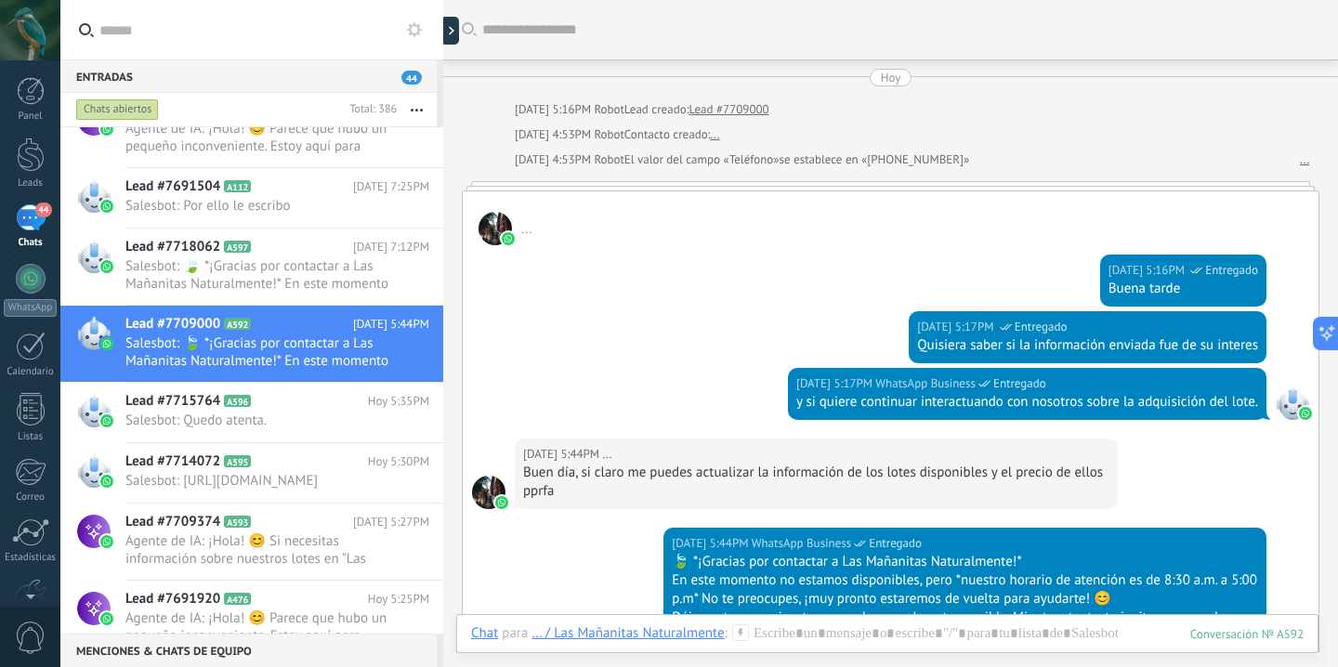
click at [749, 207] on div "..." at bounding box center [891, 218] width 856 height 54
click at [301, 429] on span "Salesbot: Quedo atenta." at bounding box center [259, 421] width 269 height 18
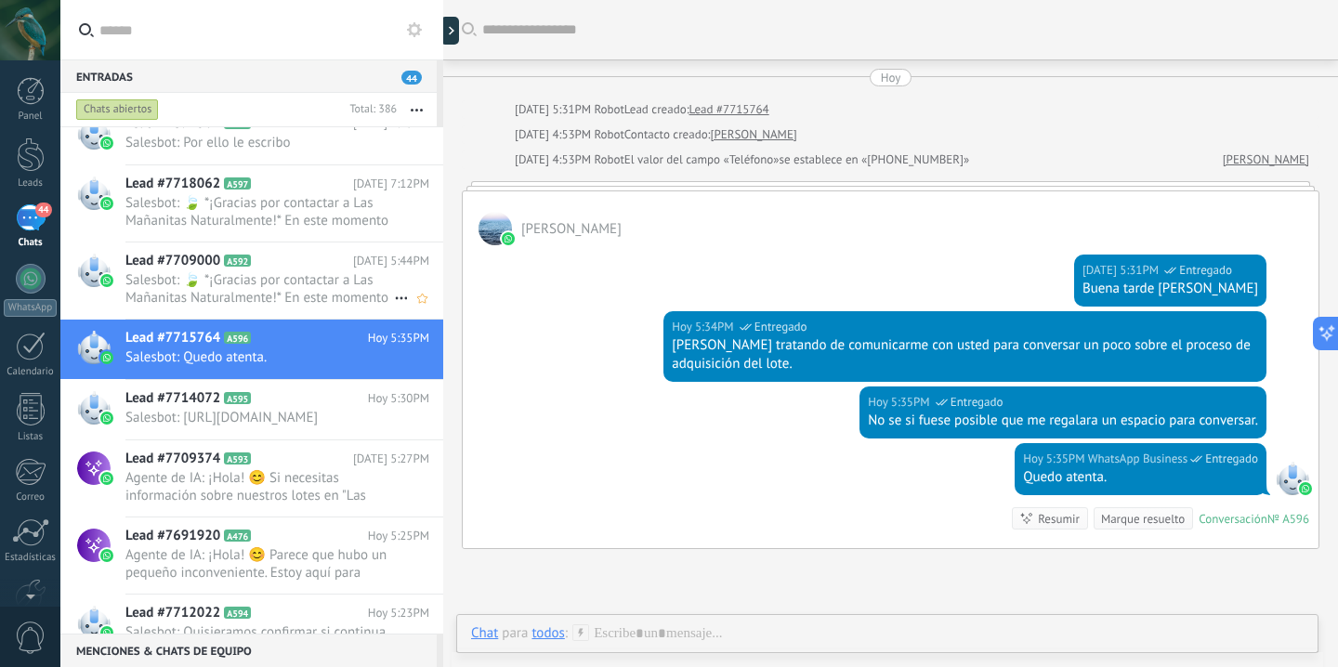
scroll to position [401, 0]
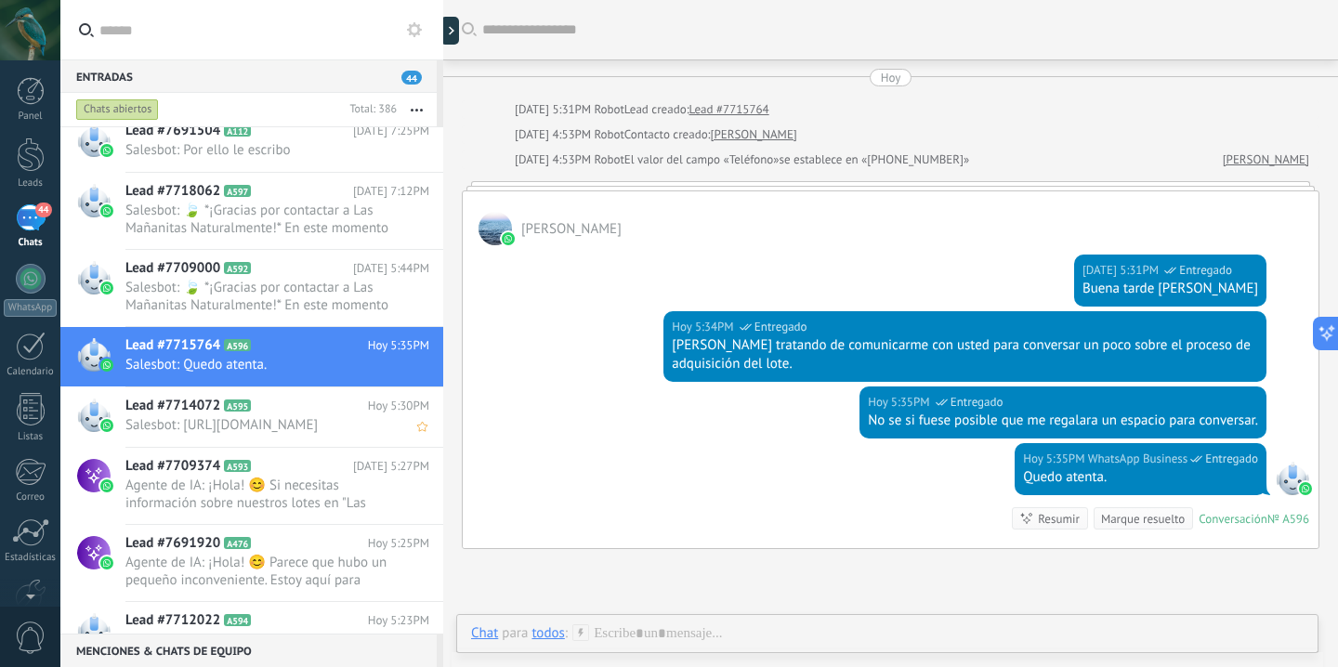
click at [281, 414] on h2 "Lead #7714072 A595" at bounding box center [246, 406] width 243 height 19
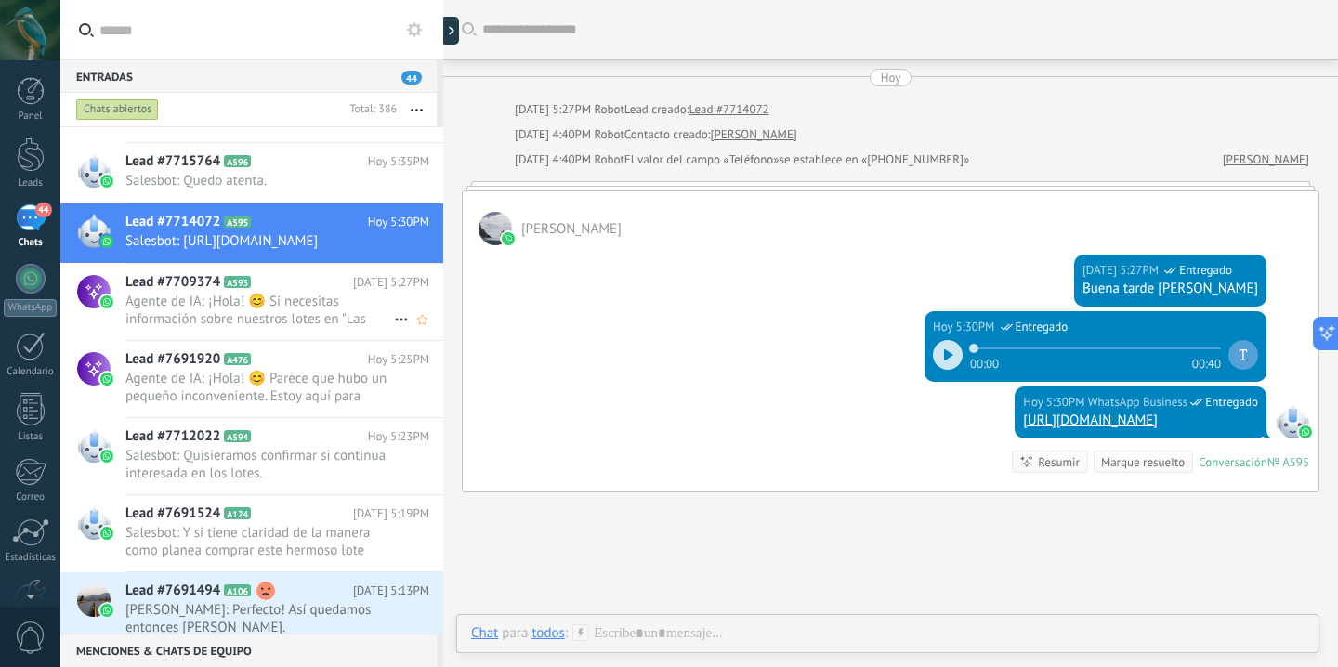
scroll to position [588, 0]
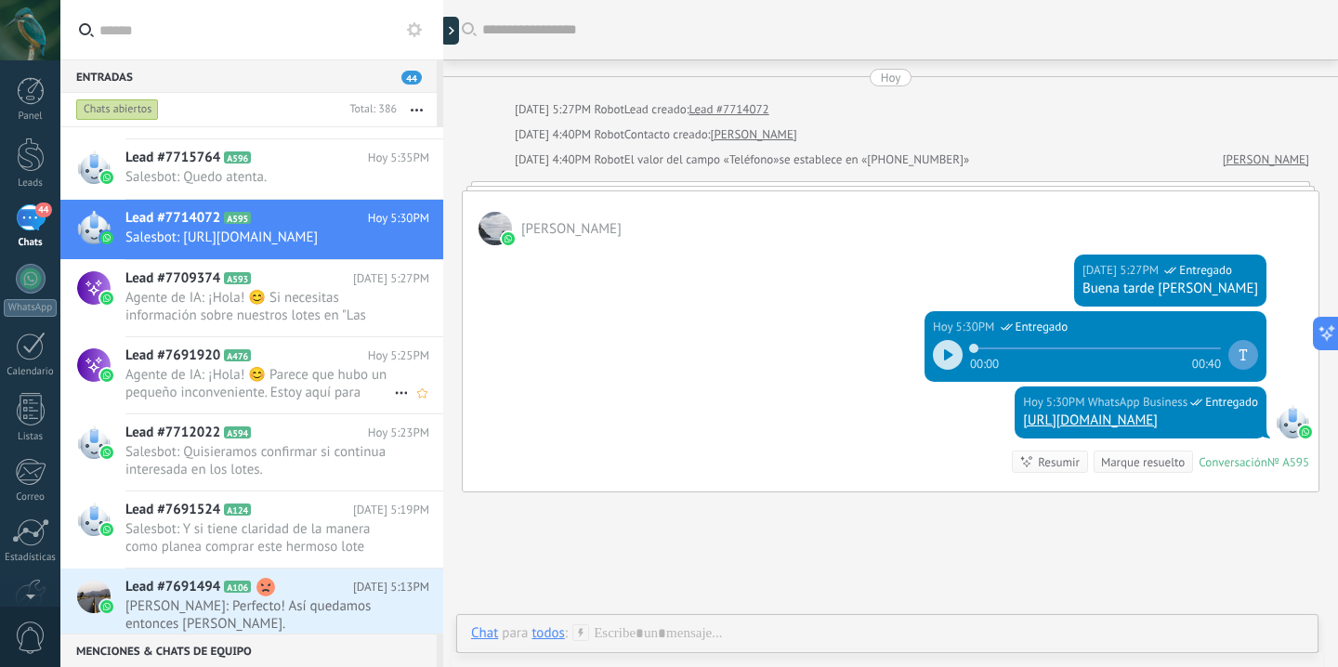
click at [270, 388] on span "Agente de IA: ¡Hola! 😊 Parece que hubo un pequeño inconveniente. Estoy aquí par…" at bounding box center [259, 383] width 269 height 35
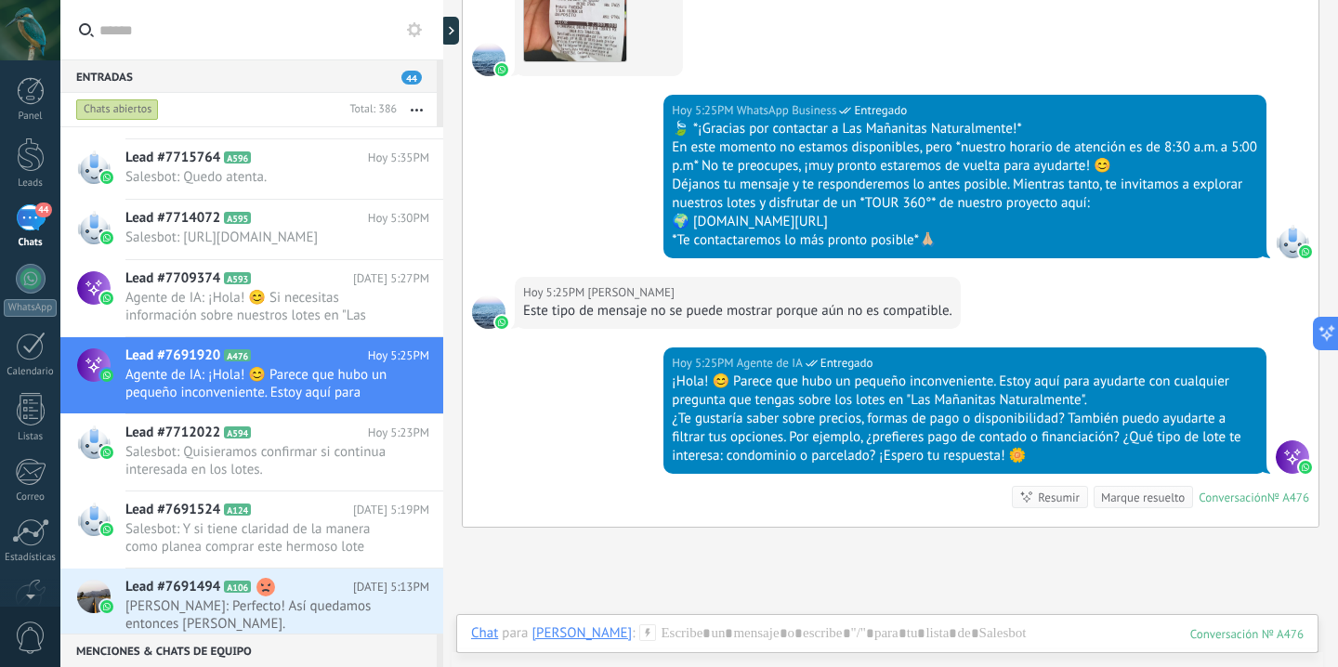
scroll to position [1099, 0]
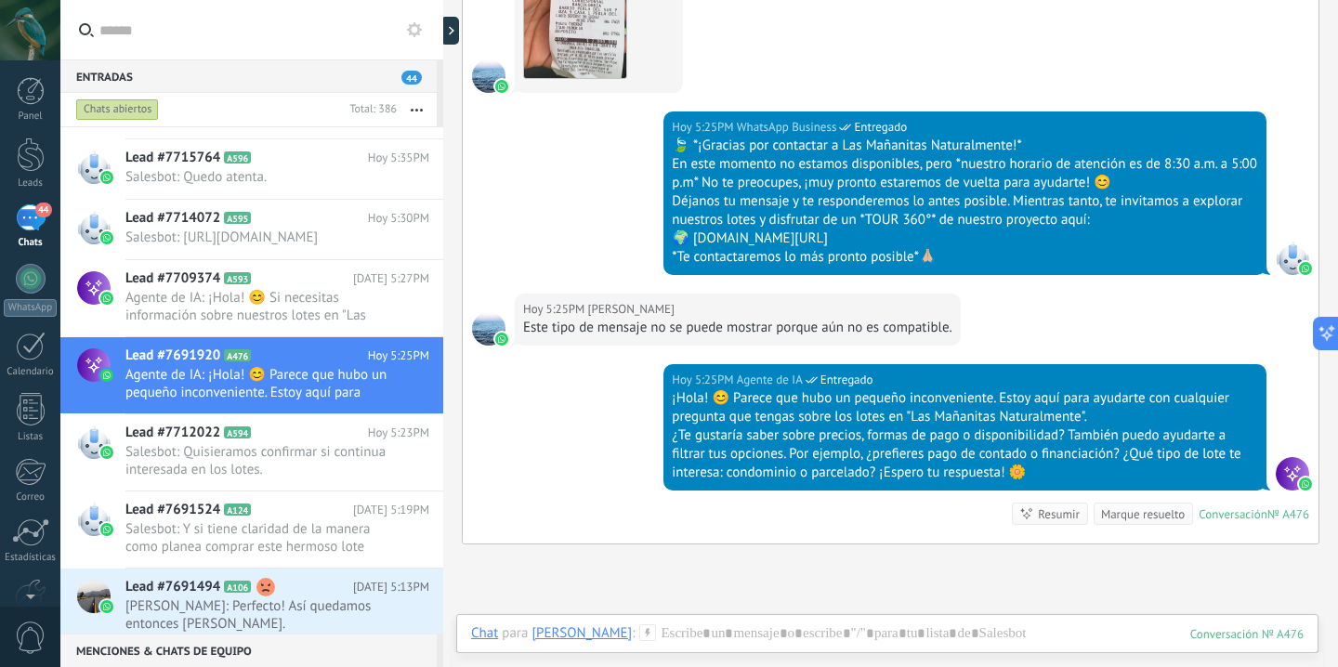
click at [702, 322] on div "Este tipo de mensaje no se puede mostrar porque aún no es compatible." at bounding box center [737, 328] width 429 height 19
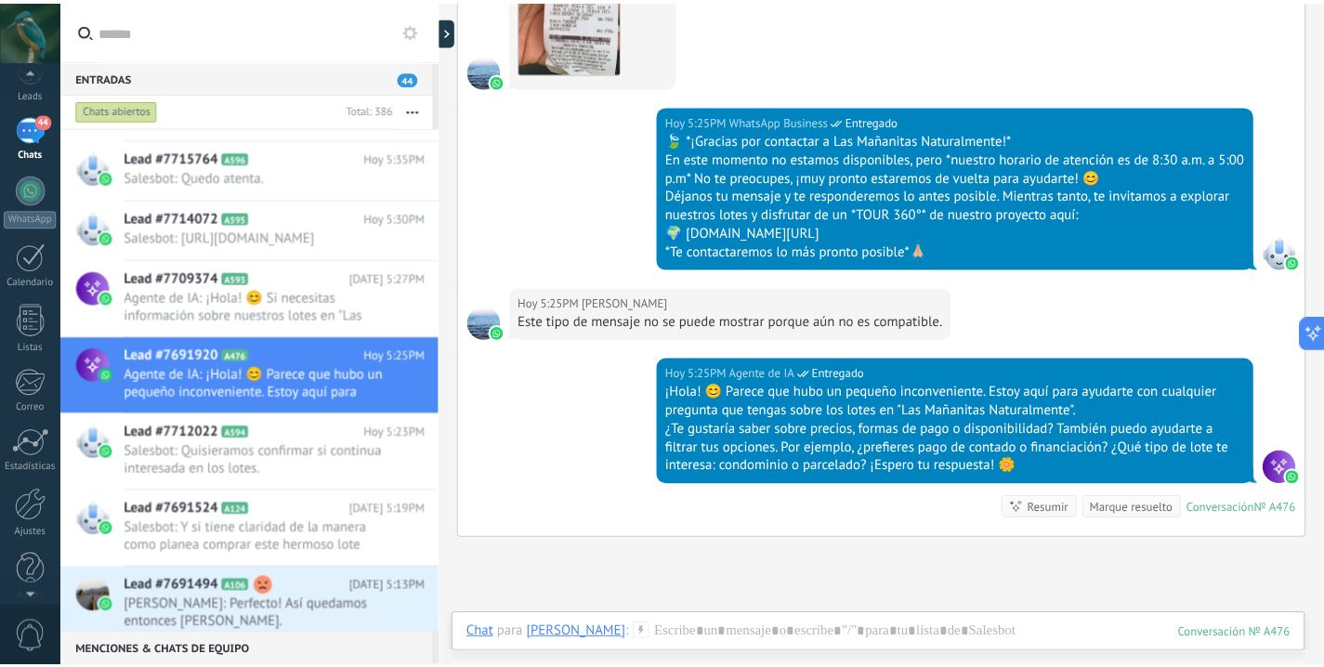
scroll to position [106, 0]
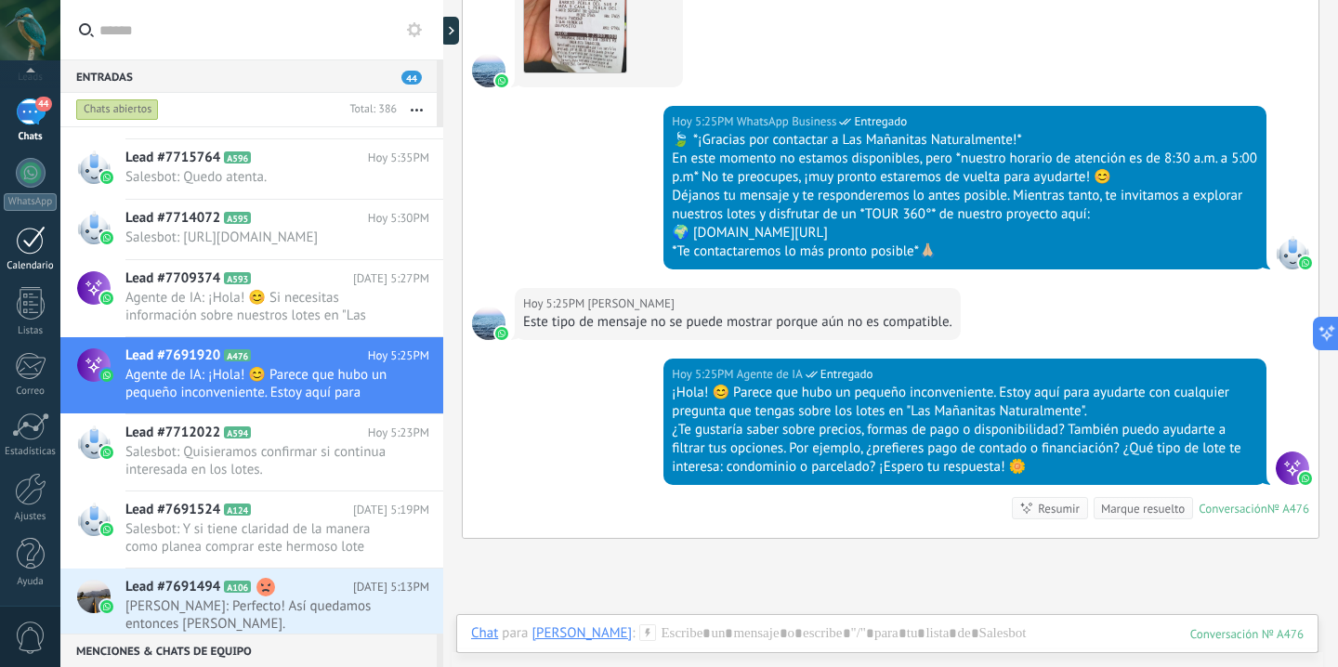
click at [31, 254] on div at bounding box center [31, 240] width 30 height 29
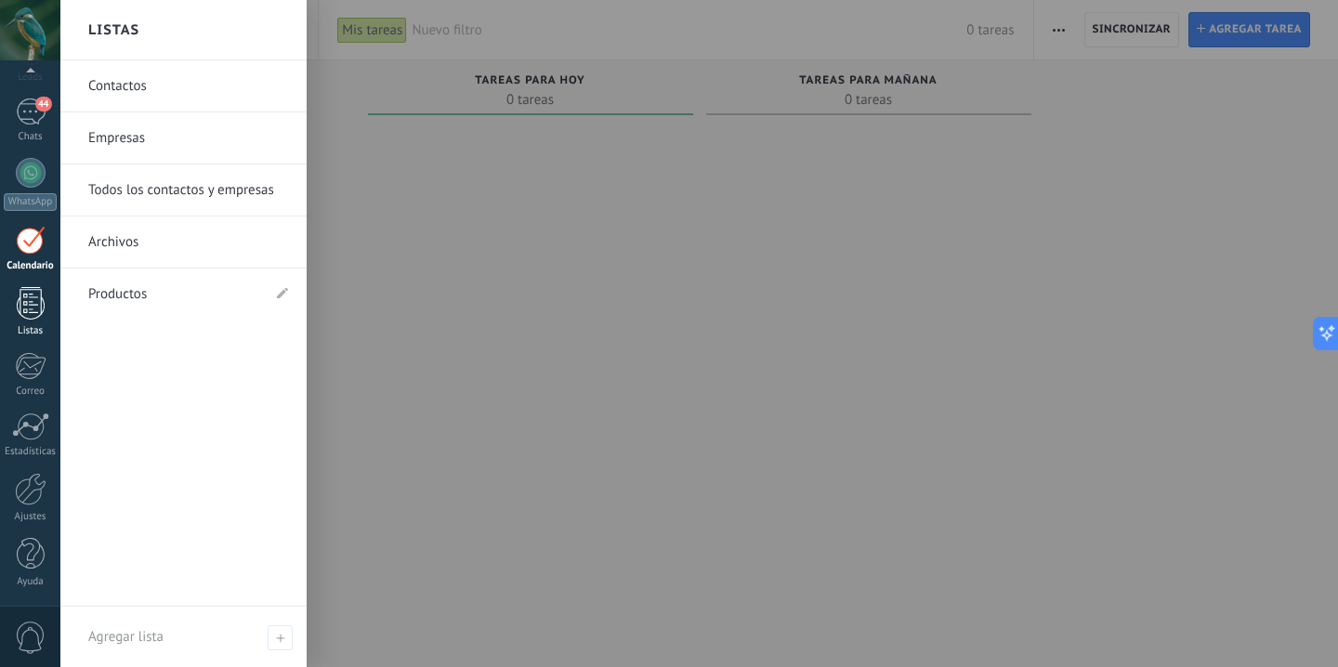
click at [31, 306] on div at bounding box center [31, 303] width 28 height 33
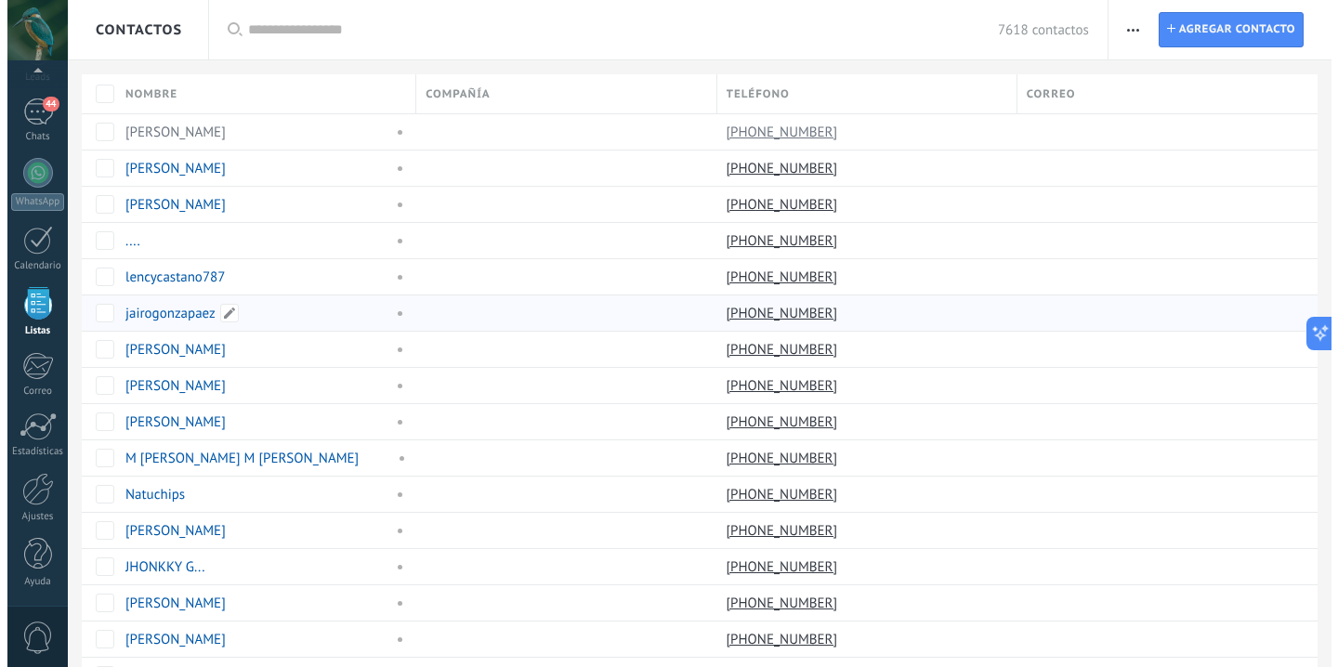
scroll to position [48, 0]
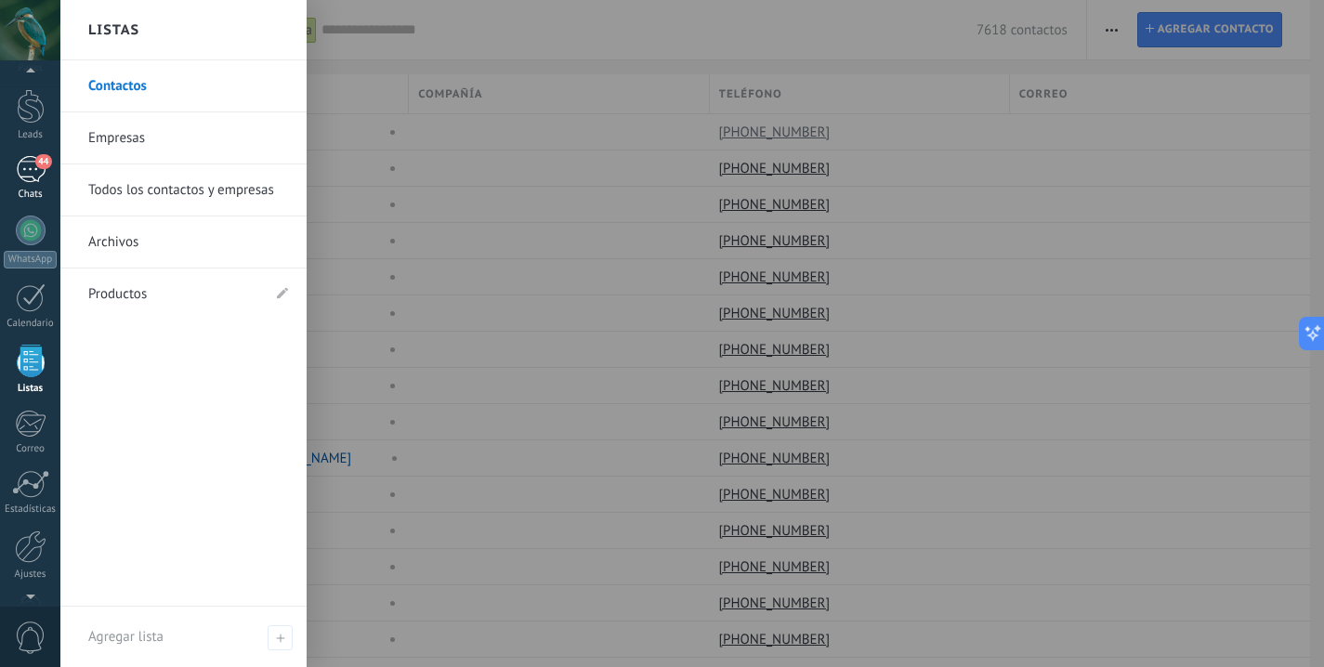
click at [33, 172] on div "44" at bounding box center [31, 169] width 30 height 27
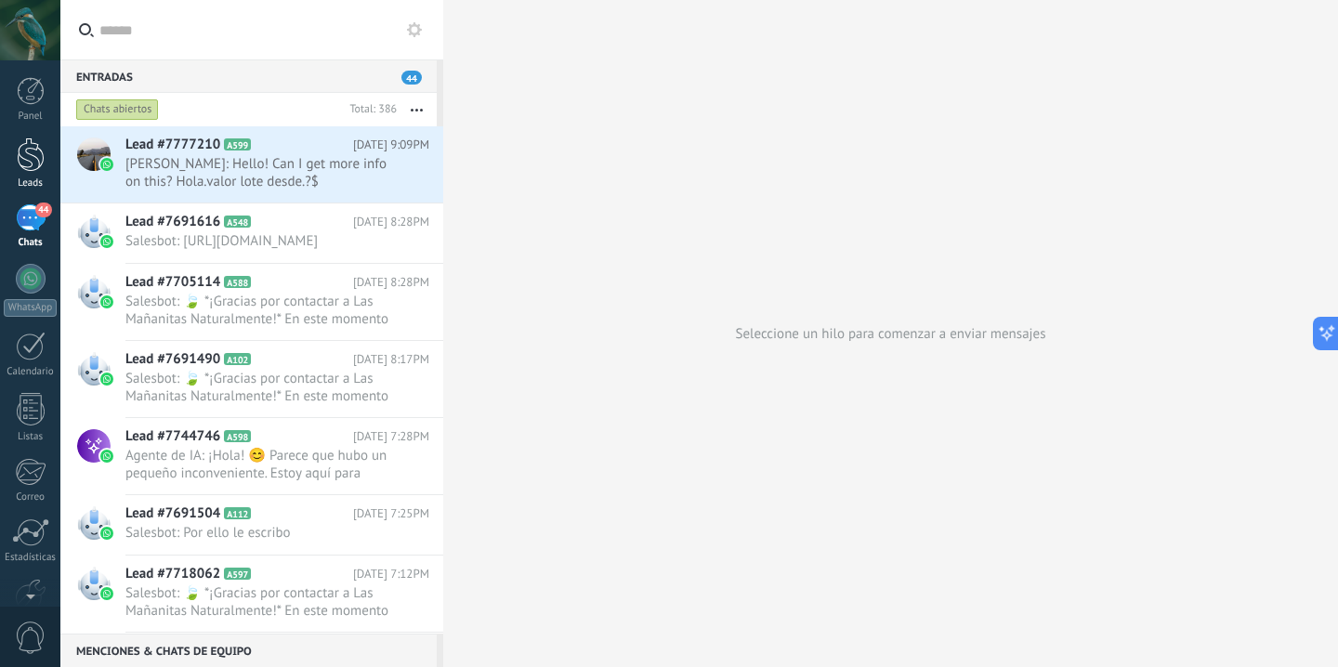
click at [25, 156] on div at bounding box center [31, 155] width 28 height 34
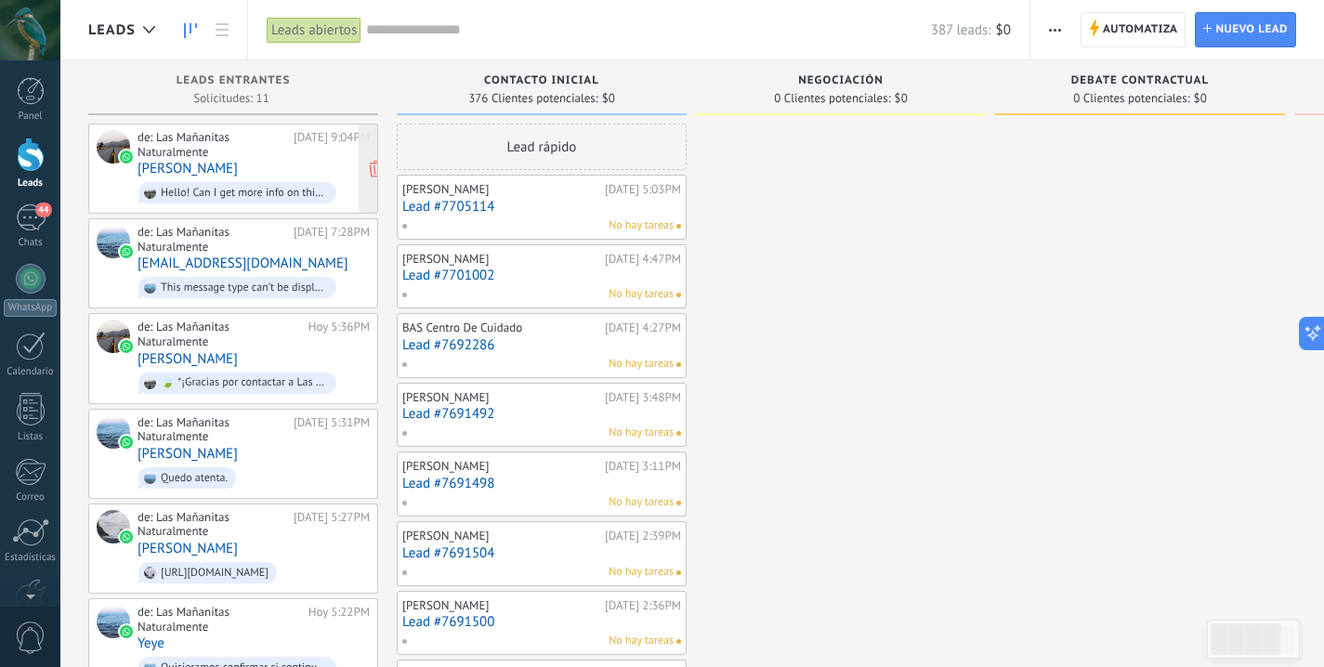
click at [284, 184] on div "Hello! Can I get more info on this? Hola.valor lote desde.?$" at bounding box center [237, 192] width 198 height 21
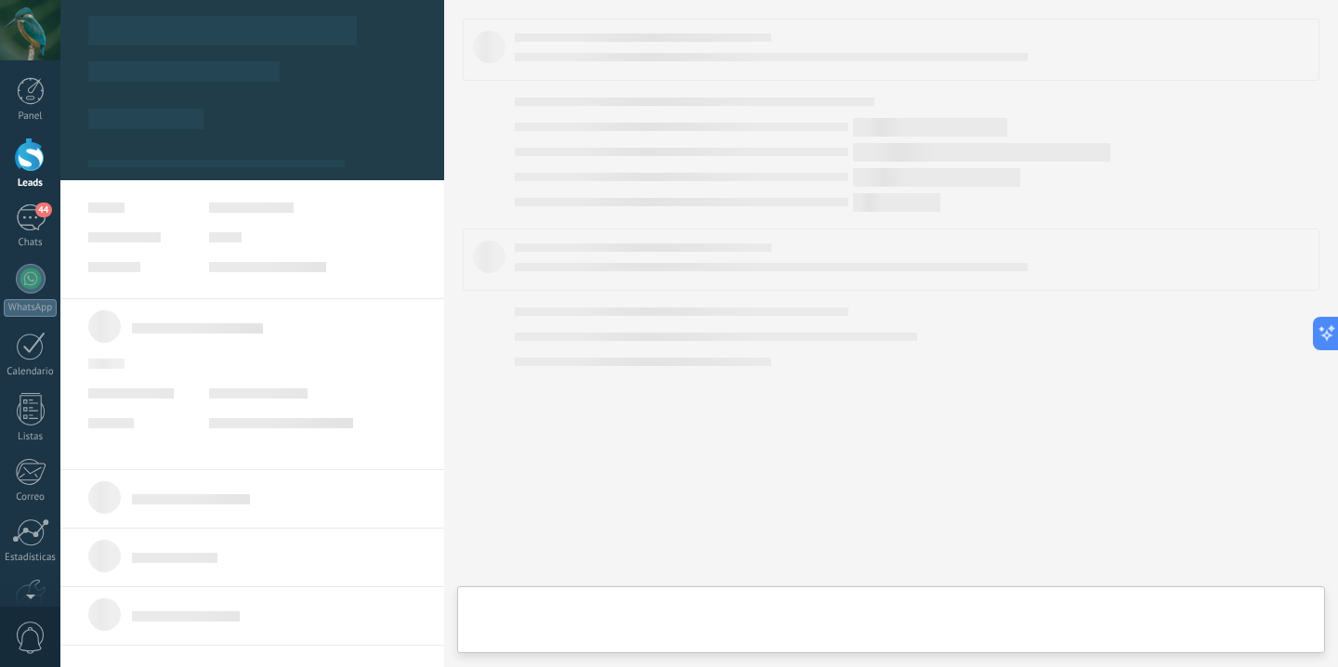
type textarea "**********"
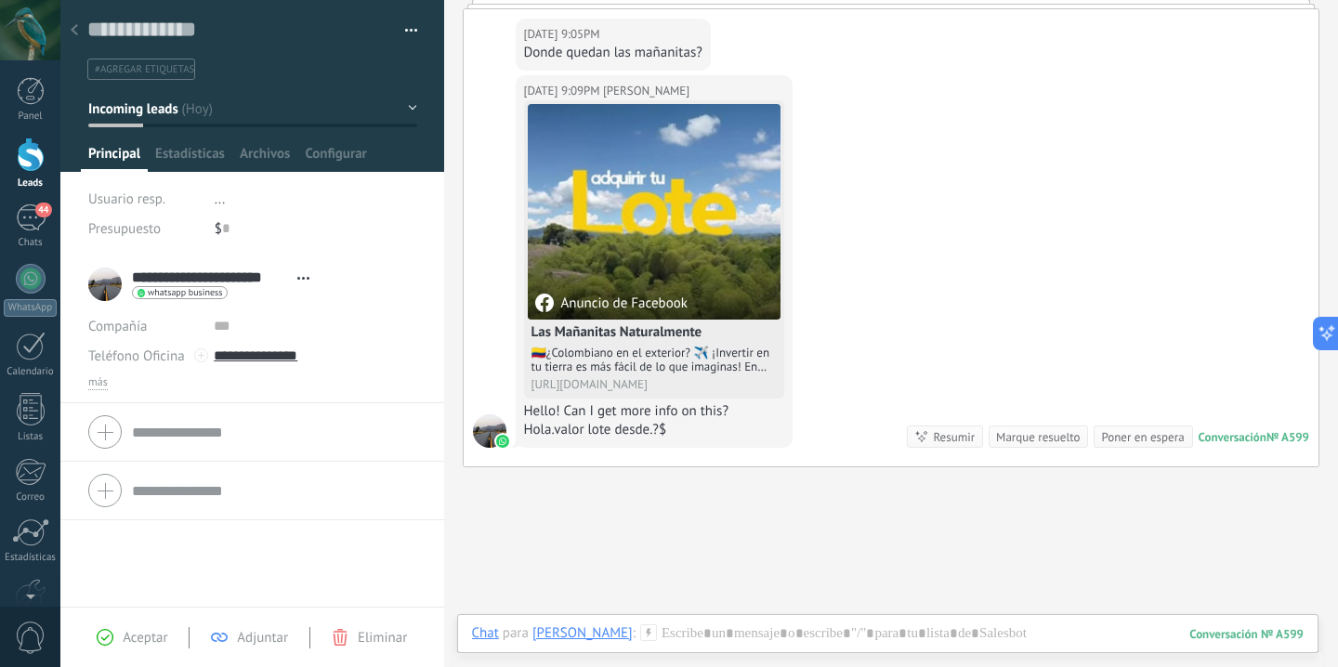
scroll to position [869, 0]
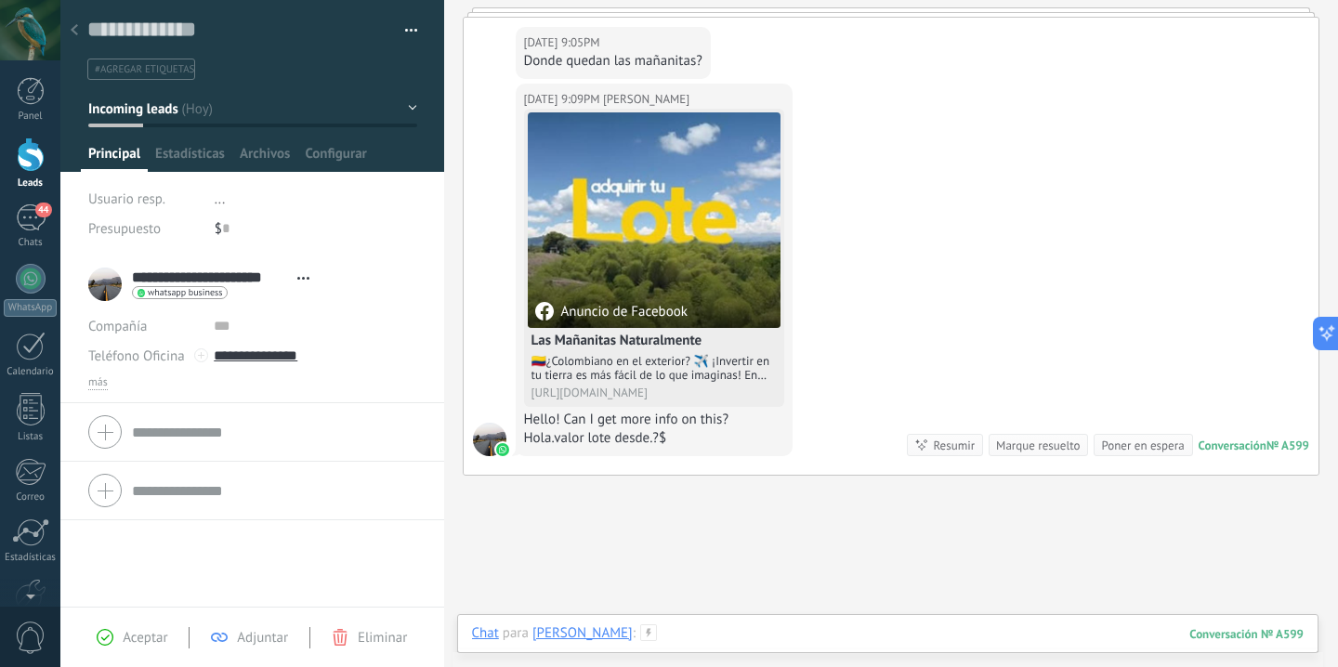
click at [971, 631] on div at bounding box center [888, 653] width 833 height 56
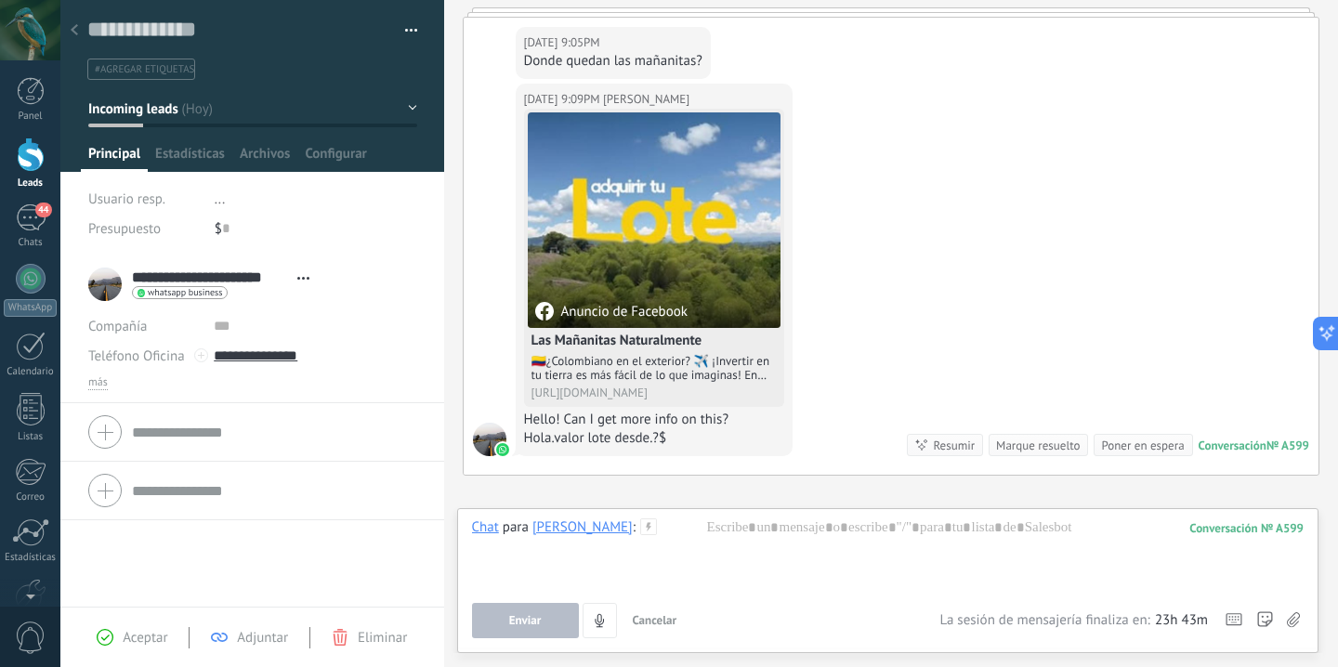
click at [656, 530] on use at bounding box center [648, 527] width 16 height 16
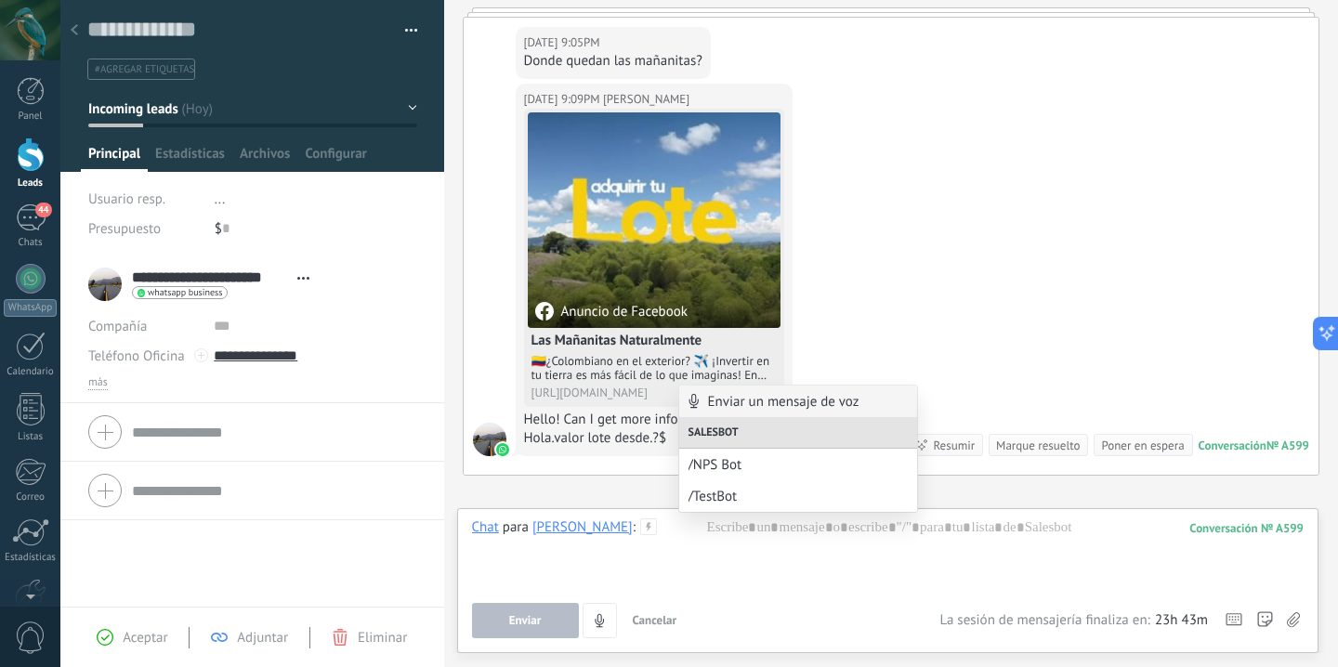
click at [914, 335] on div "[DATE] 9:09PM [PERSON_NAME] Anuncio de Facebook Las Mañanitas Naturalmente 🇨🇴¿[…" at bounding box center [892, 279] width 856 height 391
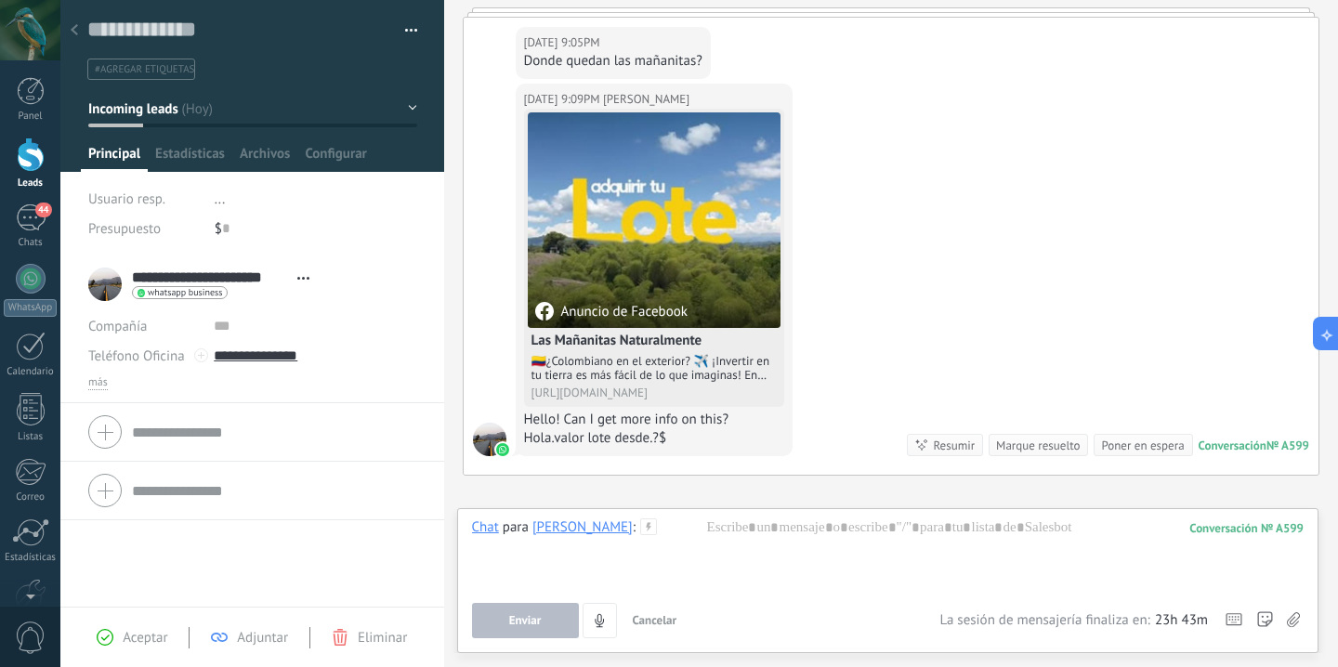
click at [970, 472] on div "[DATE] 9:09PM [PERSON_NAME] Anuncio de Facebook Las Mañanitas Naturalmente 🇨🇴¿[…" at bounding box center [892, 279] width 856 height 391
